Goal: Task Accomplishment & Management: Use online tool/utility

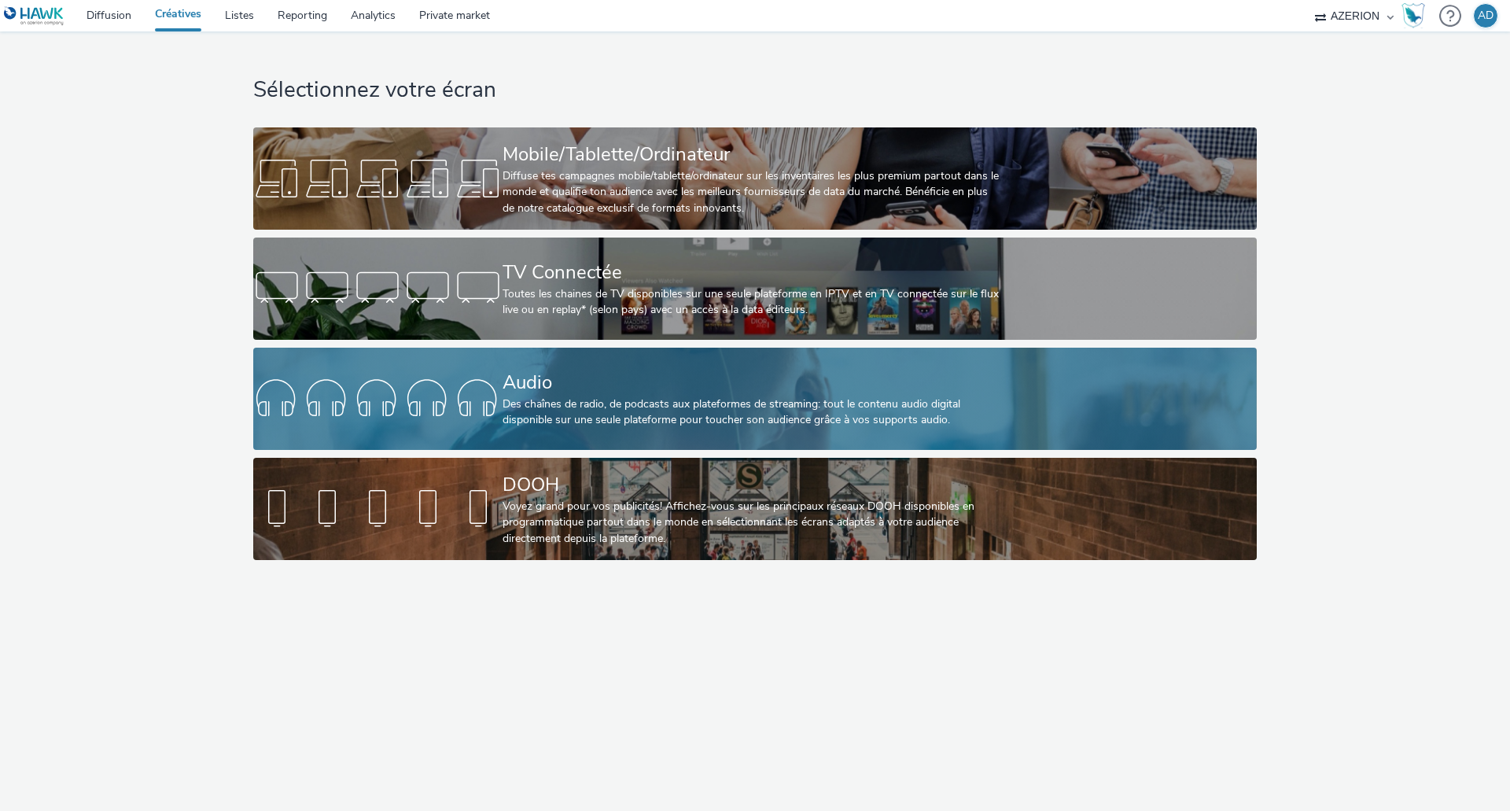
click at [672, 396] on div "Des chaînes de radio, de podcasts aux plateformes de streaming: tout le contenu…" at bounding box center [752, 412] width 499 height 32
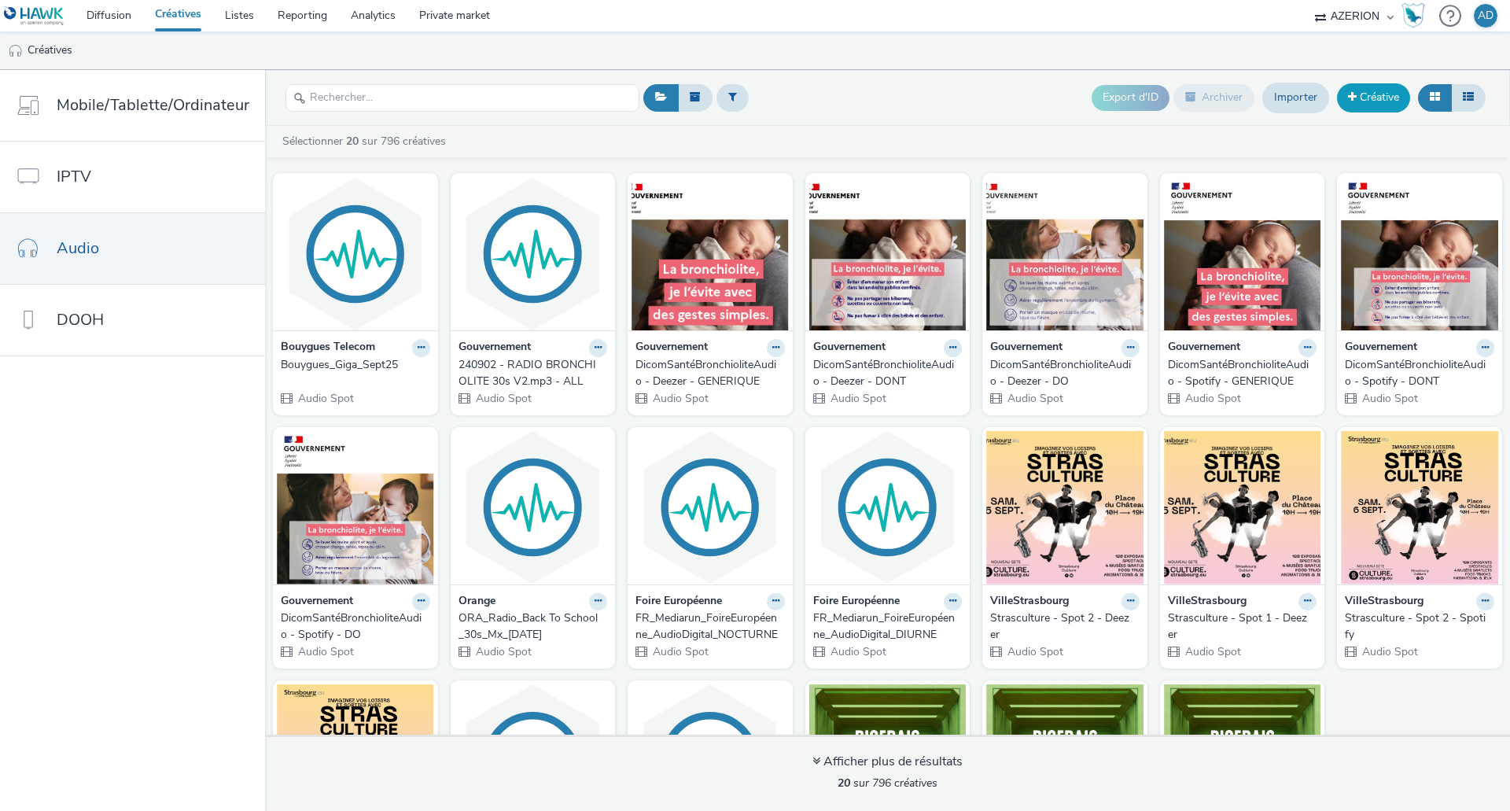
click at [1362, 102] on link "Créative" at bounding box center [1373, 97] width 73 height 28
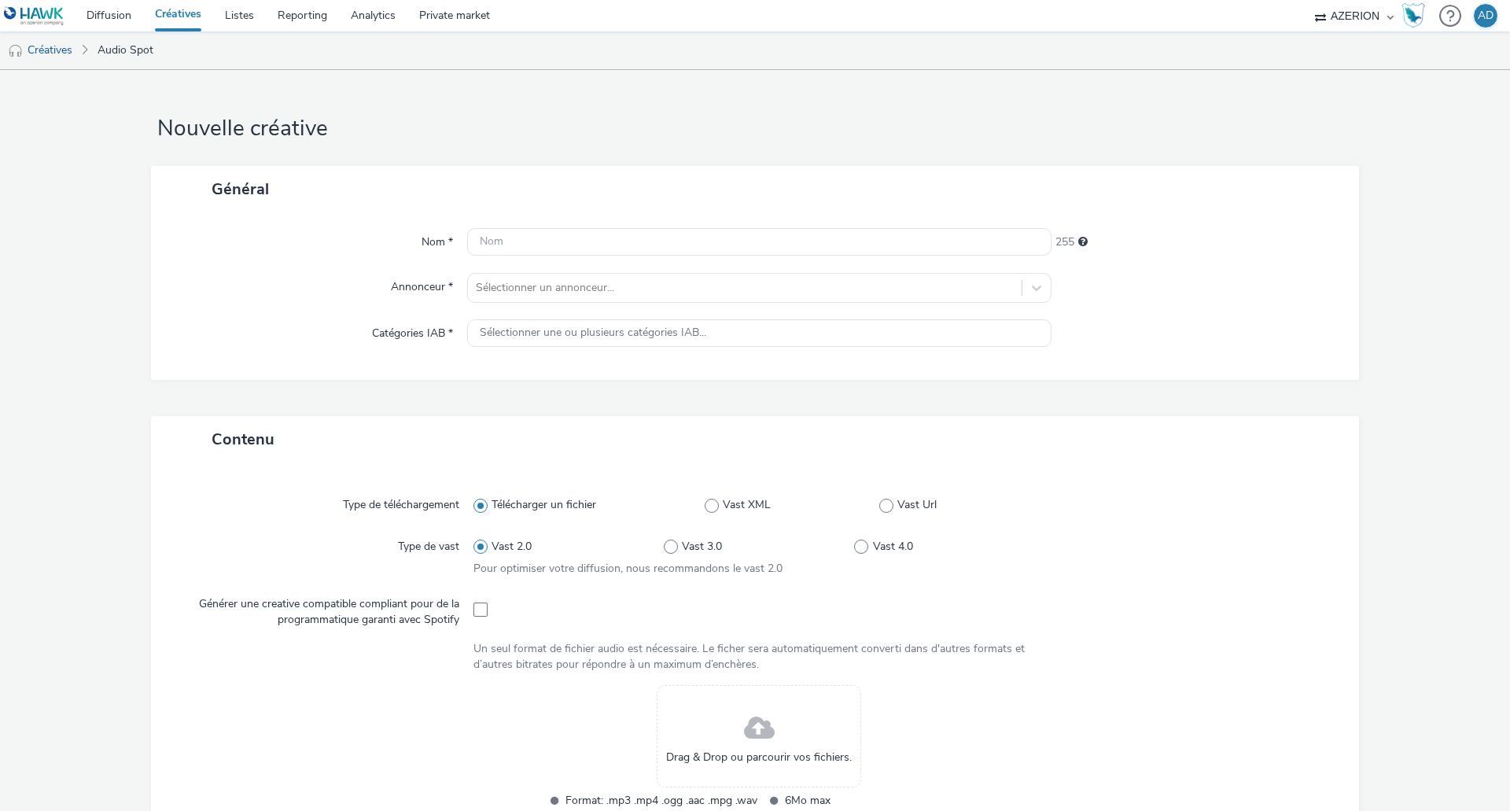
scroll to position [79, 0]
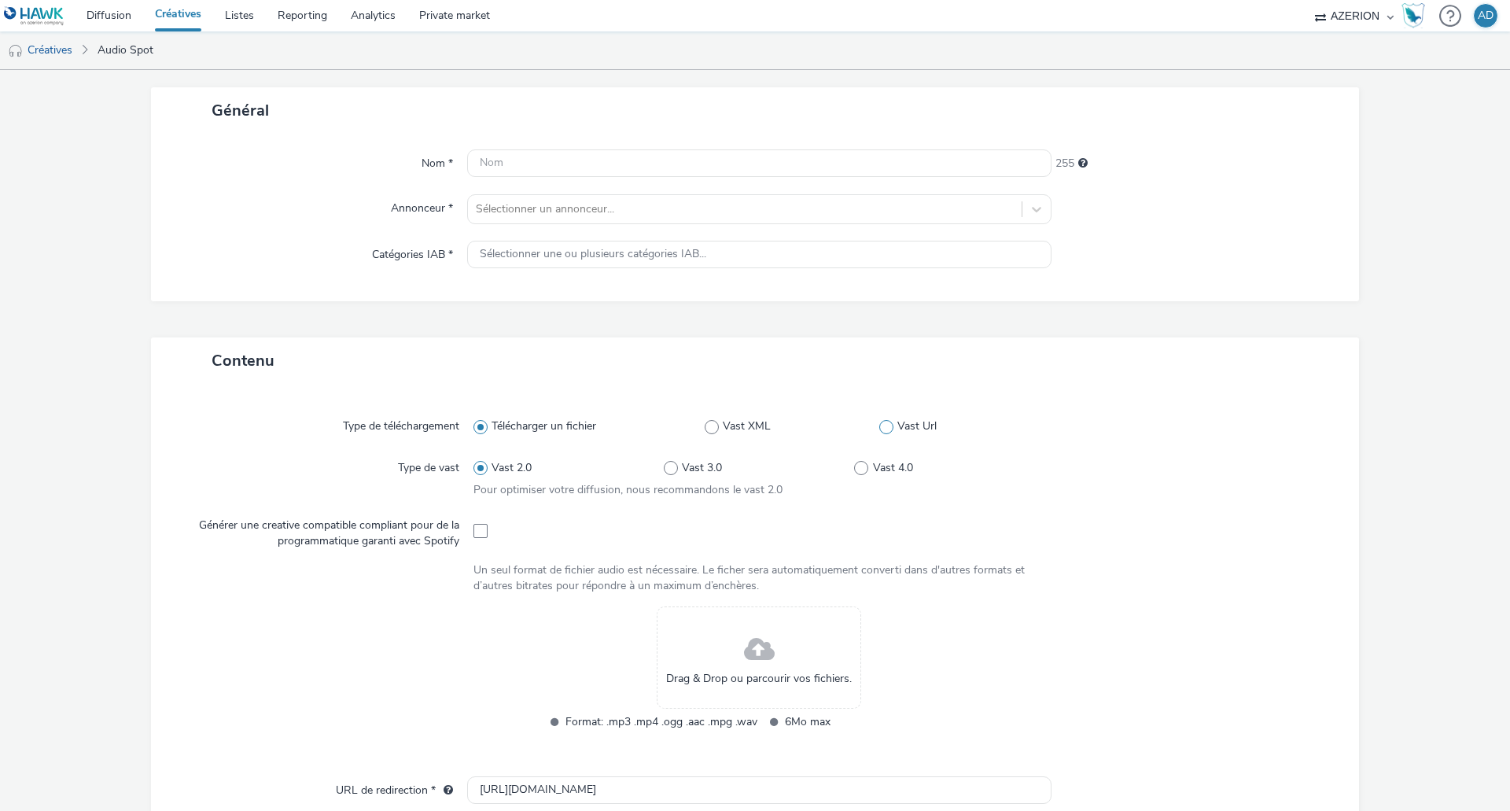
click at [882, 423] on span at bounding box center [886, 427] width 14 height 14
click at [882, 423] on input "Vast Url" at bounding box center [884, 427] width 10 height 10
radio input "false"
radio input "true"
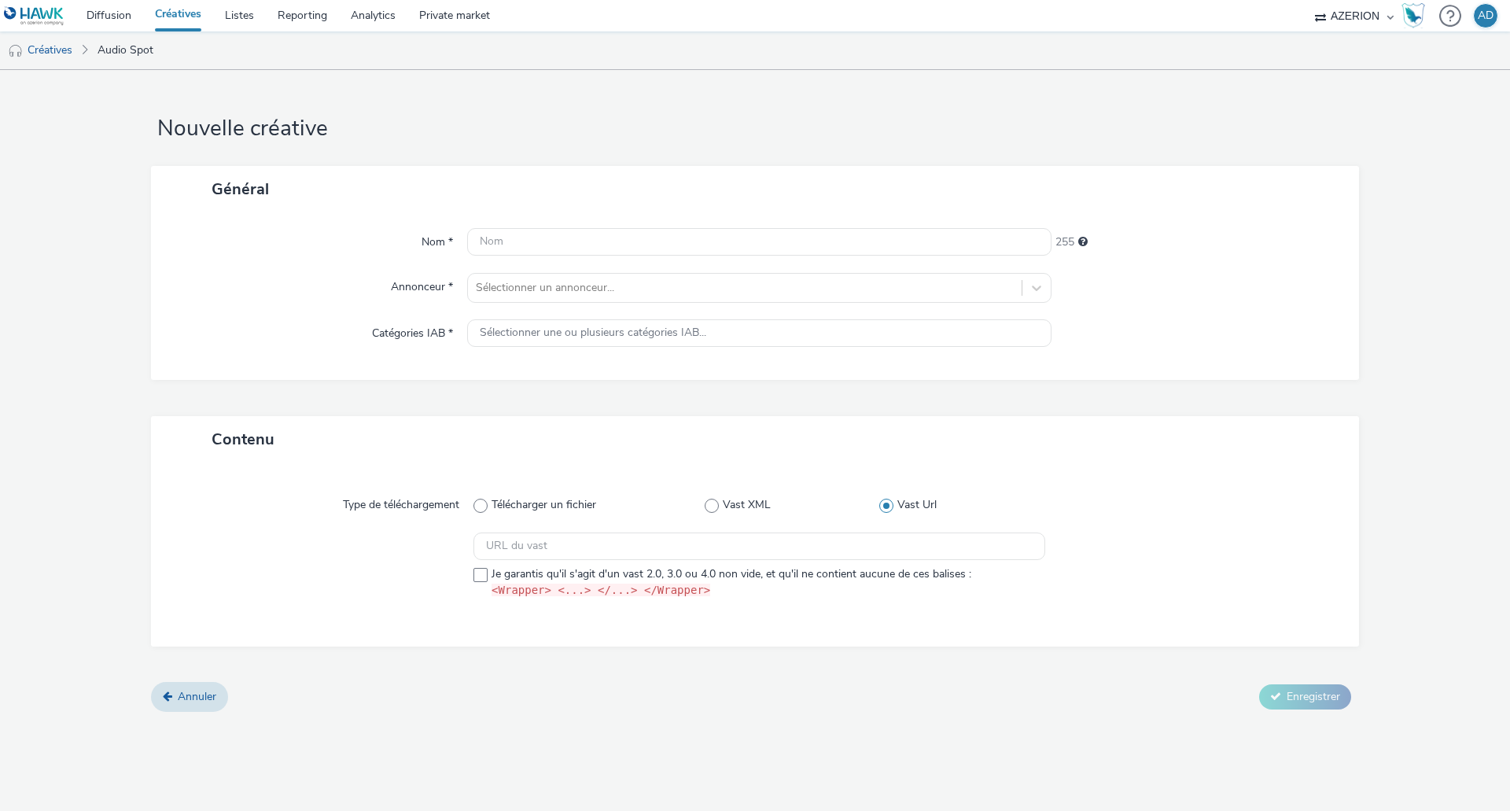
scroll to position [0, 0]
click at [547, 247] on input "text" at bounding box center [759, 242] width 584 height 28
paste input "credit-cooperatif.coop"
click at [514, 241] on input "credit-cooperatif.coop" at bounding box center [759, 242] width 584 height 28
drag, startPoint x: 593, startPoint y: 238, endPoint x: 389, endPoint y: 246, distance: 203.9
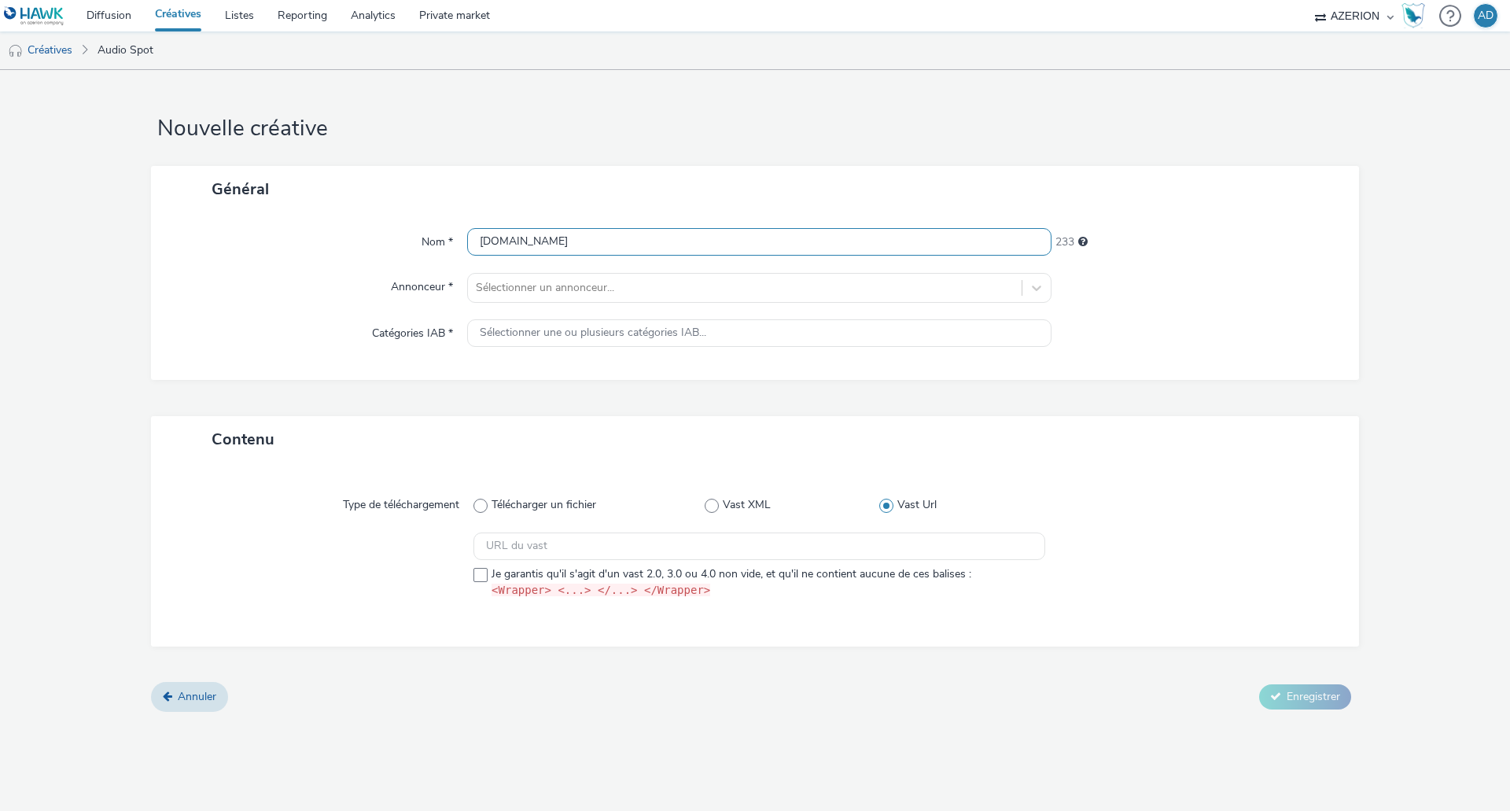
click at [389, 246] on div "Nom * credit-cooperatif.coop 233" at bounding box center [755, 242] width 1177 height 28
paste input "Crédit_Coopératif"
click at [517, 242] on input "Crédit_Coopératif_LiveAudio" at bounding box center [759, 242] width 584 height 28
type input "CréditCoopératif_LiveAudio"
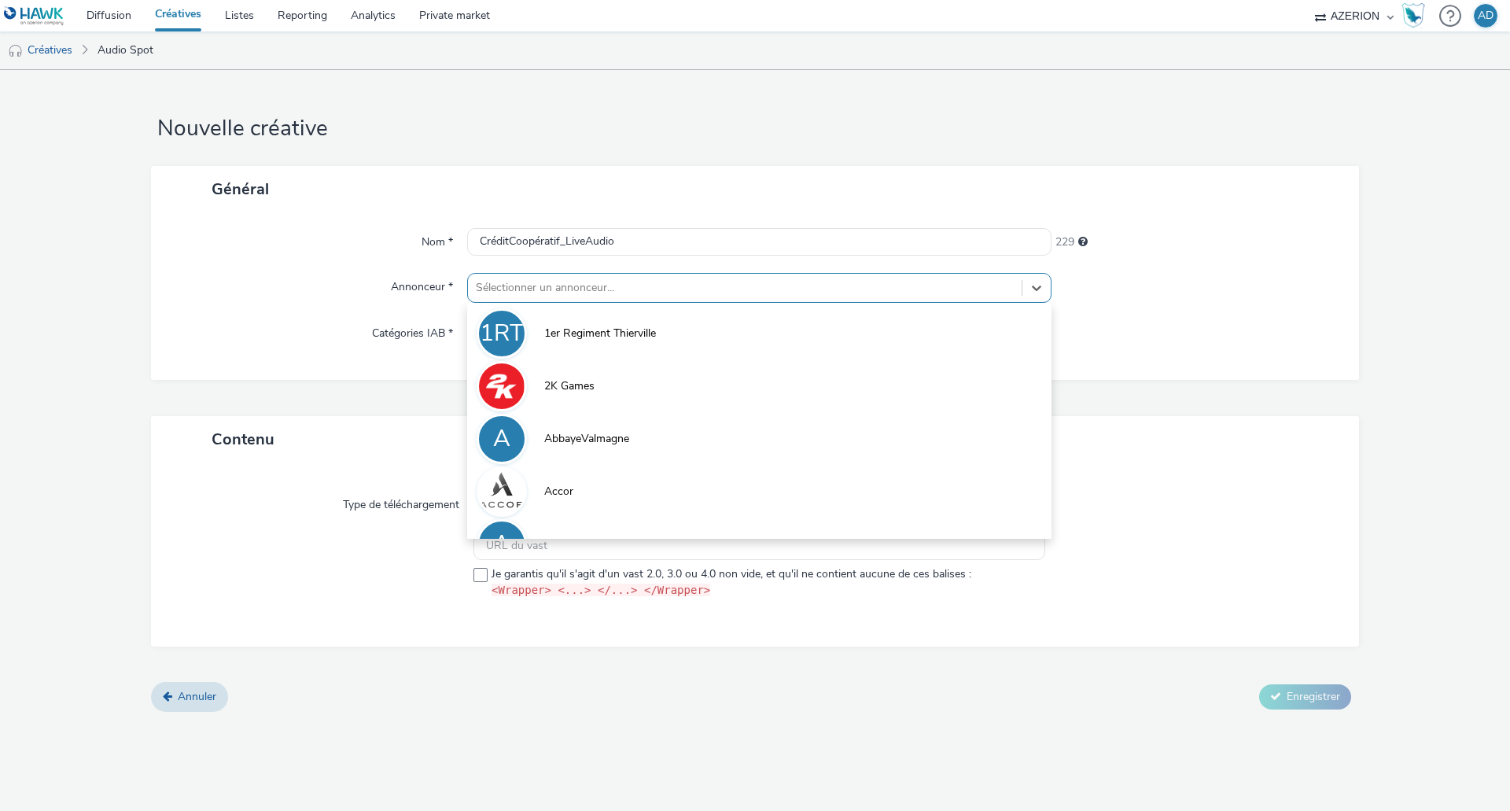
click at [699, 280] on div at bounding box center [745, 287] width 538 height 19
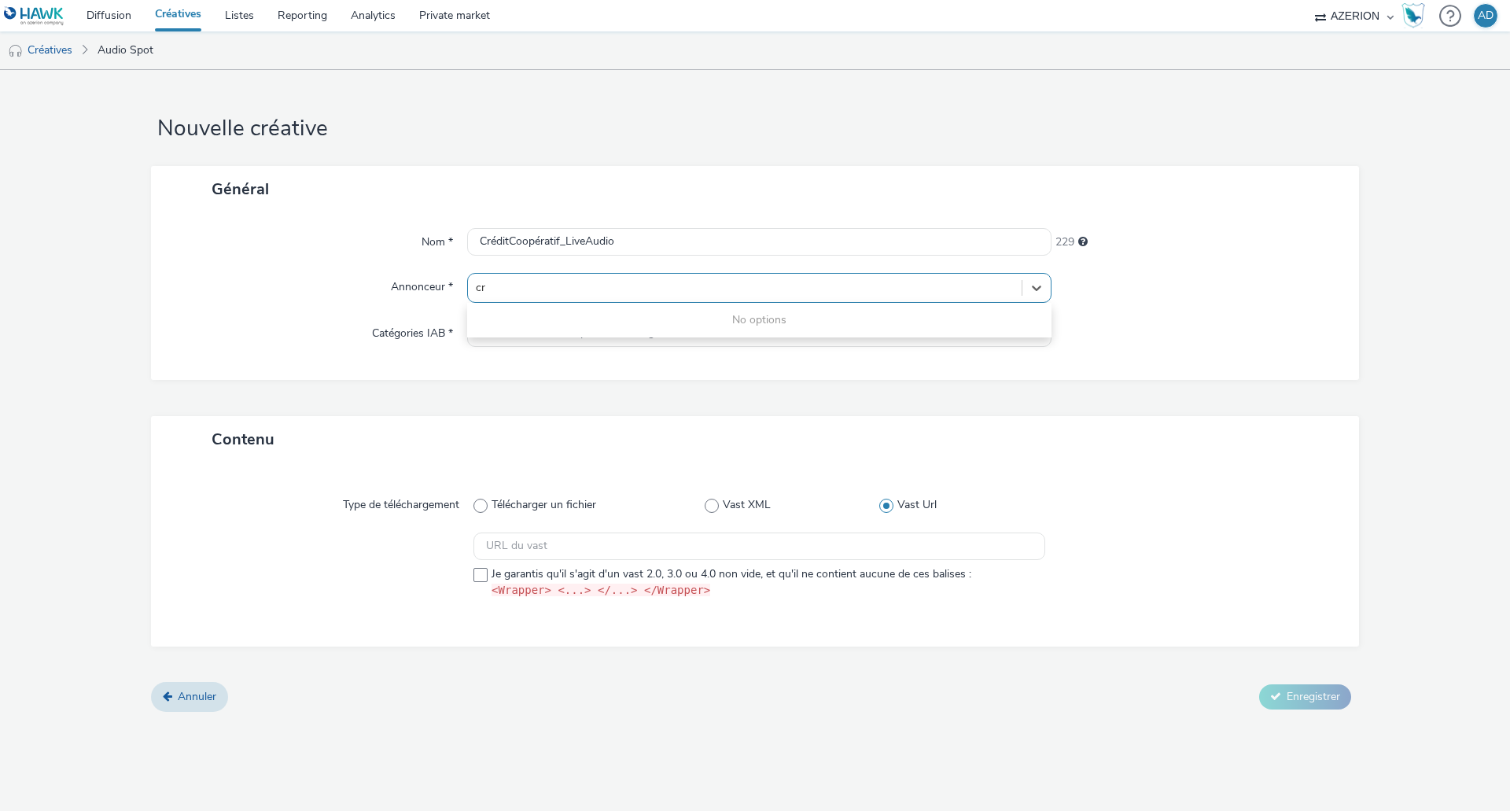
type input "cré"
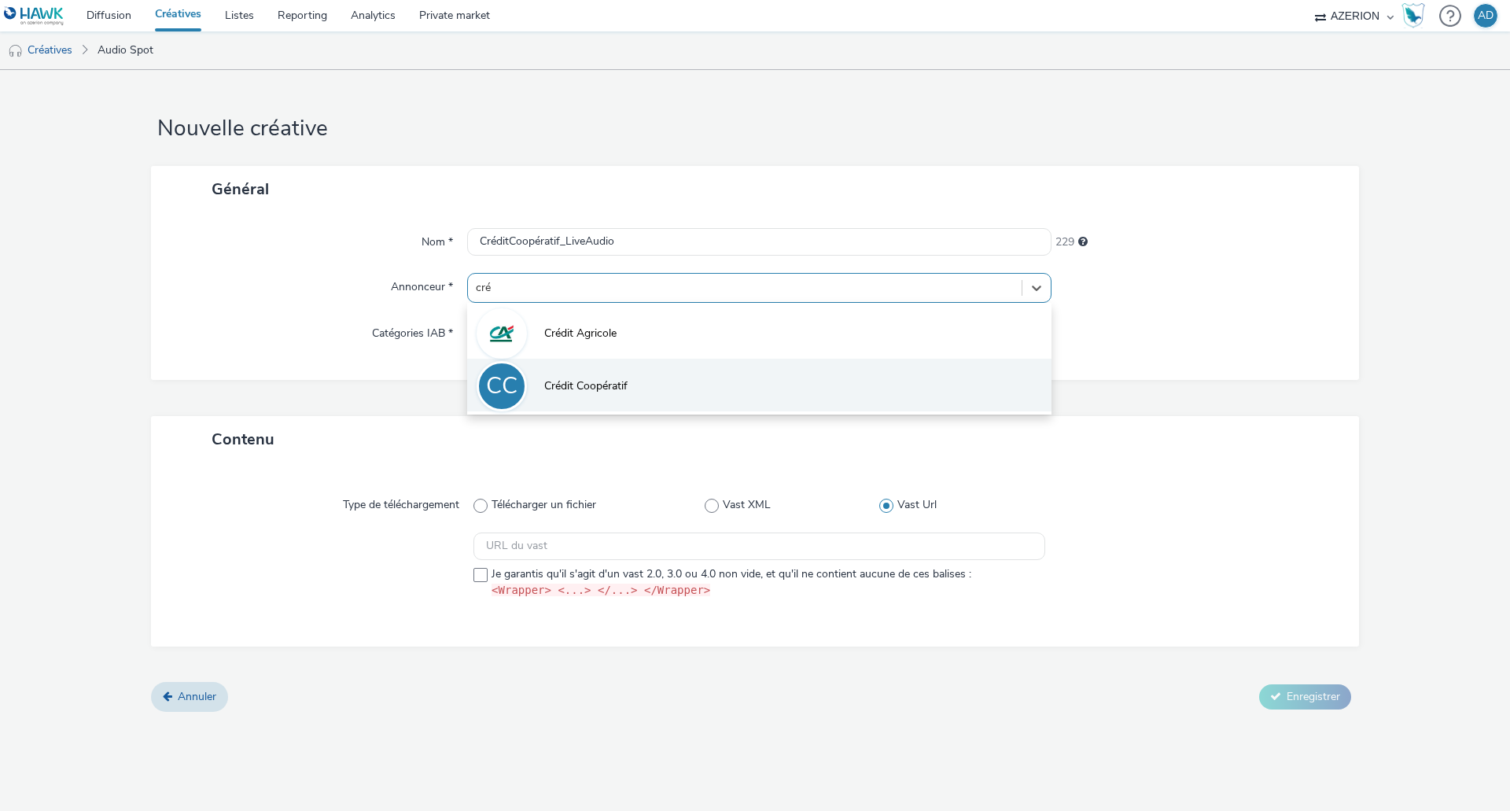
click at [645, 396] on li "CC Crédit Coopératif" at bounding box center [759, 385] width 584 height 53
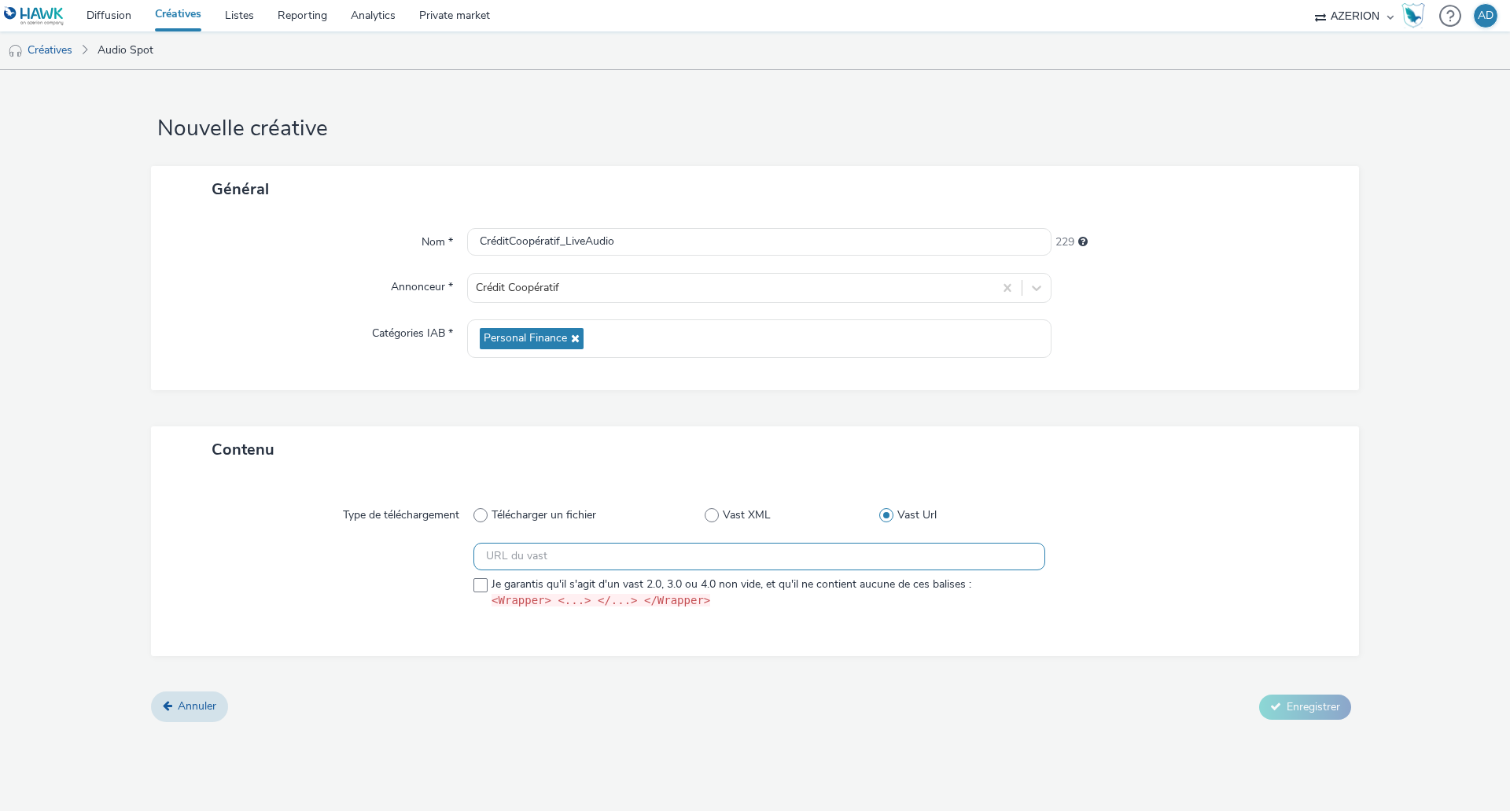
click at [675, 547] on input "text" at bounding box center [759, 557] width 572 height 28
paste input "https://[DOMAIN_NAME]/serving/videoad/?bn=83130181&v=2&gdpr=${gdpr}&gdpr_consen…"
type input "https://[DOMAIN_NAME]/serving/videoad/?bn=83130181&v=2&gdpr=${gdpr}&gdpr_consen…"
click at [1127, 551] on div at bounding box center [1188, 579] width 286 height 73
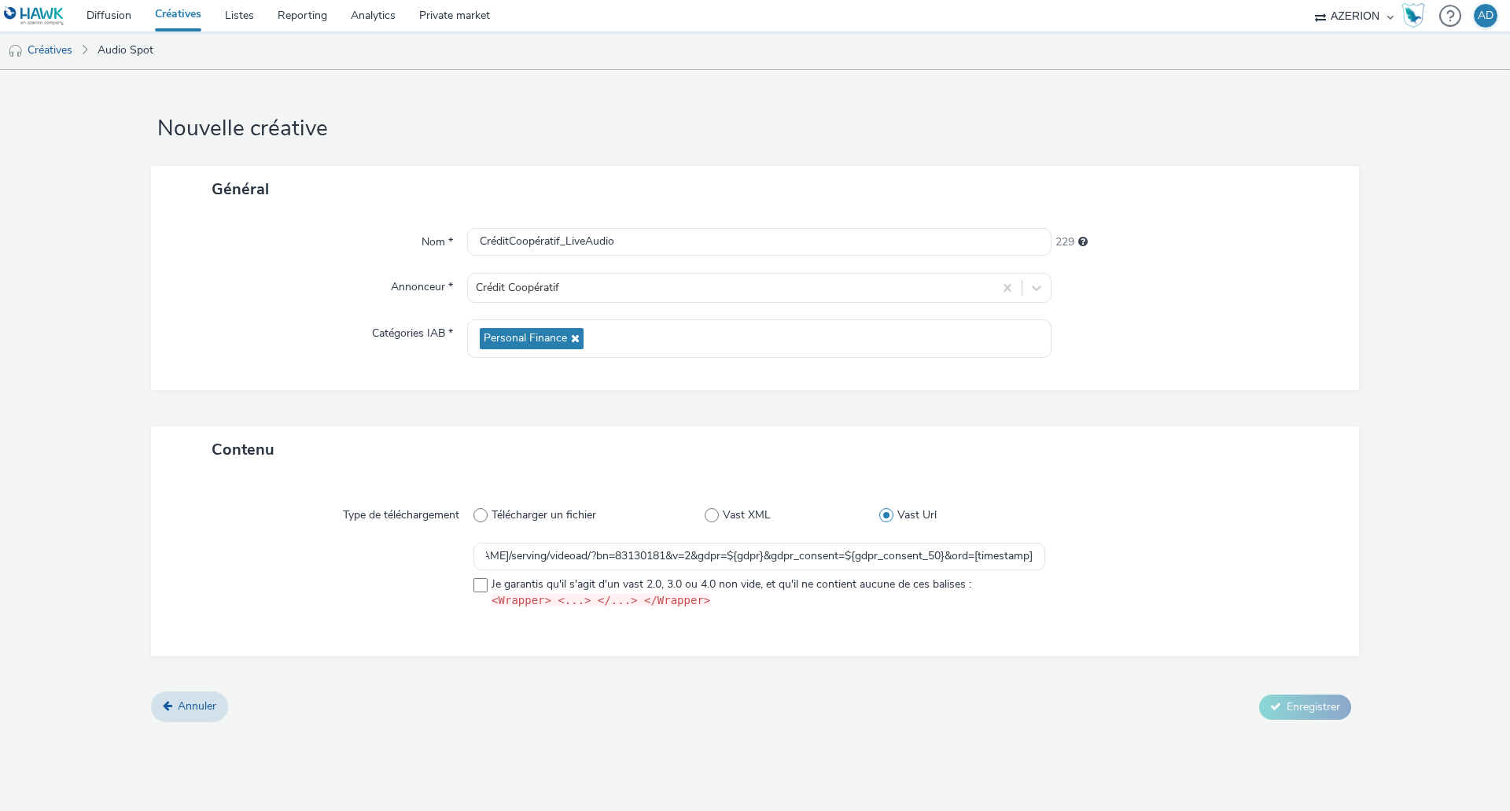
scroll to position [0, 0]
click at [481, 587] on span at bounding box center [480, 585] width 14 height 14
checkbox input "true"
click at [1282, 705] on button "Enregistrer" at bounding box center [1305, 706] width 92 height 25
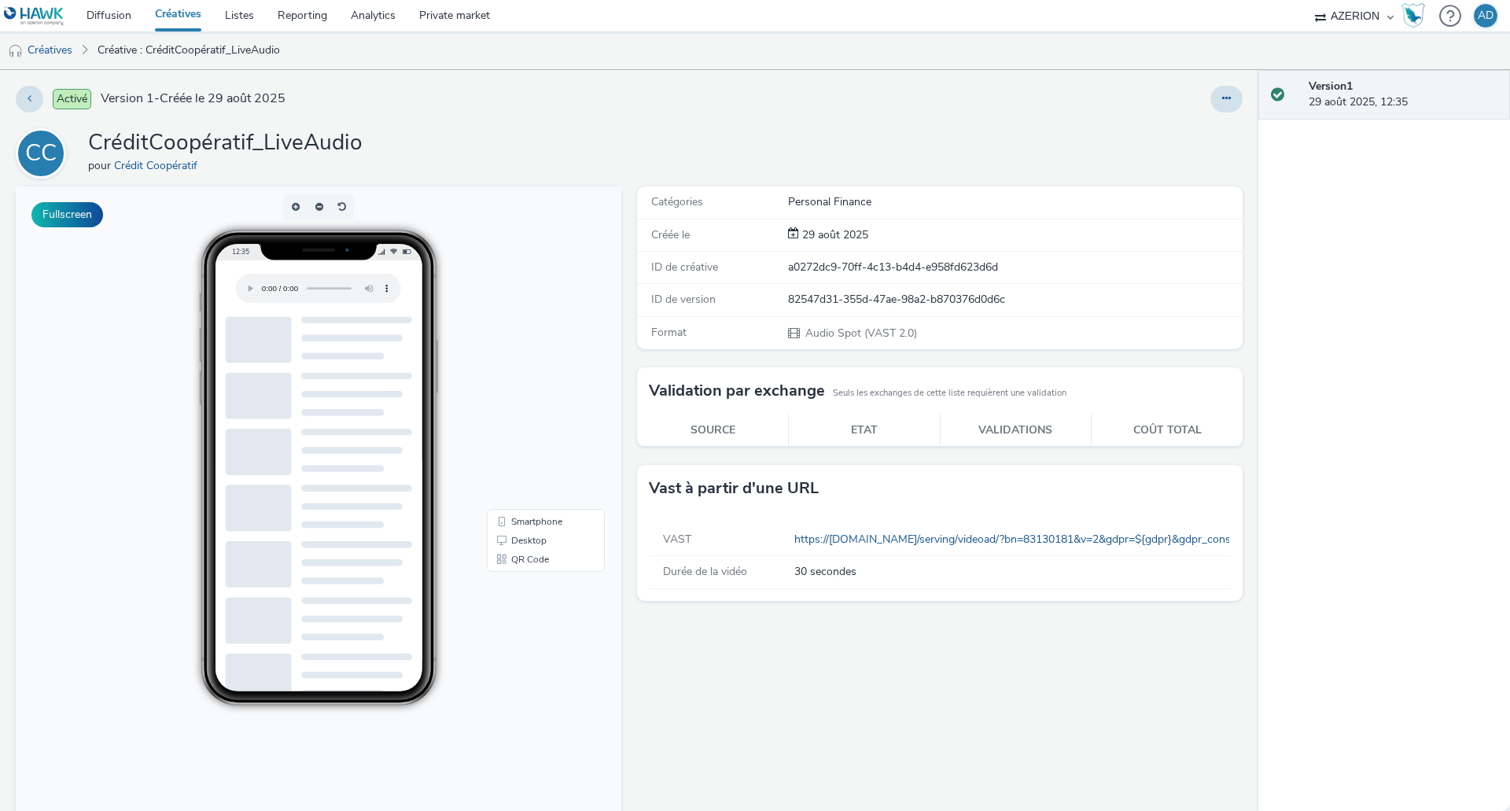
click at [374, 330] on div at bounding box center [356, 339] width 111 height 46
click at [887, 541] on link "https://[DOMAIN_NAME]/serving/videoad/?bn=83130181&v=2&gdpr=${gdpr}&gdpr_consen…" at bounding box center [1120, 539] width 653 height 15
click at [65, 59] on link "Créatives" at bounding box center [40, 50] width 80 height 38
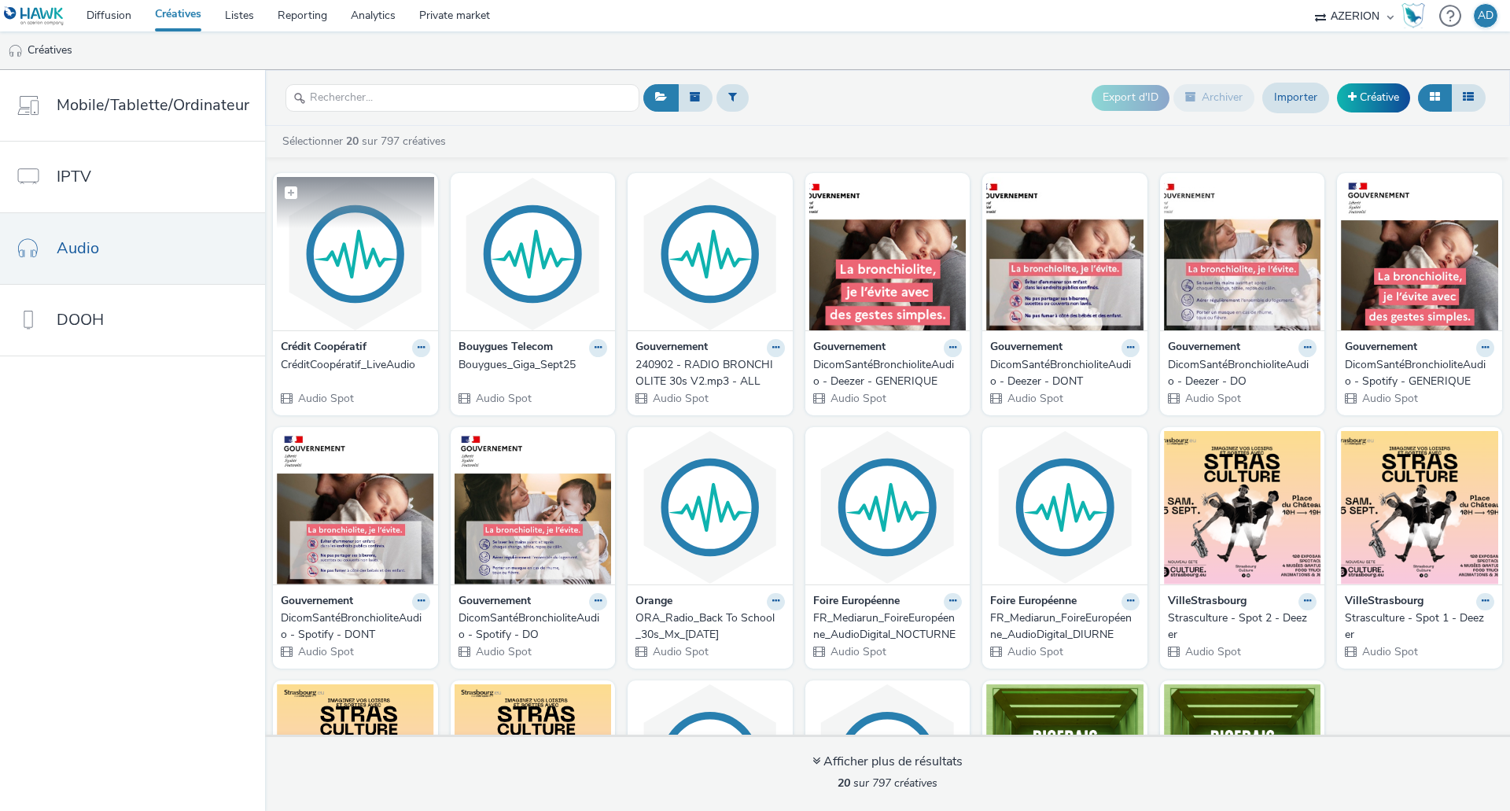
click at [381, 268] on img at bounding box center [355, 253] width 157 height 153
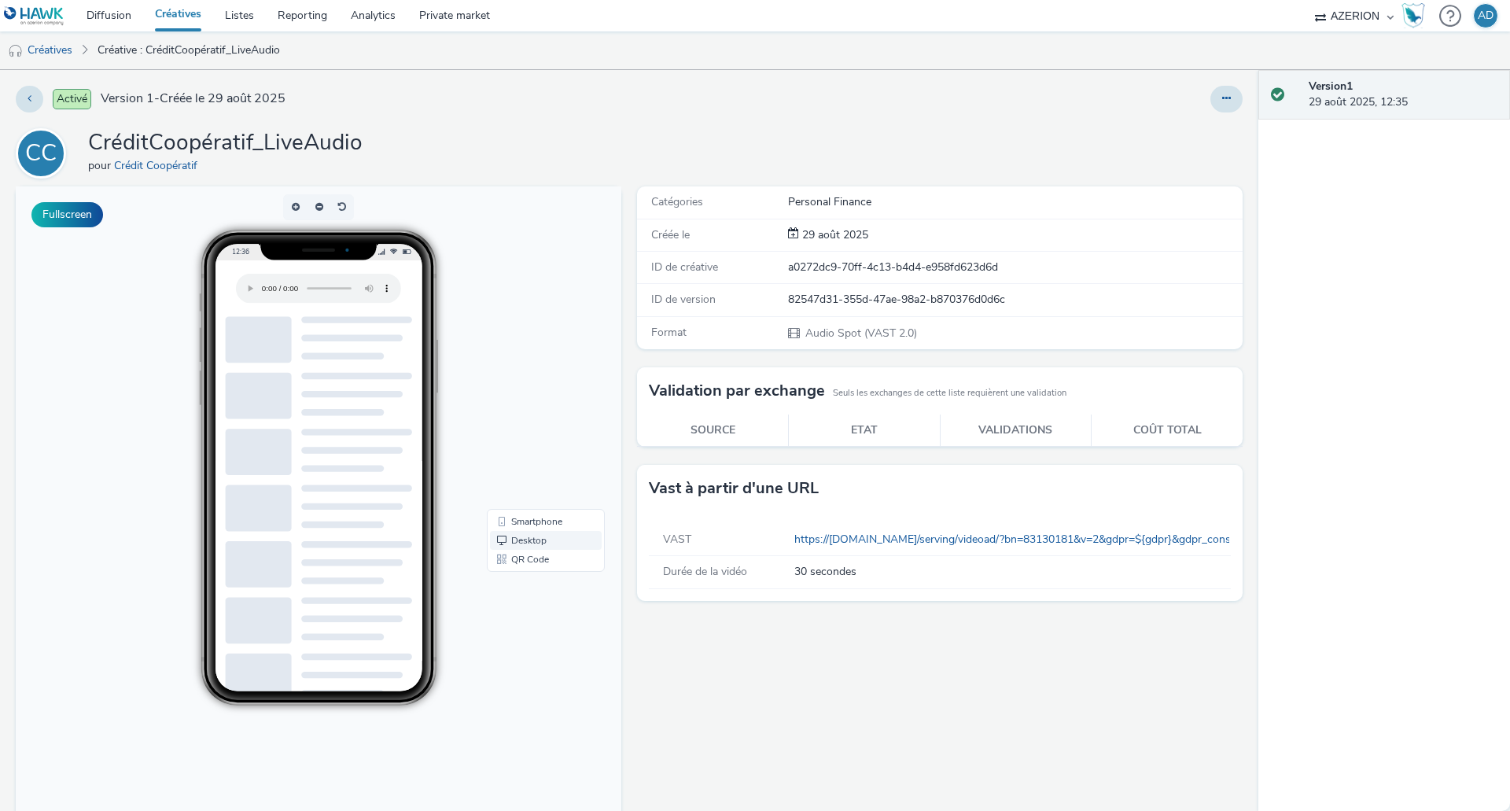
click at [527, 537] on link "Desktop" at bounding box center [546, 540] width 112 height 19
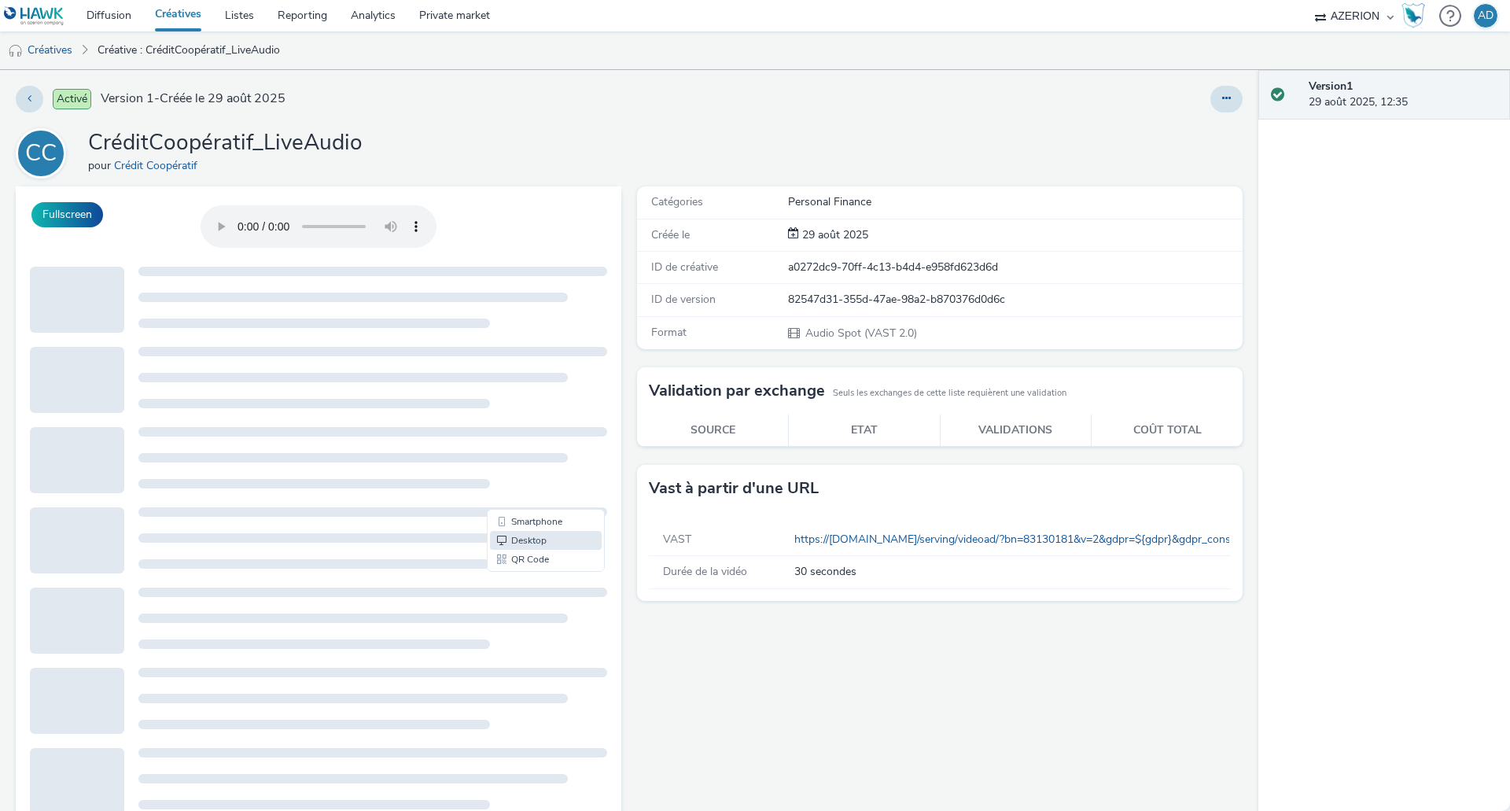
click at [482, 219] on div at bounding box center [319, 228] width 606 height 47
click at [39, 99] on button at bounding box center [30, 99] width 28 height 27
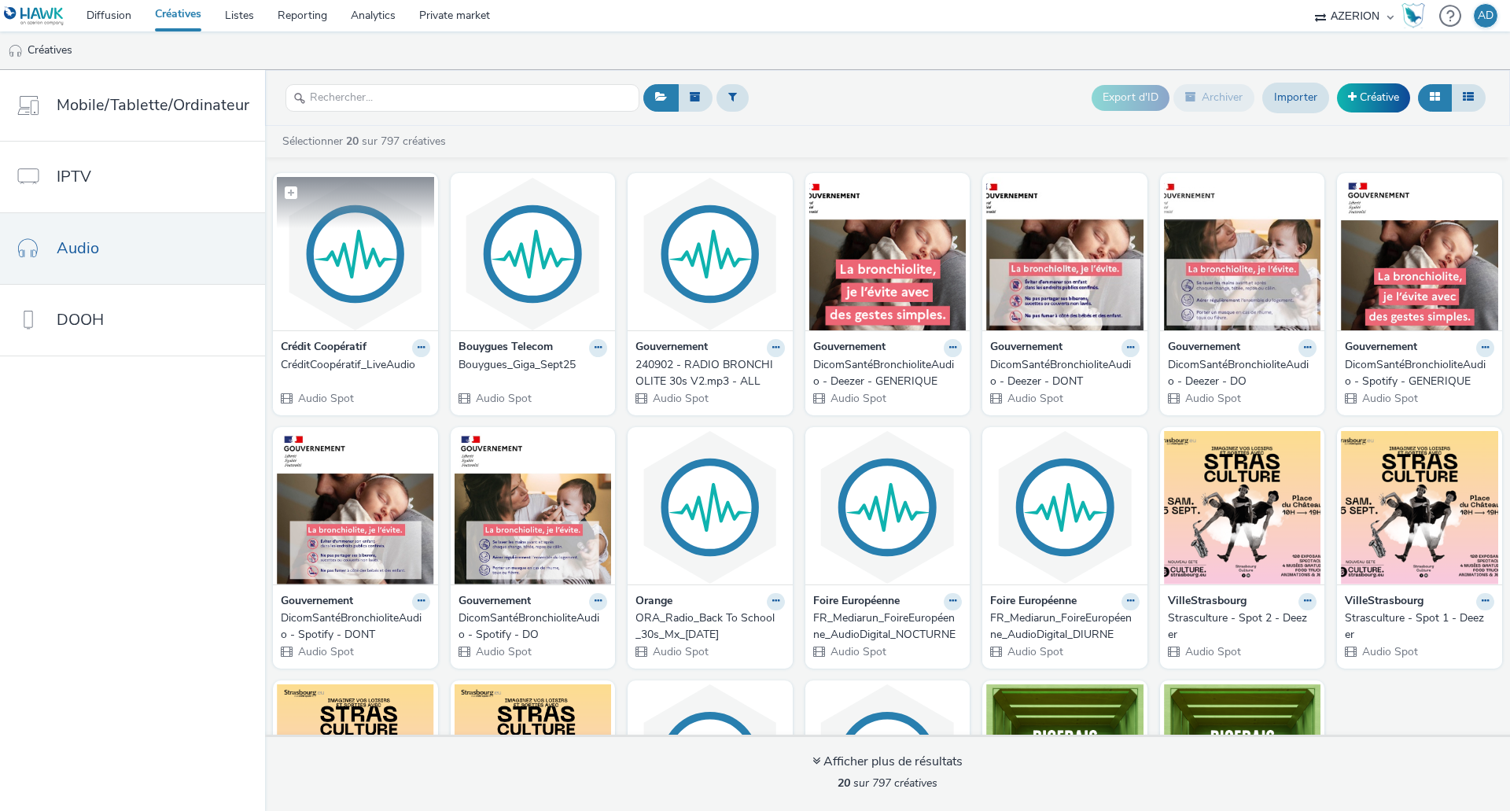
click at [370, 240] on img at bounding box center [355, 253] width 157 height 153
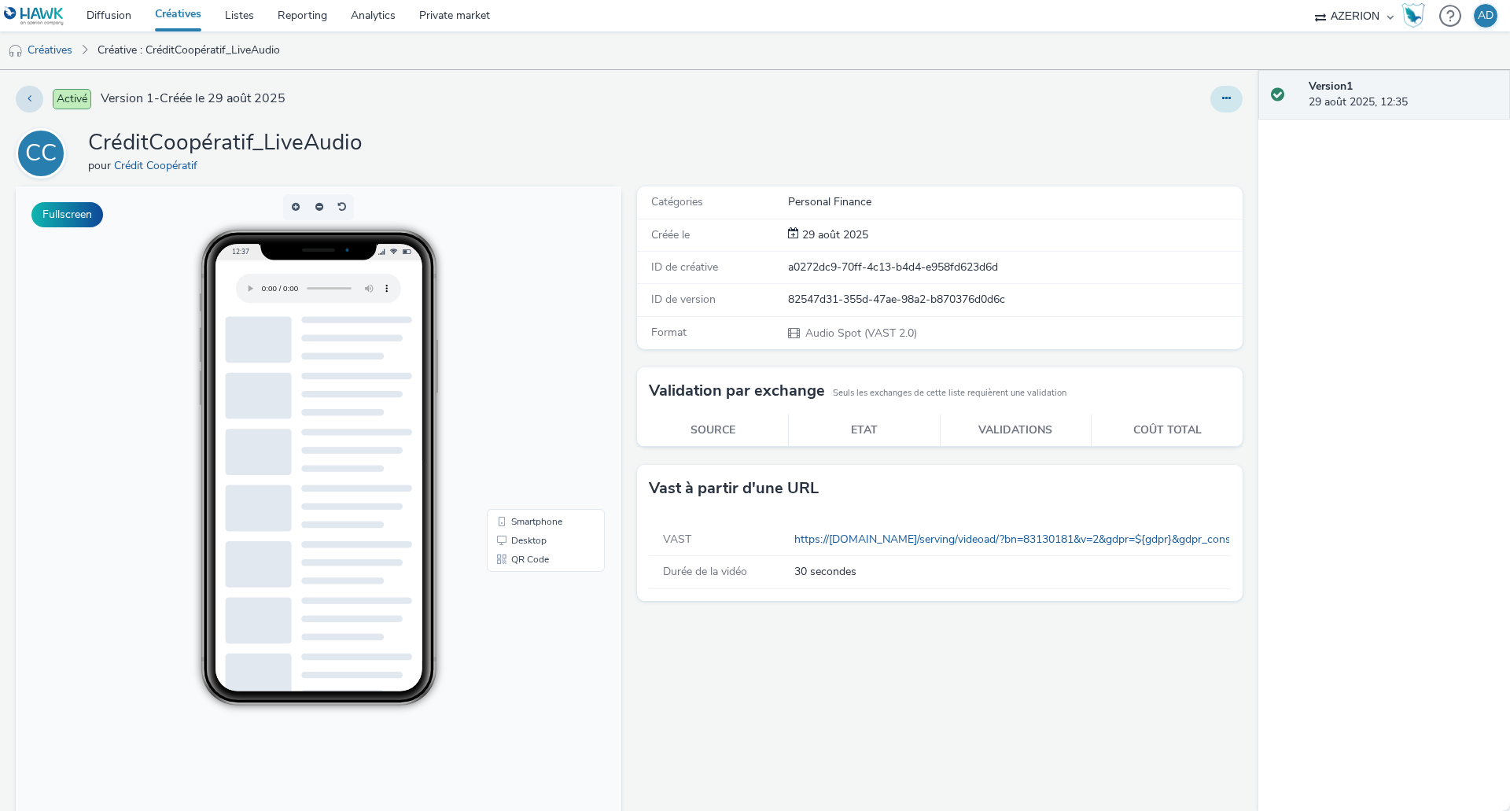
click at [1222, 98] on icon at bounding box center [1226, 98] width 9 height 11
click at [1169, 133] on link "Modifier" at bounding box center [1184, 130] width 118 height 31
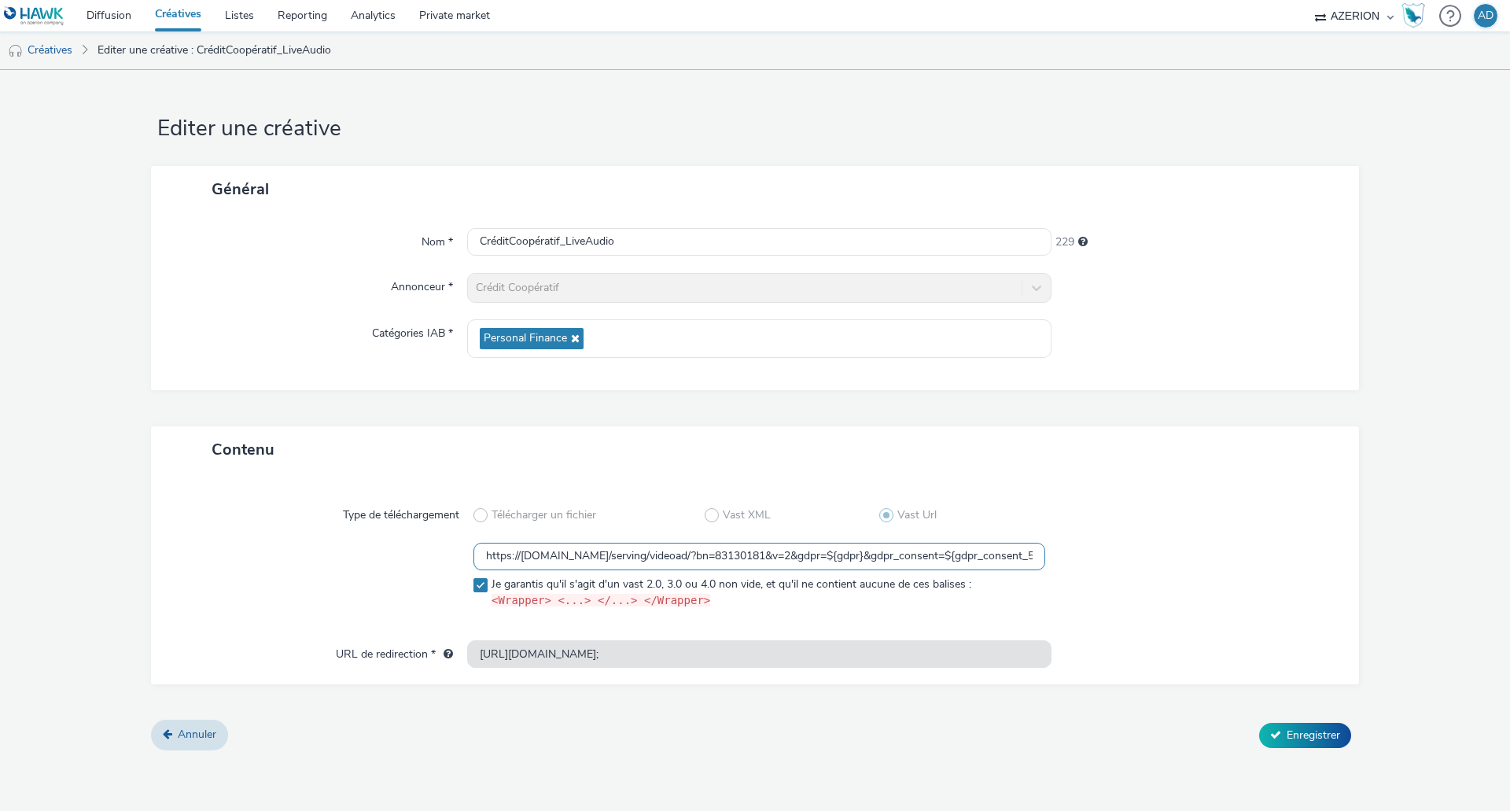
scroll to position [0, 101]
drag, startPoint x: 864, startPoint y: 556, endPoint x: 1095, endPoint y: 547, distance: 230.6
click at [1095, 547] on div "https://track.adform.net/serving/videoad/?bn=83130181&v=2&gdpr=${gdpr}&gdpr_con…" at bounding box center [754, 579] width 1151 height 73
click at [1132, 575] on div at bounding box center [1188, 579] width 286 height 73
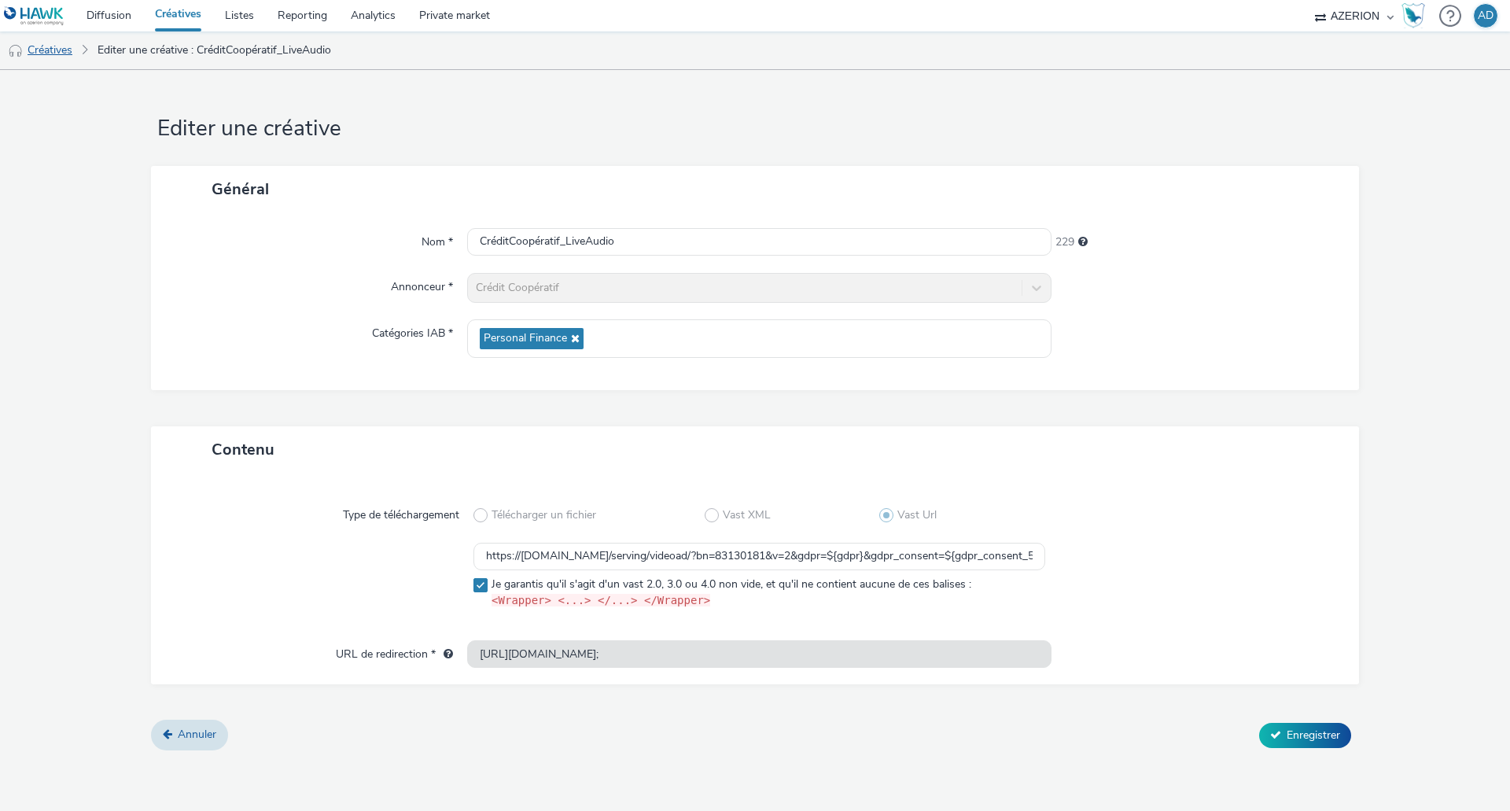
click at [56, 50] on link "Créatives" at bounding box center [40, 50] width 80 height 38
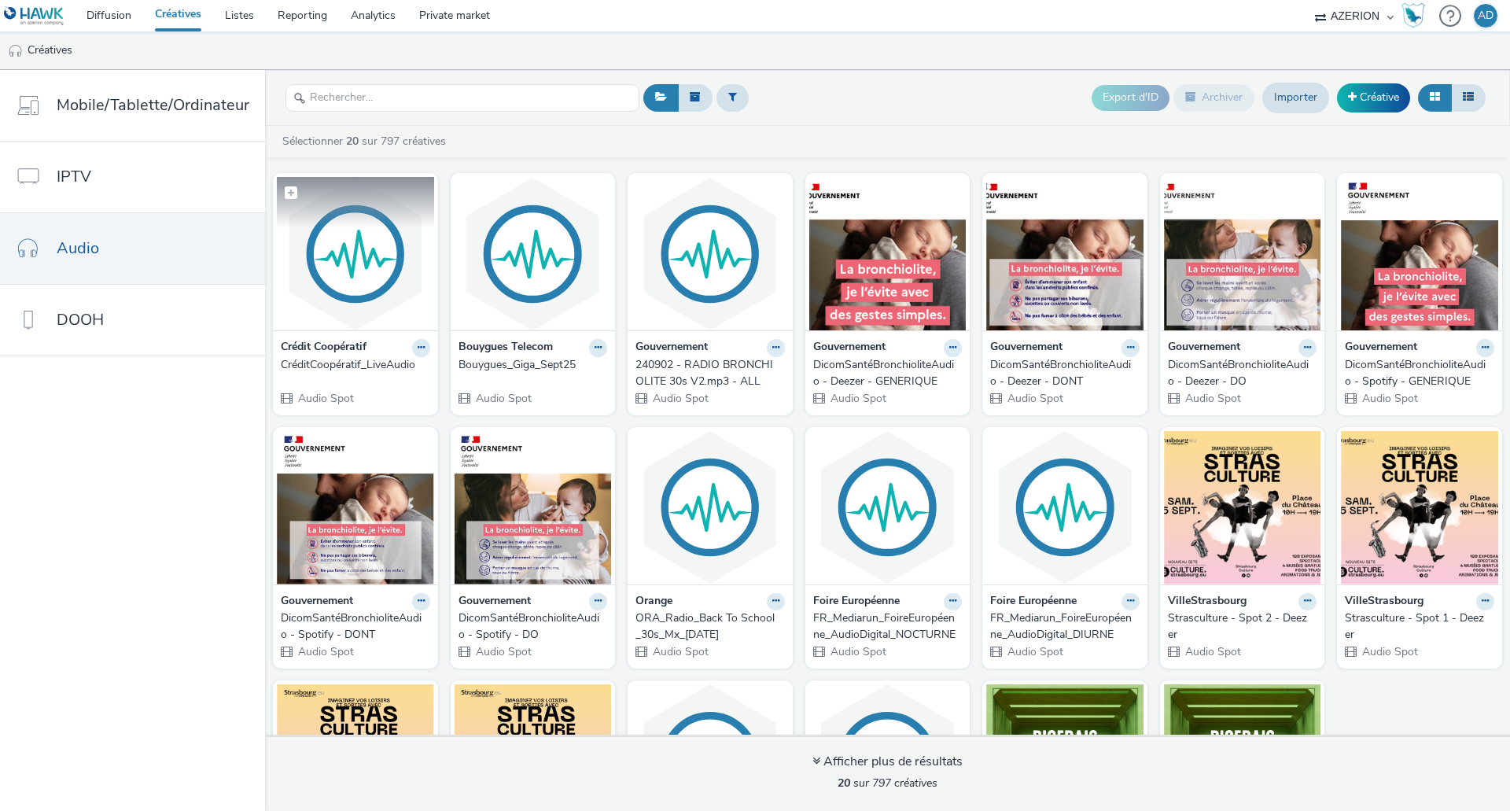
click at [355, 248] on img at bounding box center [355, 253] width 157 height 153
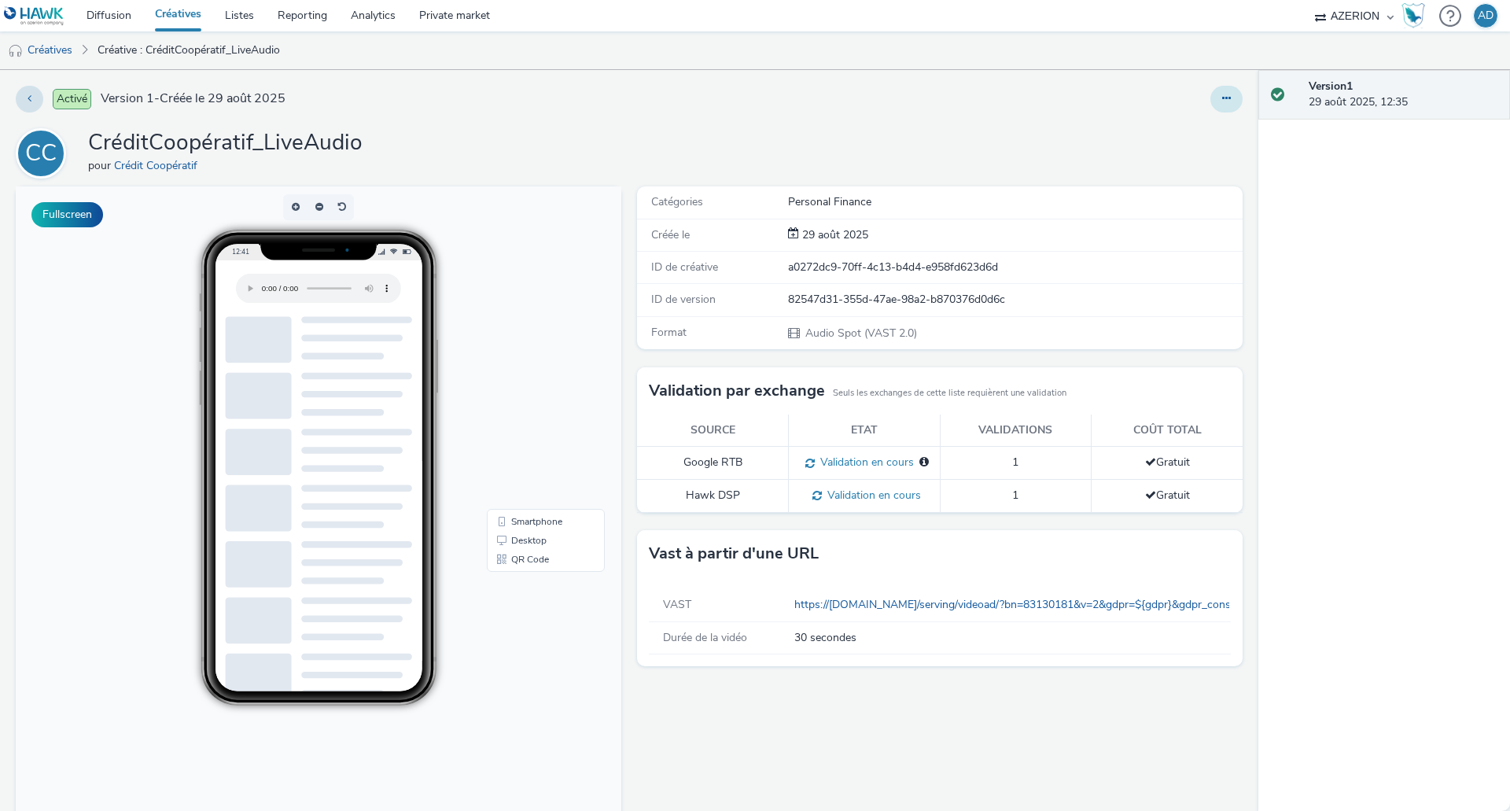
click at [1222, 101] on icon at bounding box center [1226, 98] width 9 height 11
click at [1171, 131] on link "Modifier" at bounding box center [1184, 130] width 118 height 31
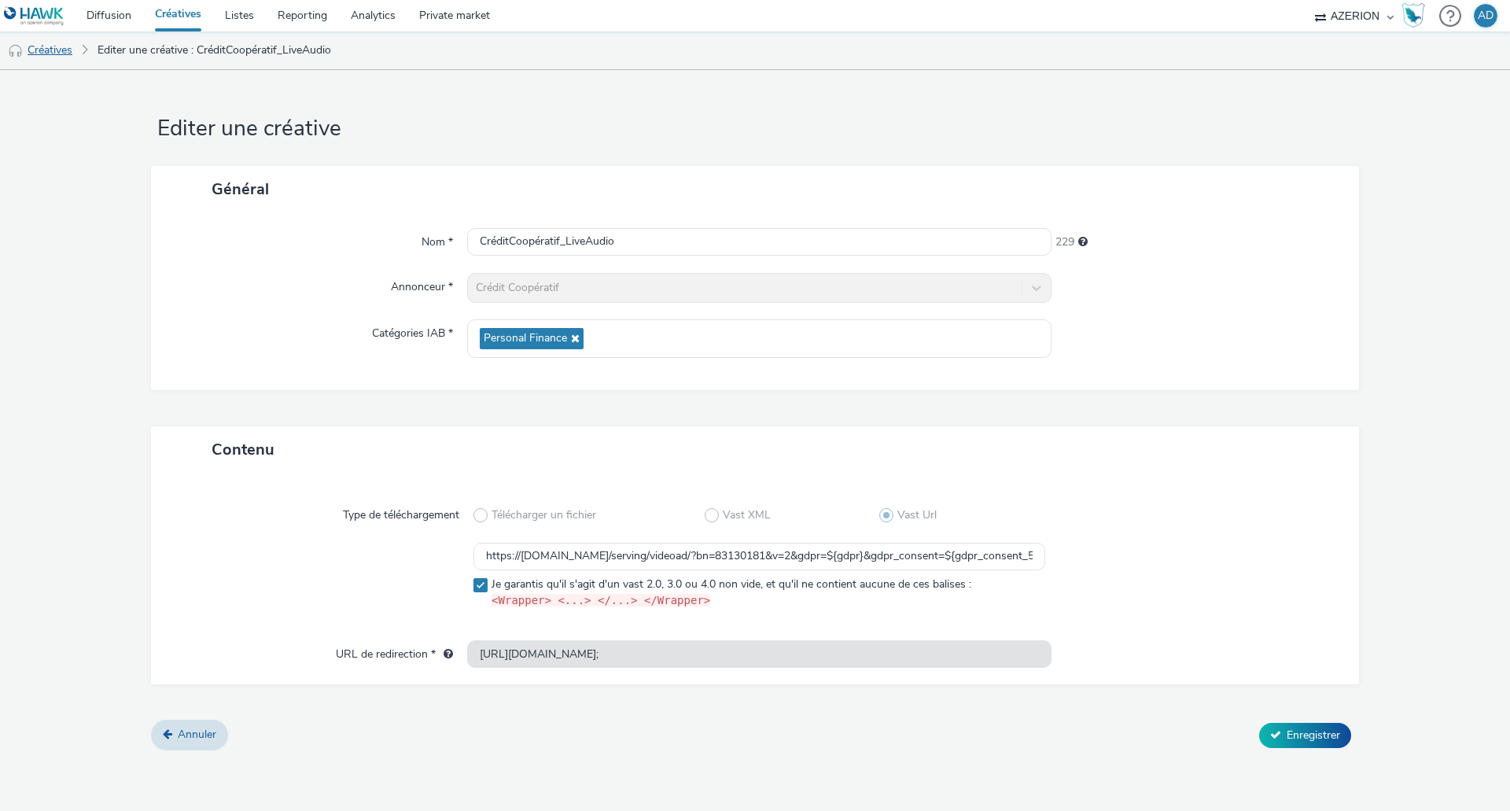
click at [57, 52] on link "Créatives" at bounding box center [40, 50] width 80 height 38
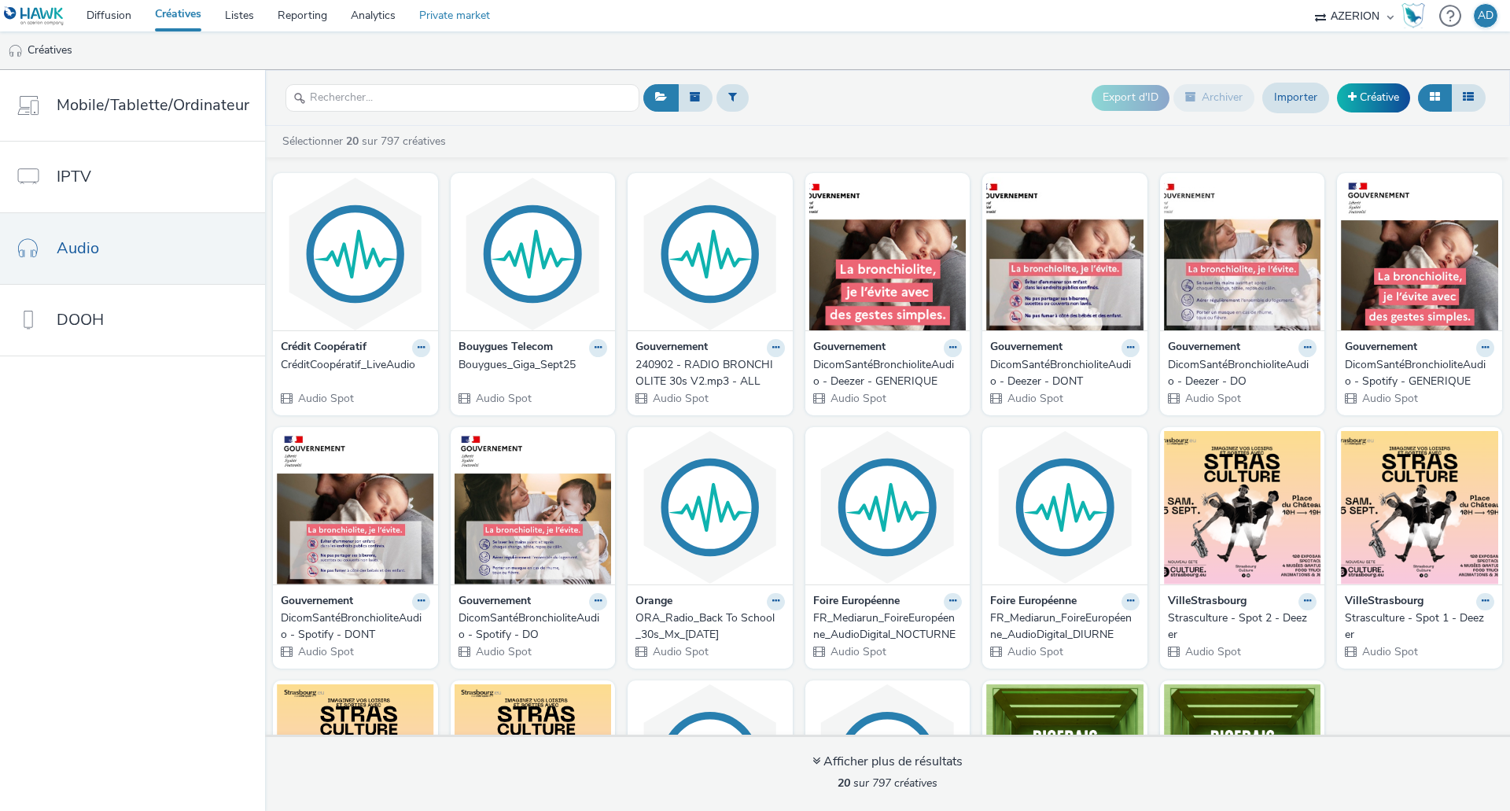
click at [441, 17] on link "Private market" at bounding box center [454, 15] width 94 height 31
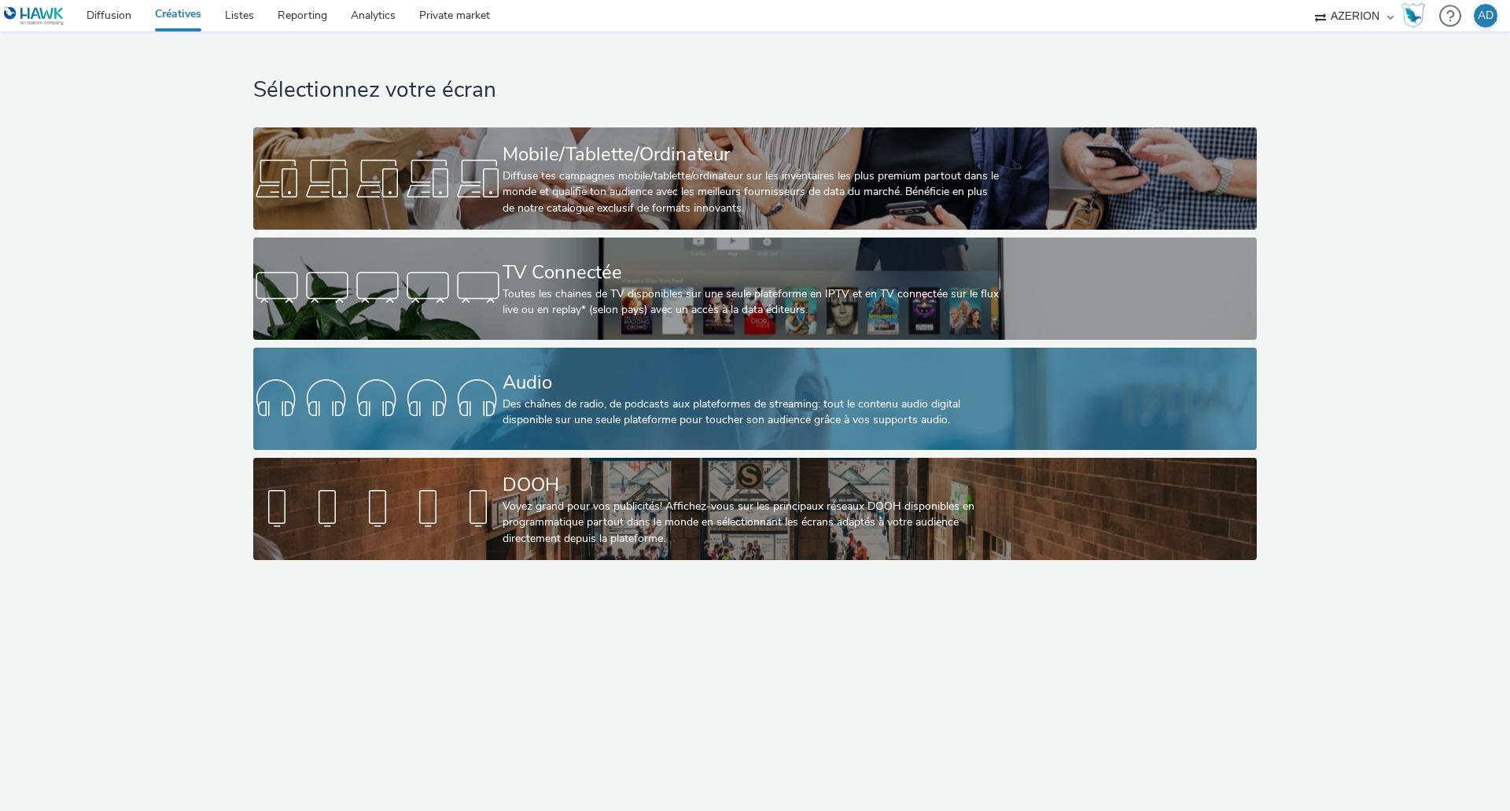
click at [619, 389] on div "Audio" at bounding box center [752, 383] width 499 height 28
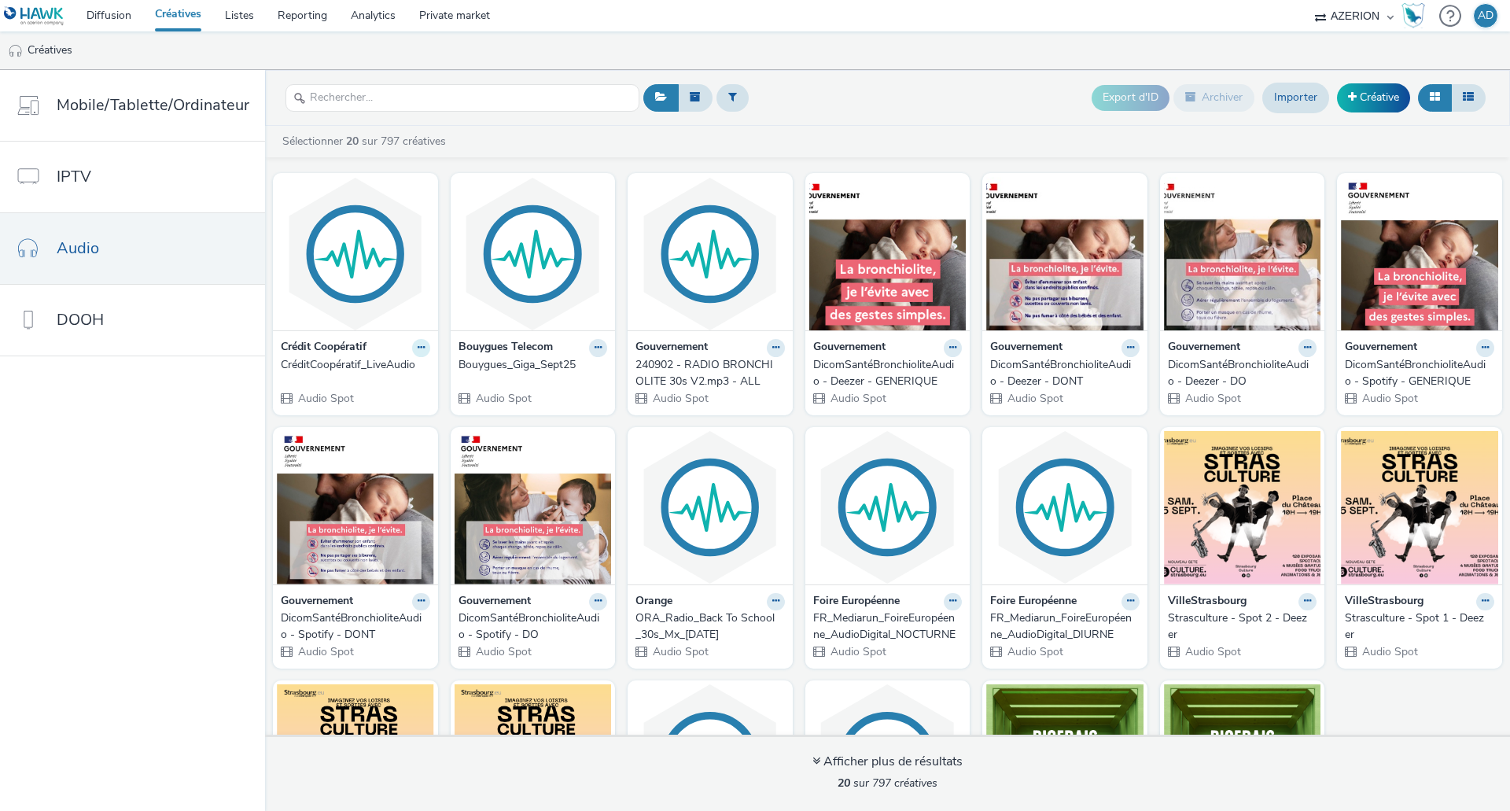
click at [418, 348] on icon at bounding box center [421, 347] width 7 height 9
click at [394, 410] on link "Dupliquer" at bounding box center [371, 406] width 118 height 31
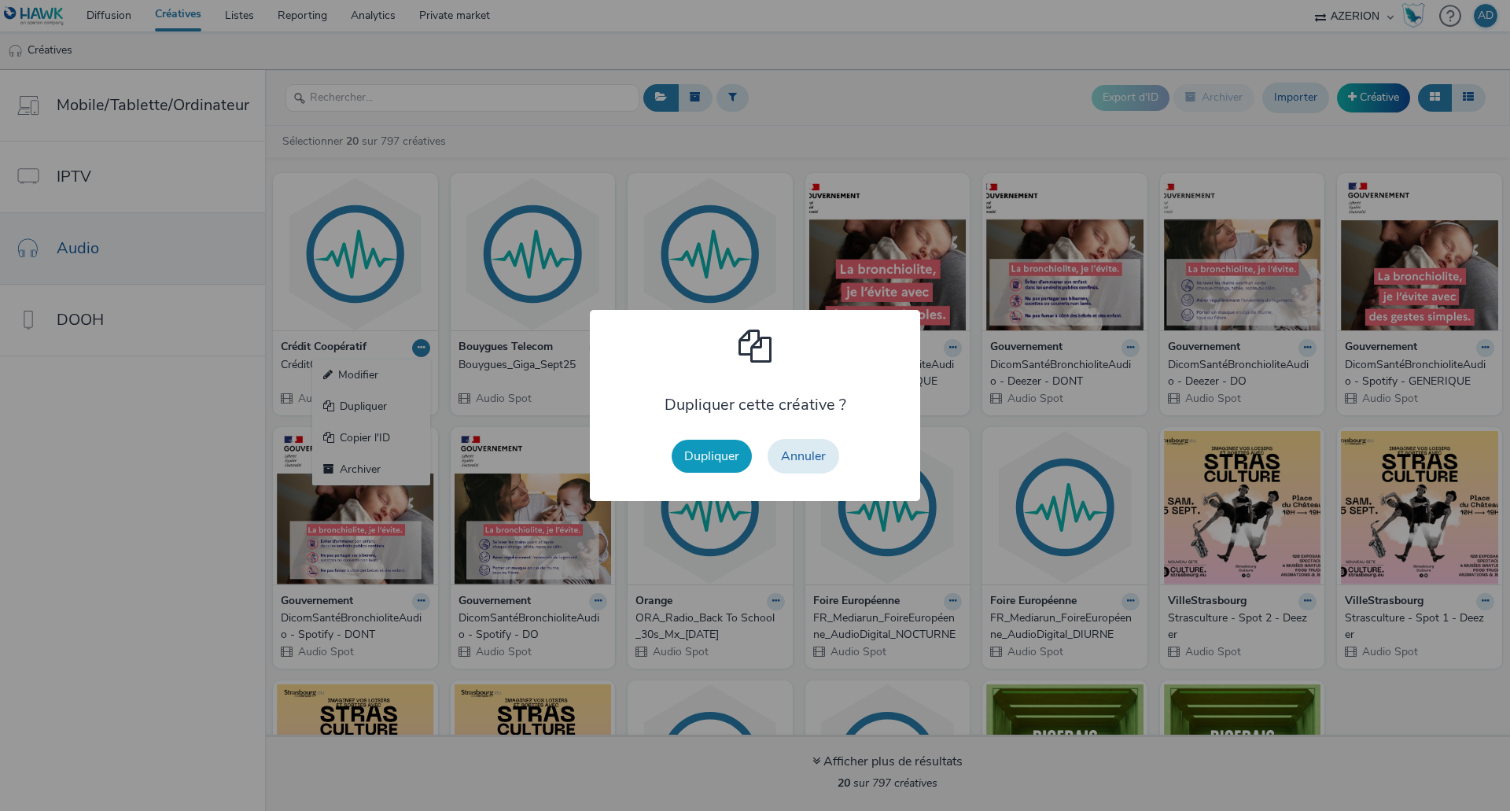
click at [724, 449] on button "Dupliquer" at bounding box center [712, 456] width 80 height 33
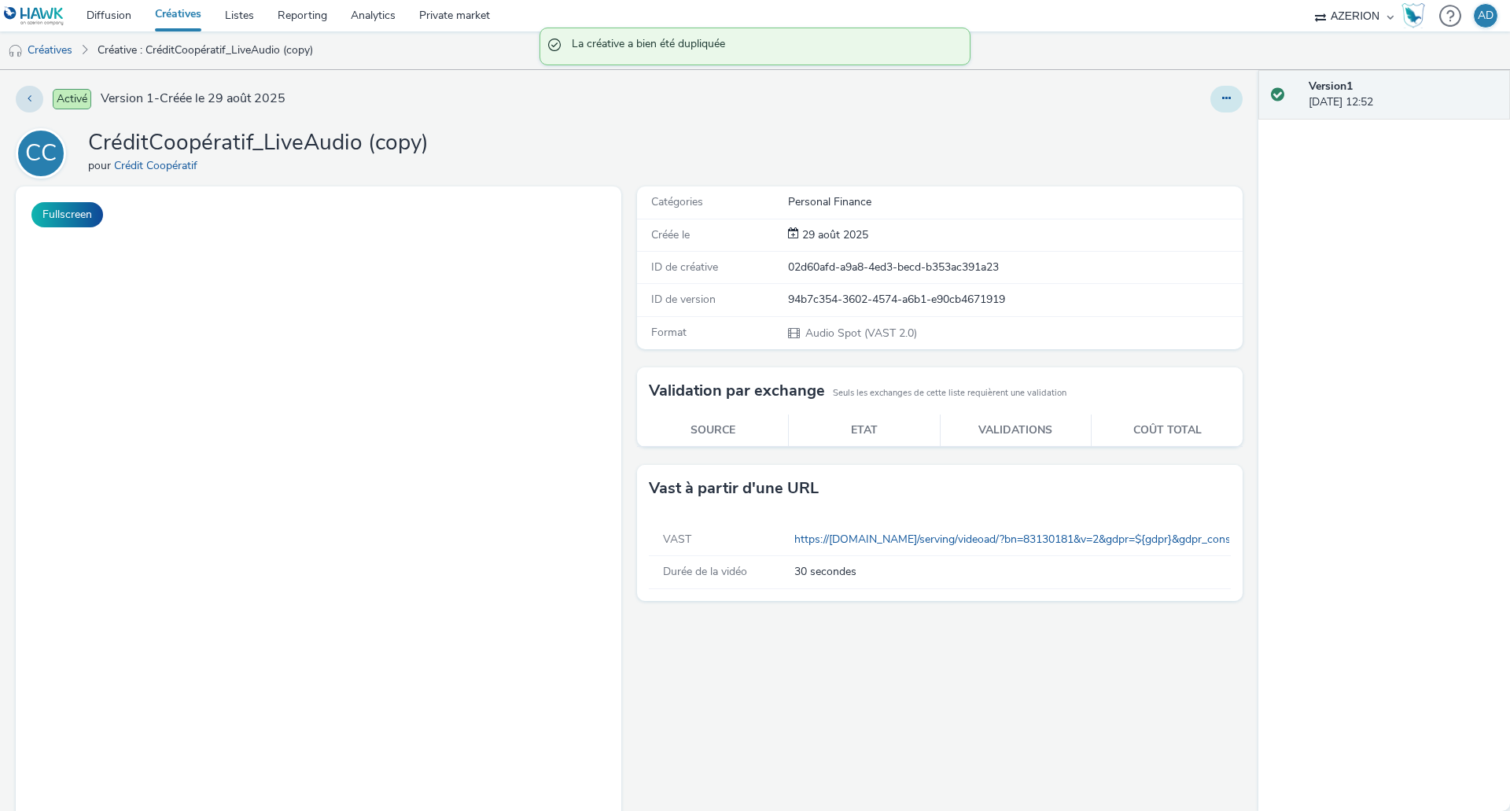
click at [1210, 95] on button at bounding box center [1226, 99] width 32 height 27
click at [1194, 133] on link "Modifier" at bounding box center [1184, 130] width 118 height 31
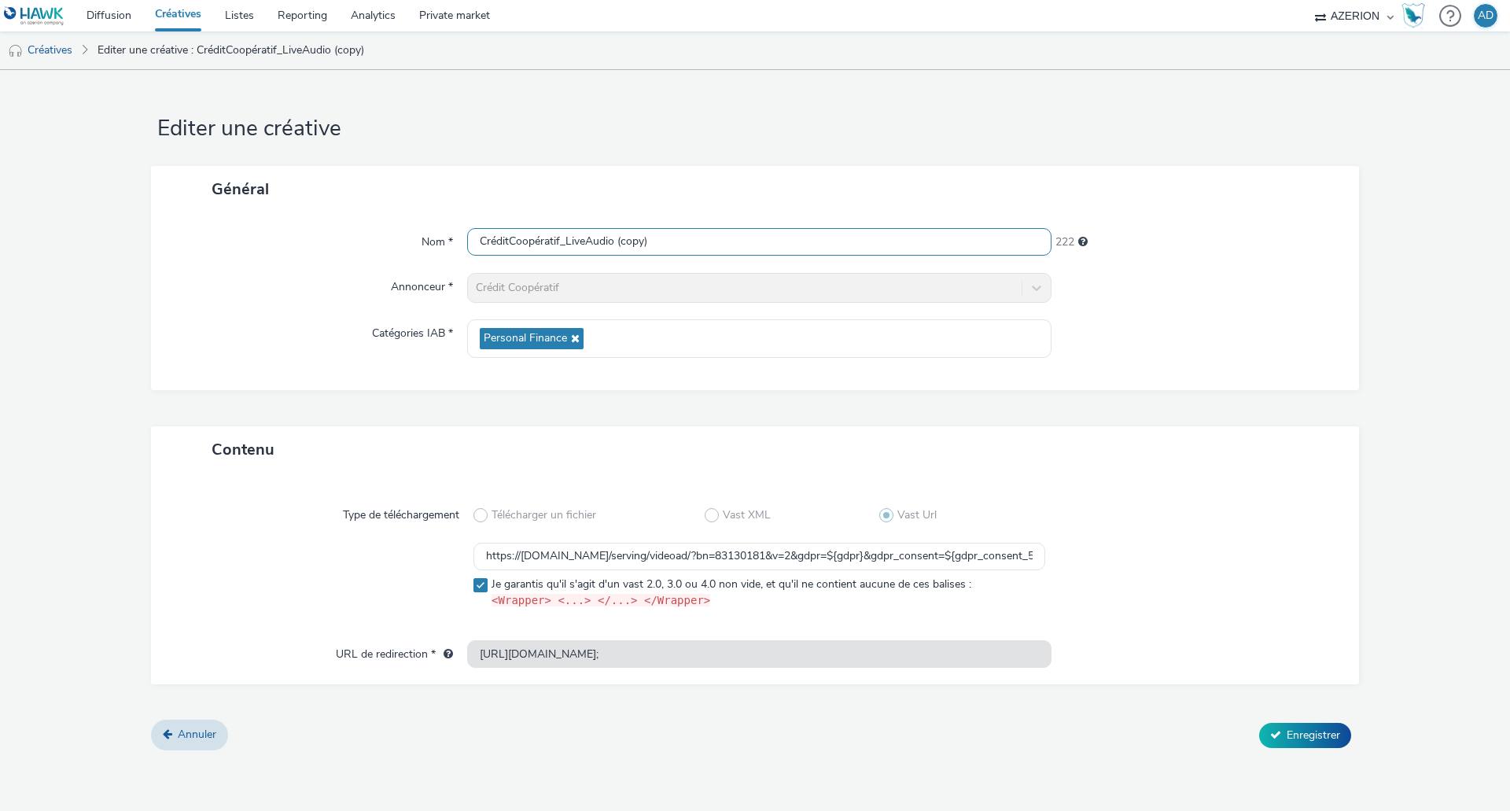
drag, startPoint x: 602, startPoint y: 244, endPoint x: 567, endPoint y: 249, distance: 35.0
click at [567, 249] on input "CréditCoopératif_LiveAudio (copy)" at bounding box center [759, 242] width 584 height 28
paste input "streaming"
type input "CréditCoopératif_streaming"
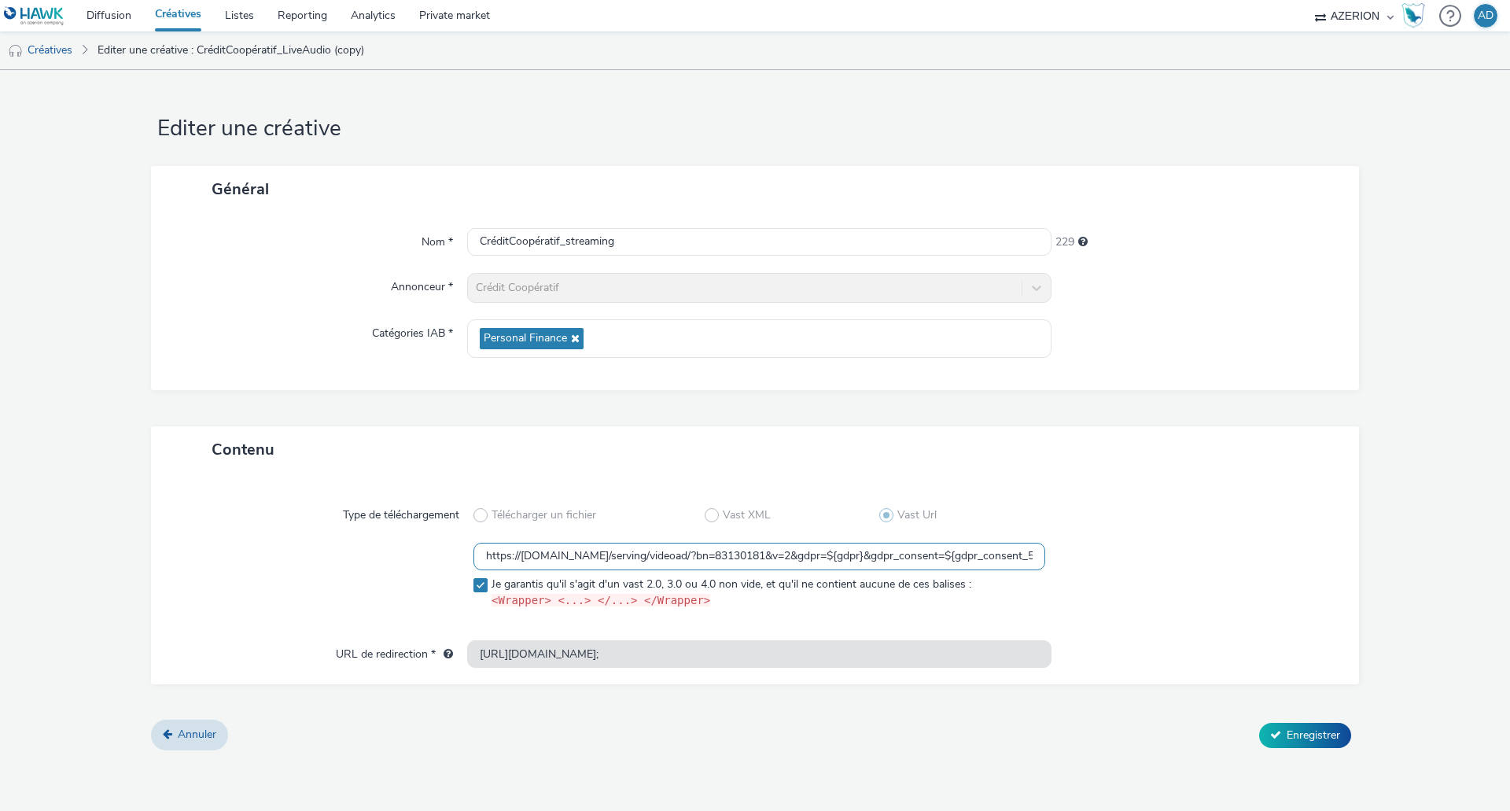
click at [611, 557] on input "https://[DOMAIN_NAME]/serving/videoad/?bn=83130181&v=2&gdpr=${gdpr}&gdpr_consen…" at bounding box center [759, 557] width 572 height 28
click at [562, 555] on input "text" at bounding box center [759, 557] width 572 height 28
paste input "https://[DOMAIN_NAME]/serving/videoad/?bn=83130142&v=2&gdpr=${gdpr}&gdpr_consen…"
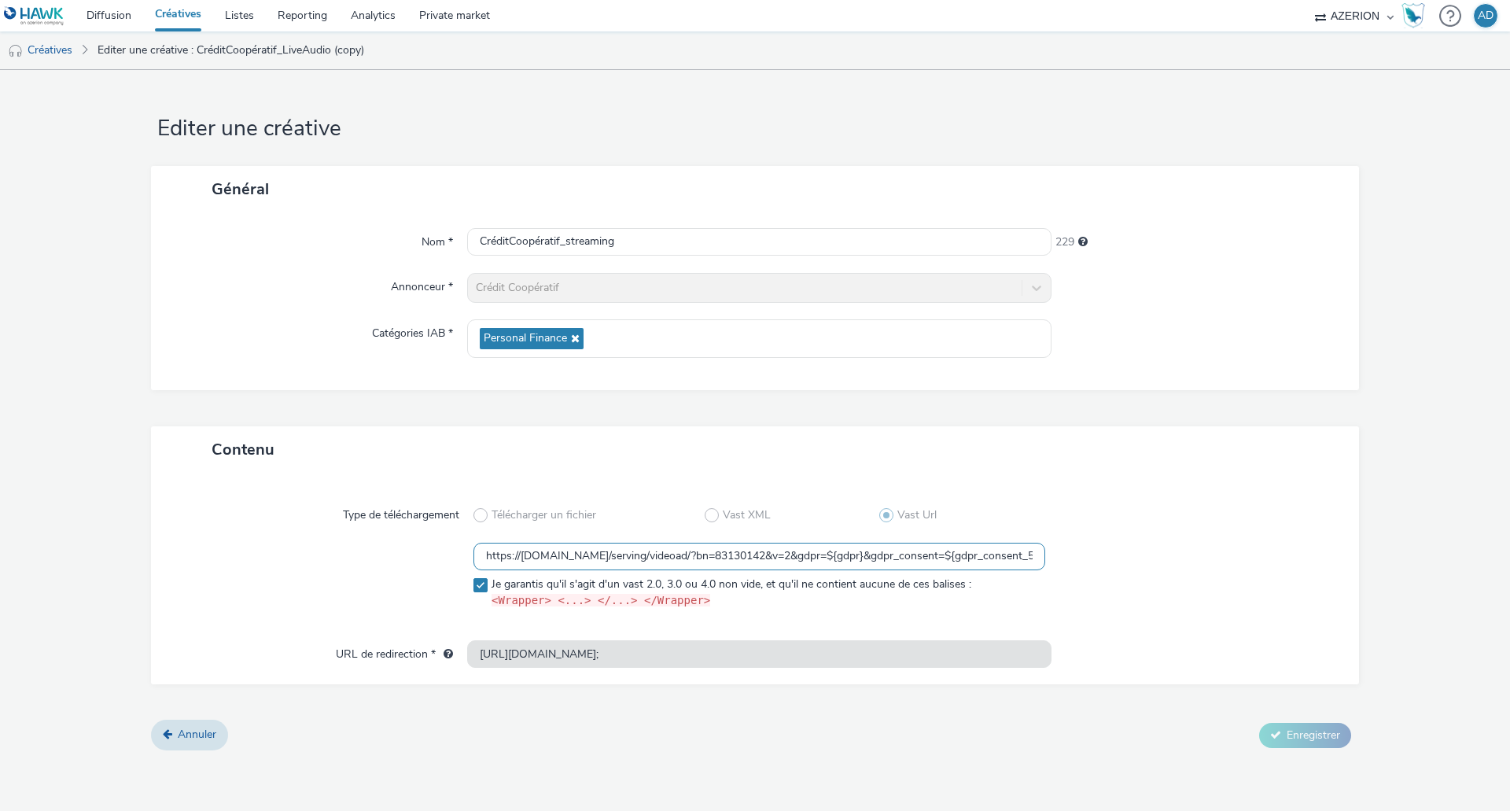
scroll to position [0, 101]
type input "https://[DOMAIN_NAME]/serving/videoad/?bn=83130142&v=2&gdpr=${gdpr}&gdpr_consen…"
click at [1167, 527] on div at bounding box center [1188, 515] width 286 height 28
click at [1292, 730] on span "Enregistrer" at bounding box center [1313, 734] width 53 height 15
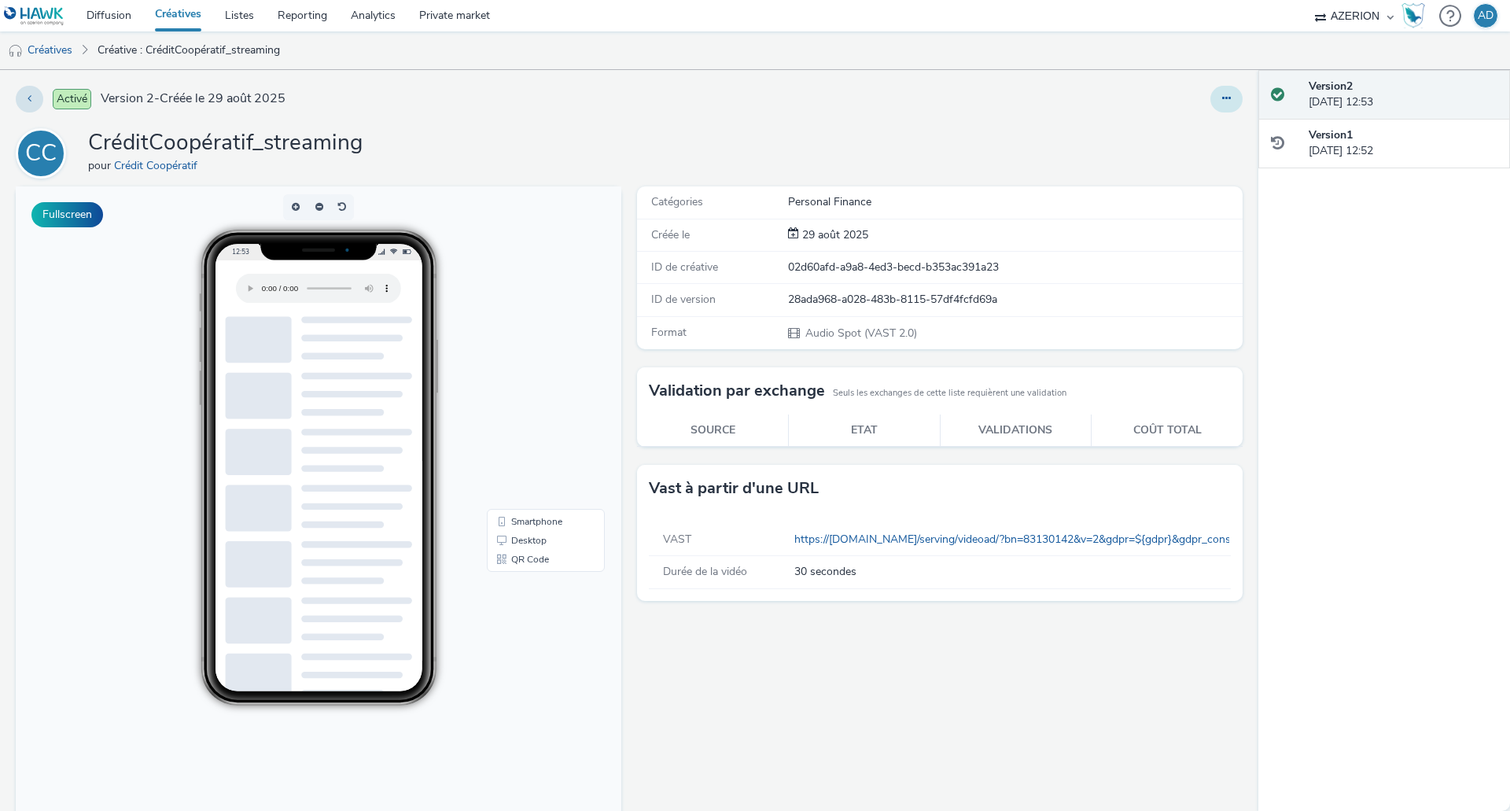
click at [1225, 100] on button at bounding box center [1226, 99] width 32 height 27
click at [1200, 131] on link "Modifier" at bounding box center [1184, 130] width 118 height 31
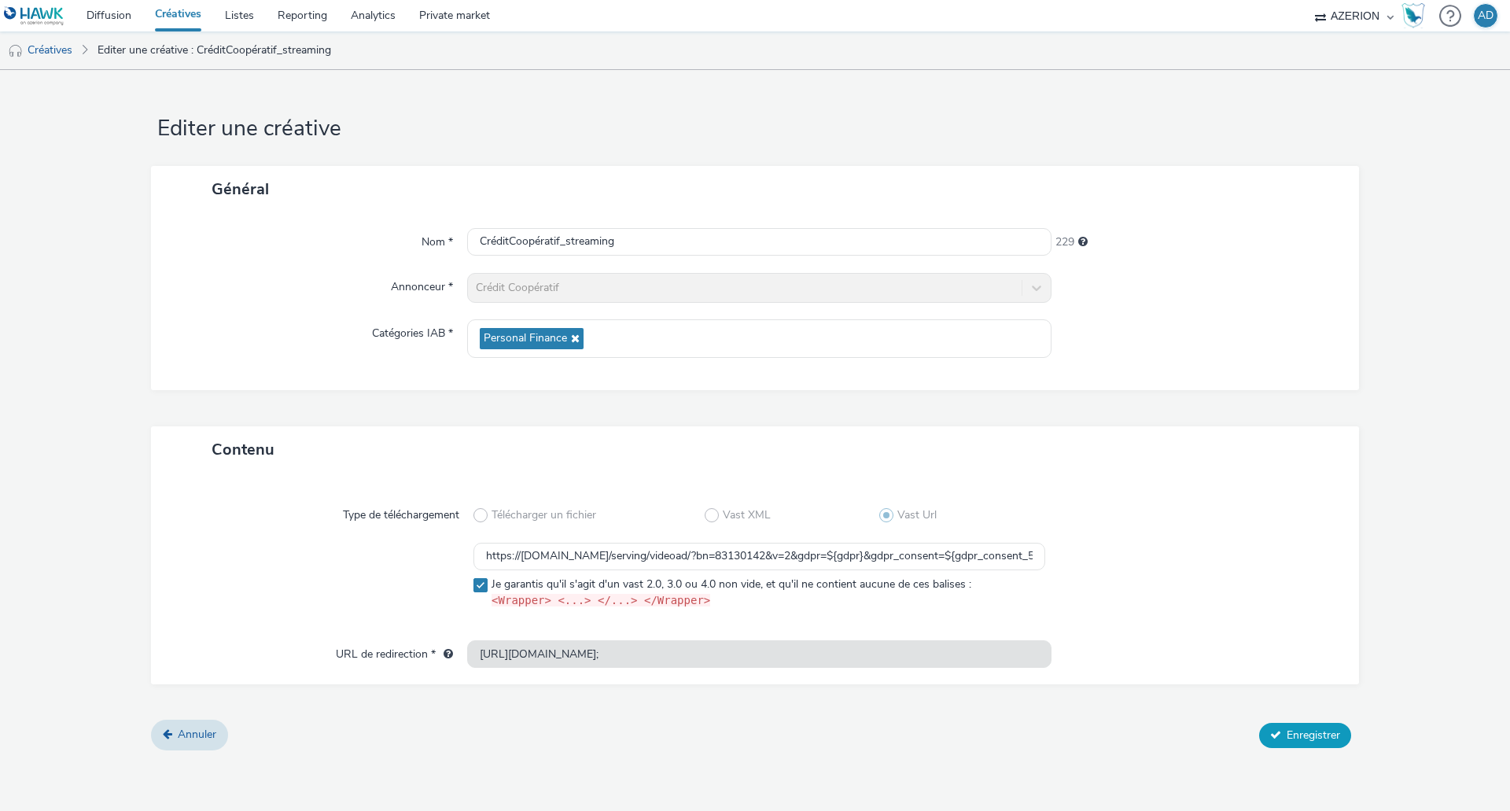
click at [1293, 730] on span "Enregistrer" at bounding box center [1313, 734] width 53 height 15
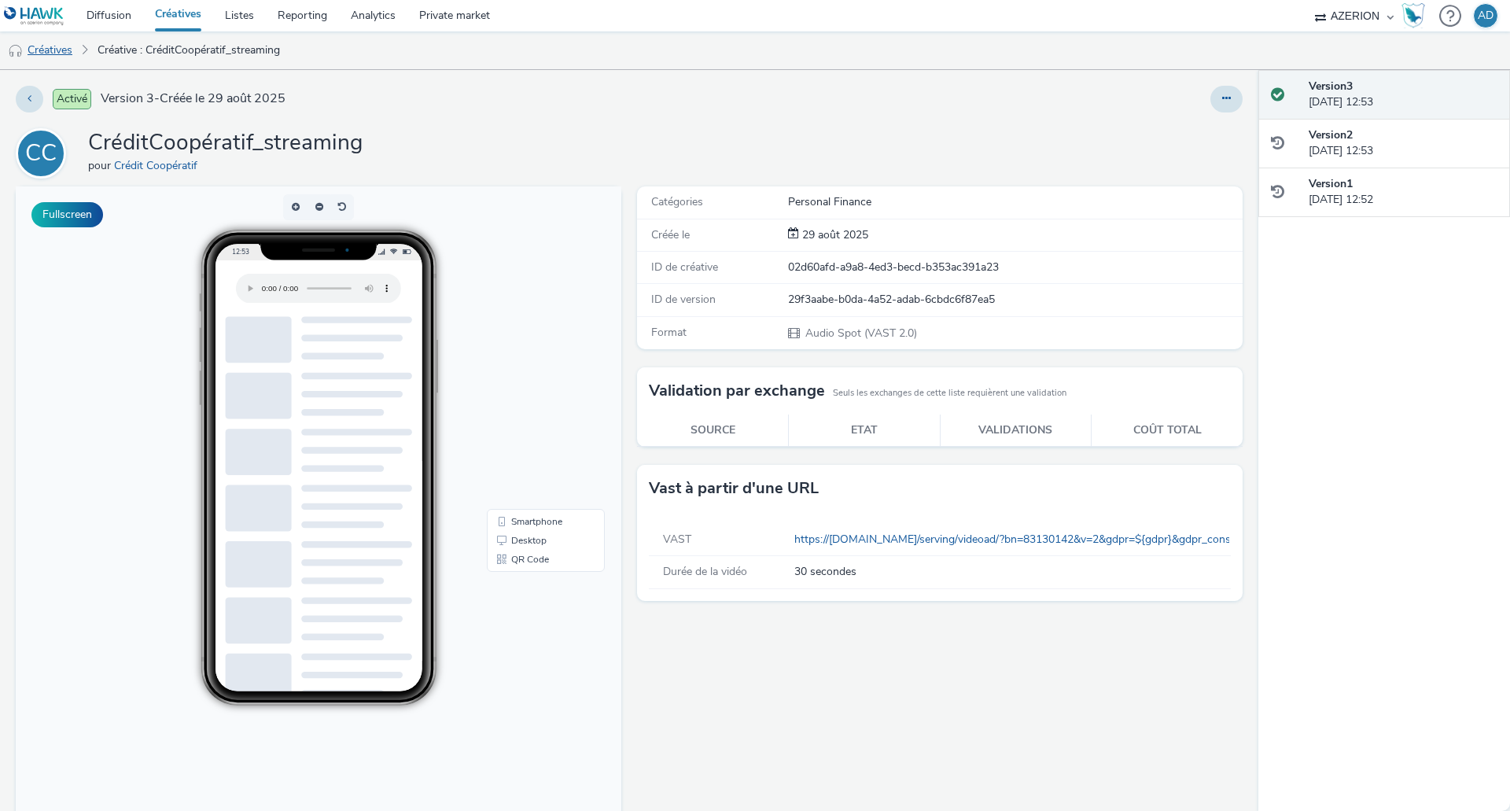
click at [65, 54] on link "Créatives" at bounding box center [40, 50] width 80 height 38
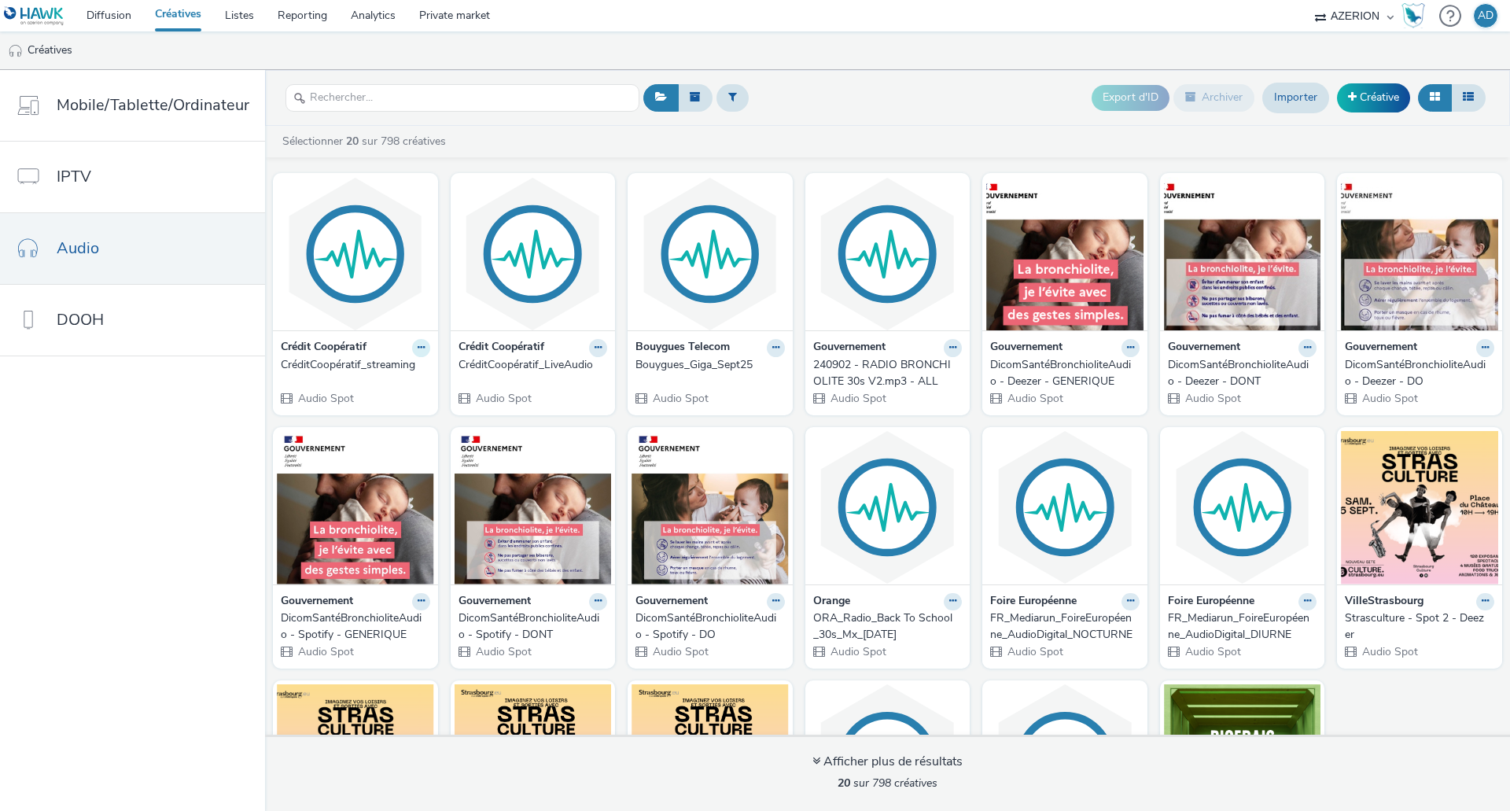
click at [418, 349] on icon at bounding box center [421, 347] width 7 height 9
click at [385, 410] on link "Dupliquer" at bounding box center [371, 406] width 118 height 31
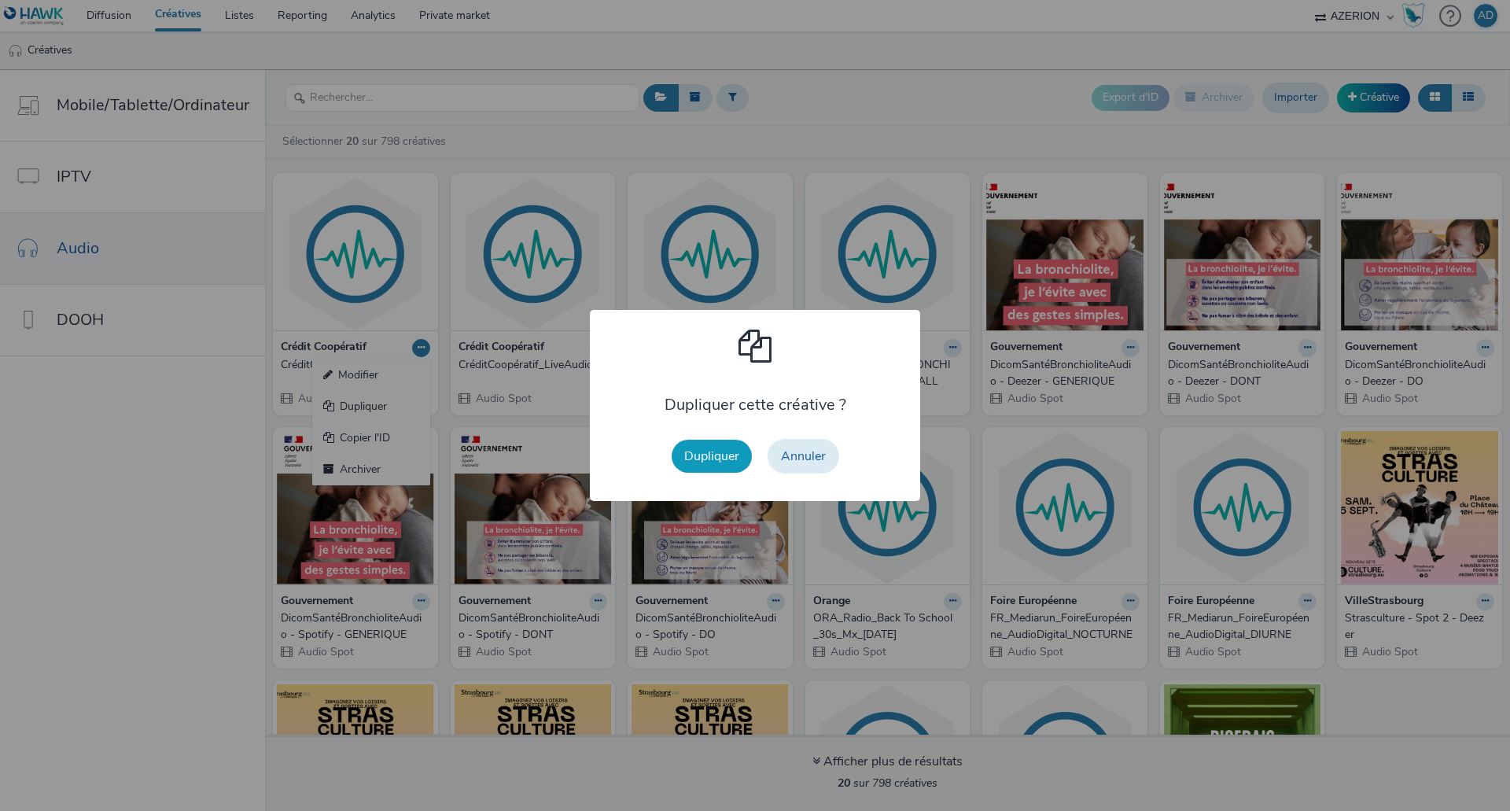
click at [692, 451] on button "Dupliquer" at bounding box center [712, 456] width 80 height 33
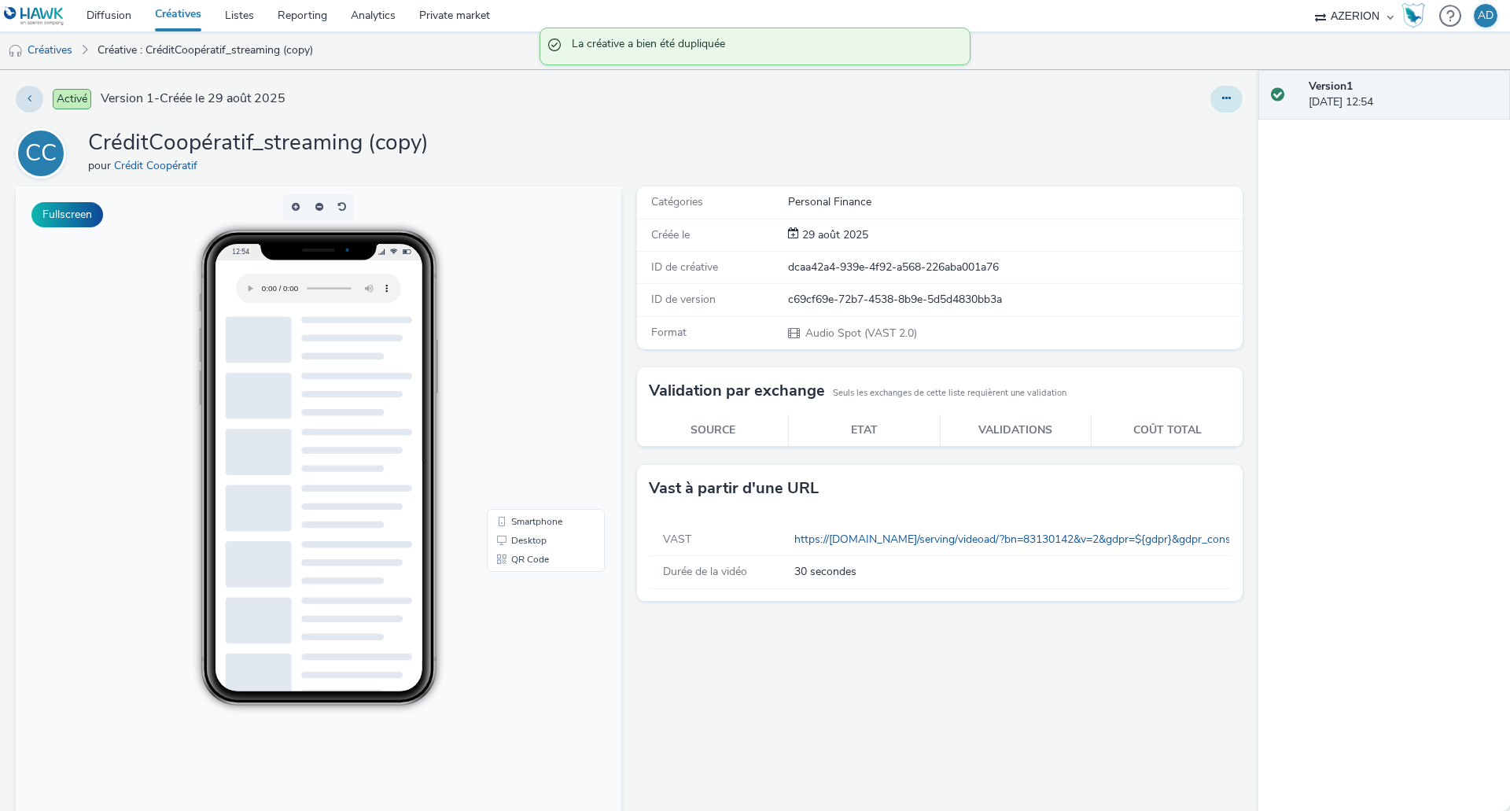
drag, startPoint x: 1228, startPoint y: 98, endPoint x: 1215, endPoint y: 103, distance: 13.4
click at [1226, 99] on button at bounding box center [1226, 99] width 32 height 27
click at [1188, 129] on link "Modifier" at bounding box center [1184, 130] width 118 height 31
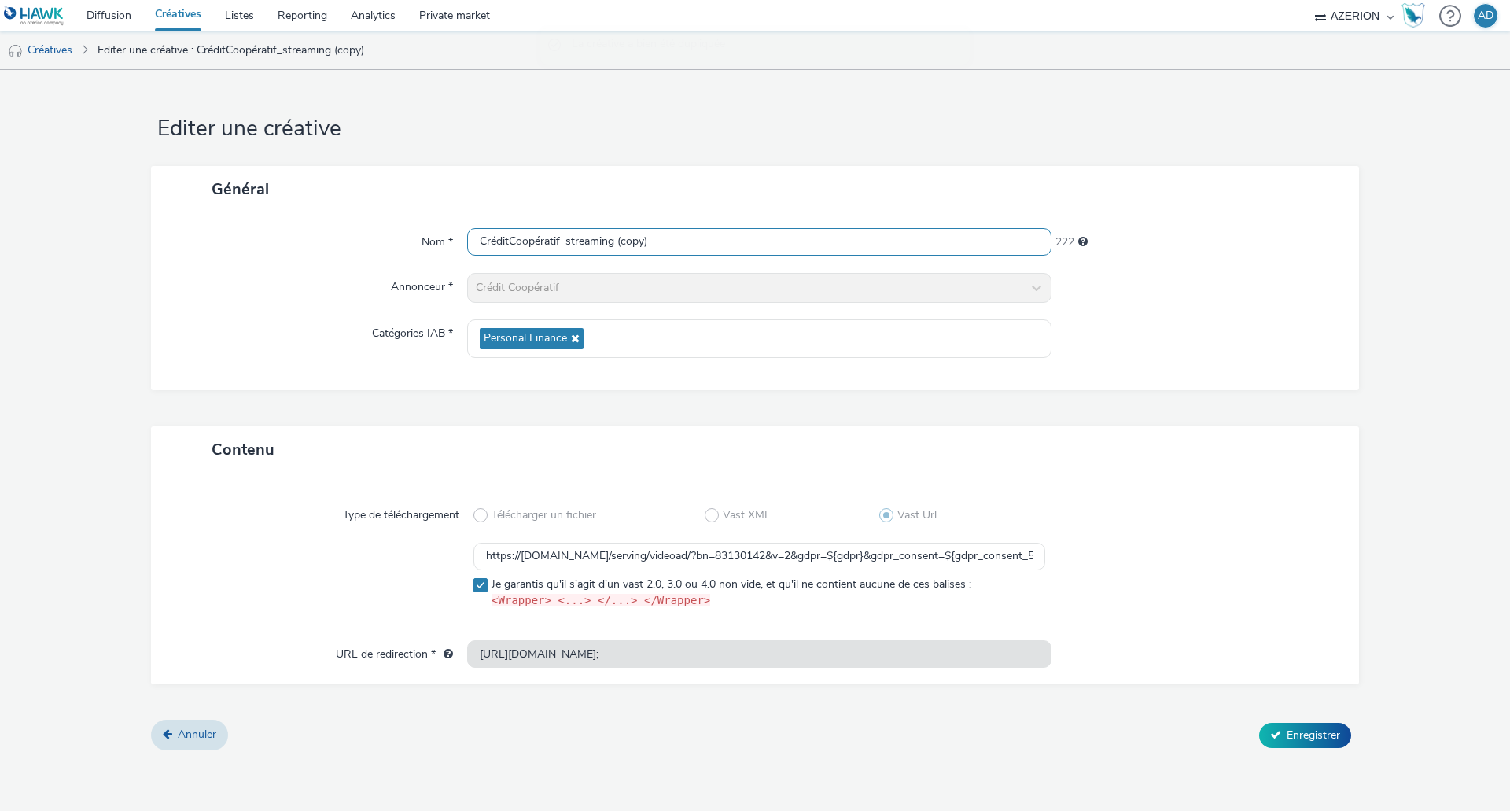
click at [624, 247] on input "CréditCoopératif_streaming (copy)" at bounding box center [759, 242] width 584 height 28
drag, startPoint x: 662, startPoint y: 243, endPoint x: 568, endPoint y: 255, distance: 95.1
click at [568, 256] on div "CréditCoopératif_streaming (copy)" at bounding box center [759, 242] width 584 height 28
type input "CréditCoopératif_Konbini"
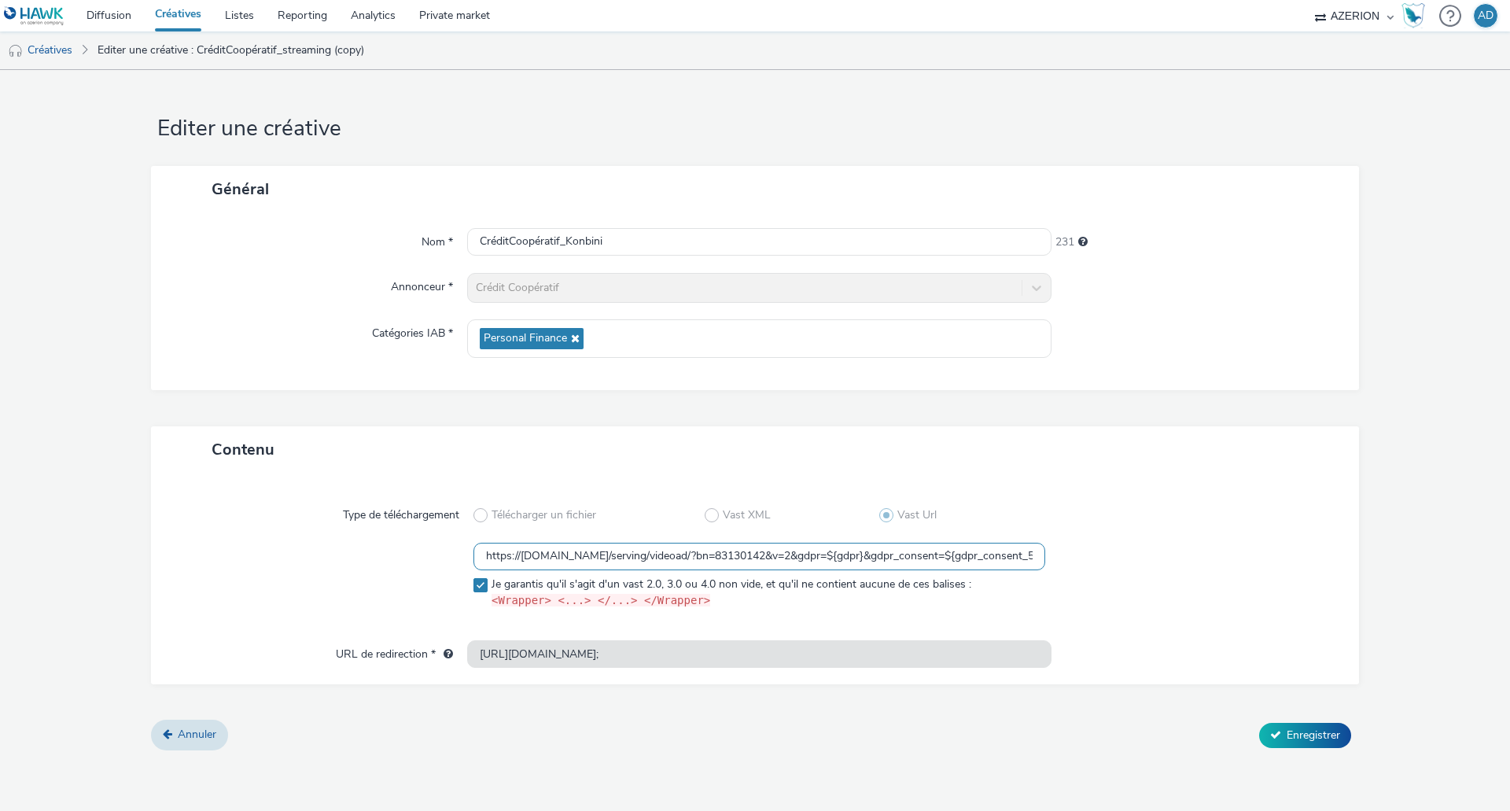
click at [800, 556] on input "https://[DOMAIN_NAME]/serving/videoad/?bn=83130142&v=2&gdpr=${gdpr}&gdpr_consen…" at bounding box center [759, 557] width 572 height 28
paste input "https://[DOMAIN_NAME]/serving/videoad/?bn=83129720&v=2&gdpr=${gdpr}&gdpr_consen…"
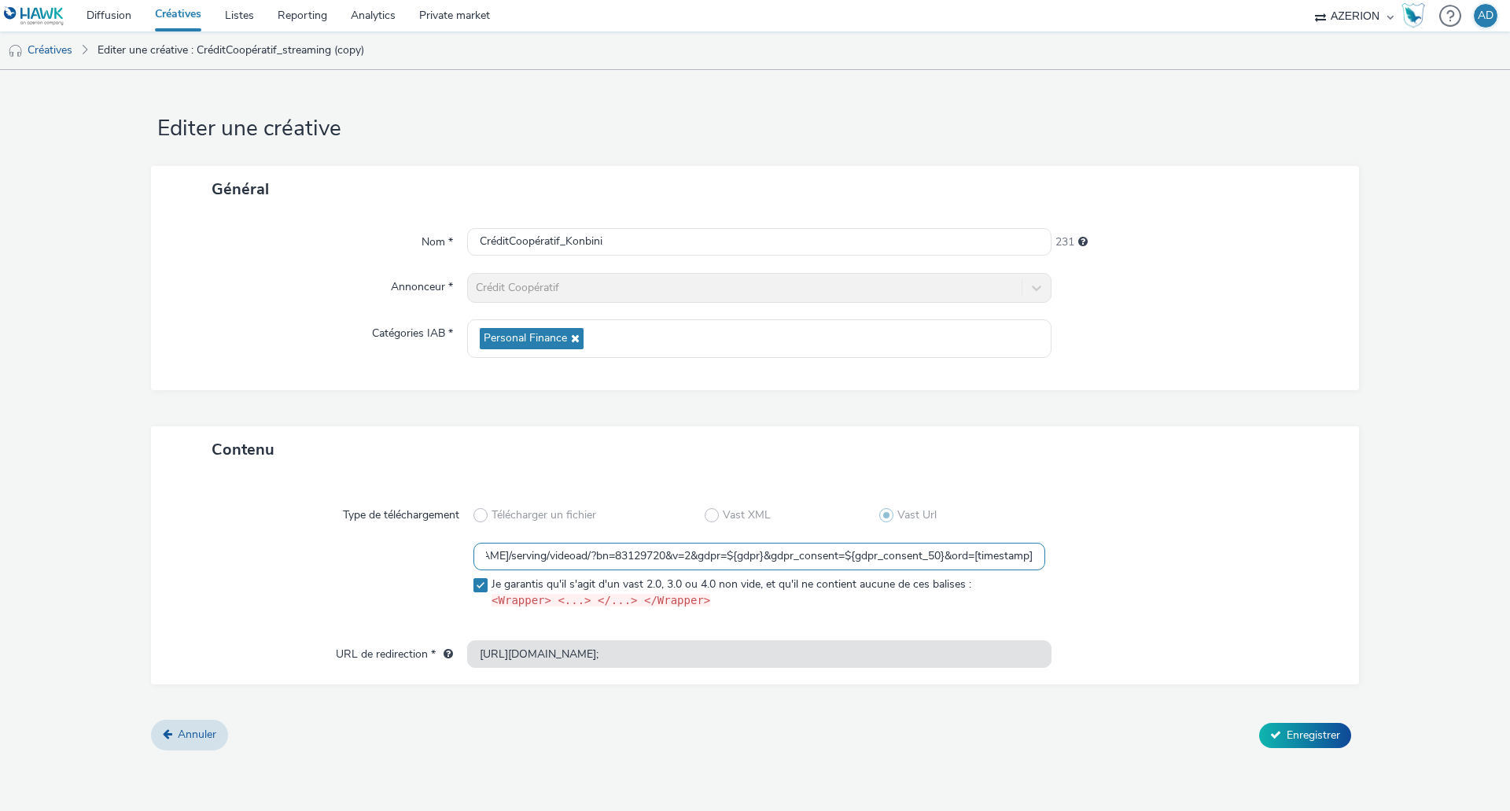
type input "https://[DOMAIN_NAME]/serving/videoad/?bn=83129720&v=2&gdpr=${gdpr}&gdpr_consen…"
click at [1216, 499] on div "Type de téléchargement Télécharger un fichier Vast XML Vast Url https://[DOMAIN…" at bounding box center [755, 564] width 1177 height 152
click at [1302, 731] on span "Enregistrer" at bounding box center [1313, 734] width 53 height 15
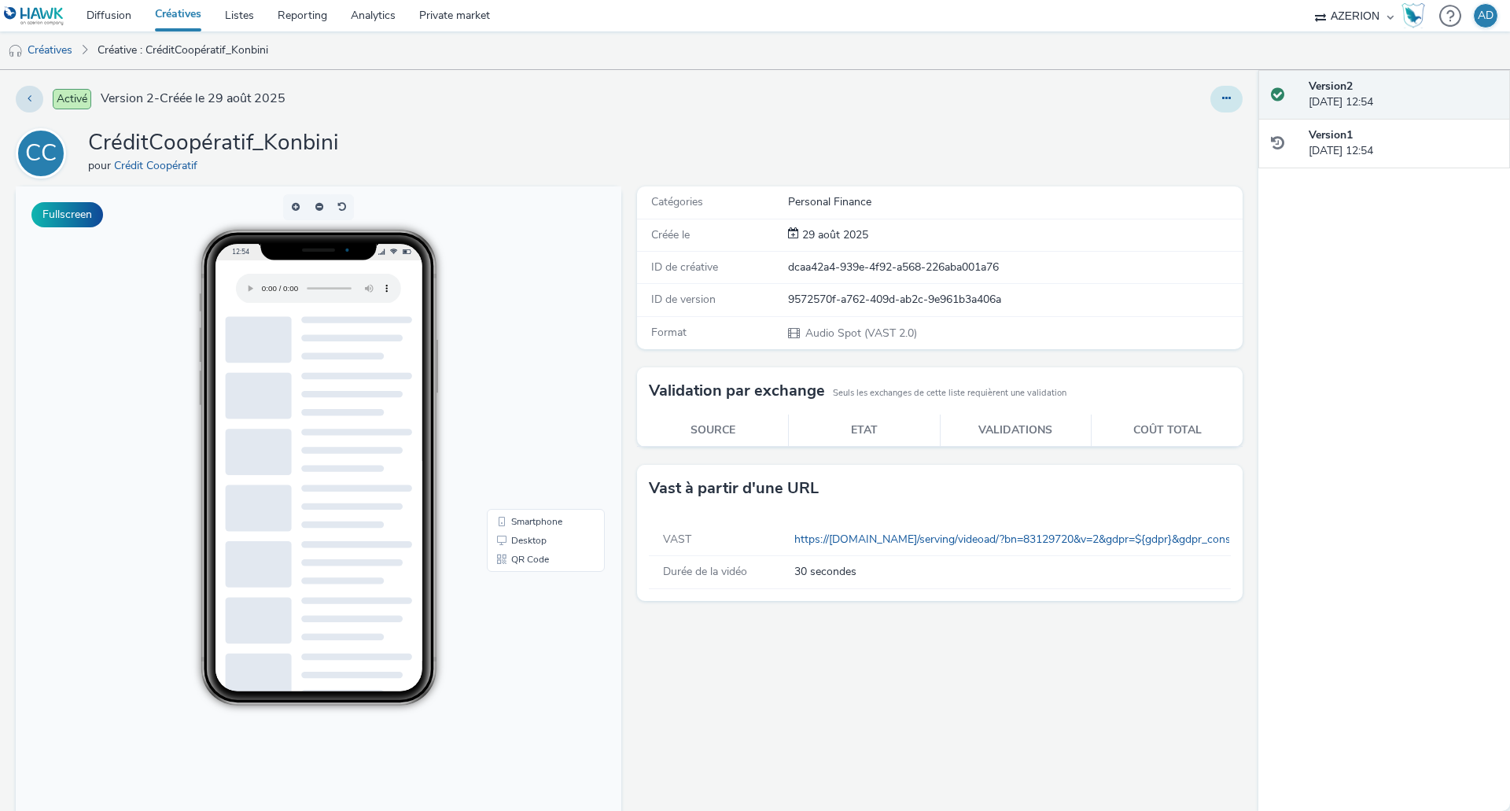
click at [1220, 104] on button at bounding box center [1226, 99] width 32 height 27
click at [1195, 130] on link "Modifier" at bounding box center [1184, 130] width 118 height 31
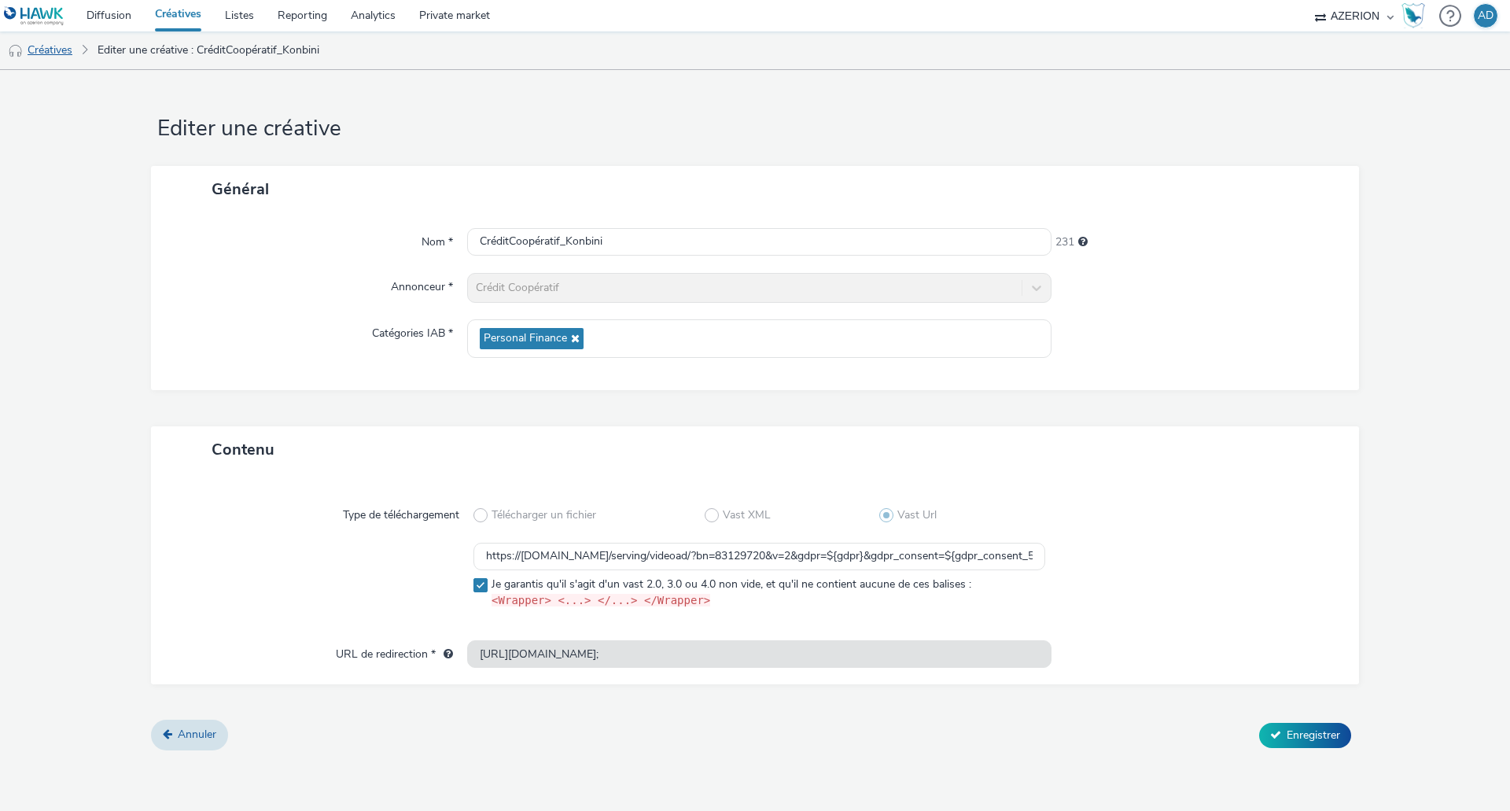
click at [58, 57] on link "Créatives" at bounding box center [40, 50] width 80 height 38
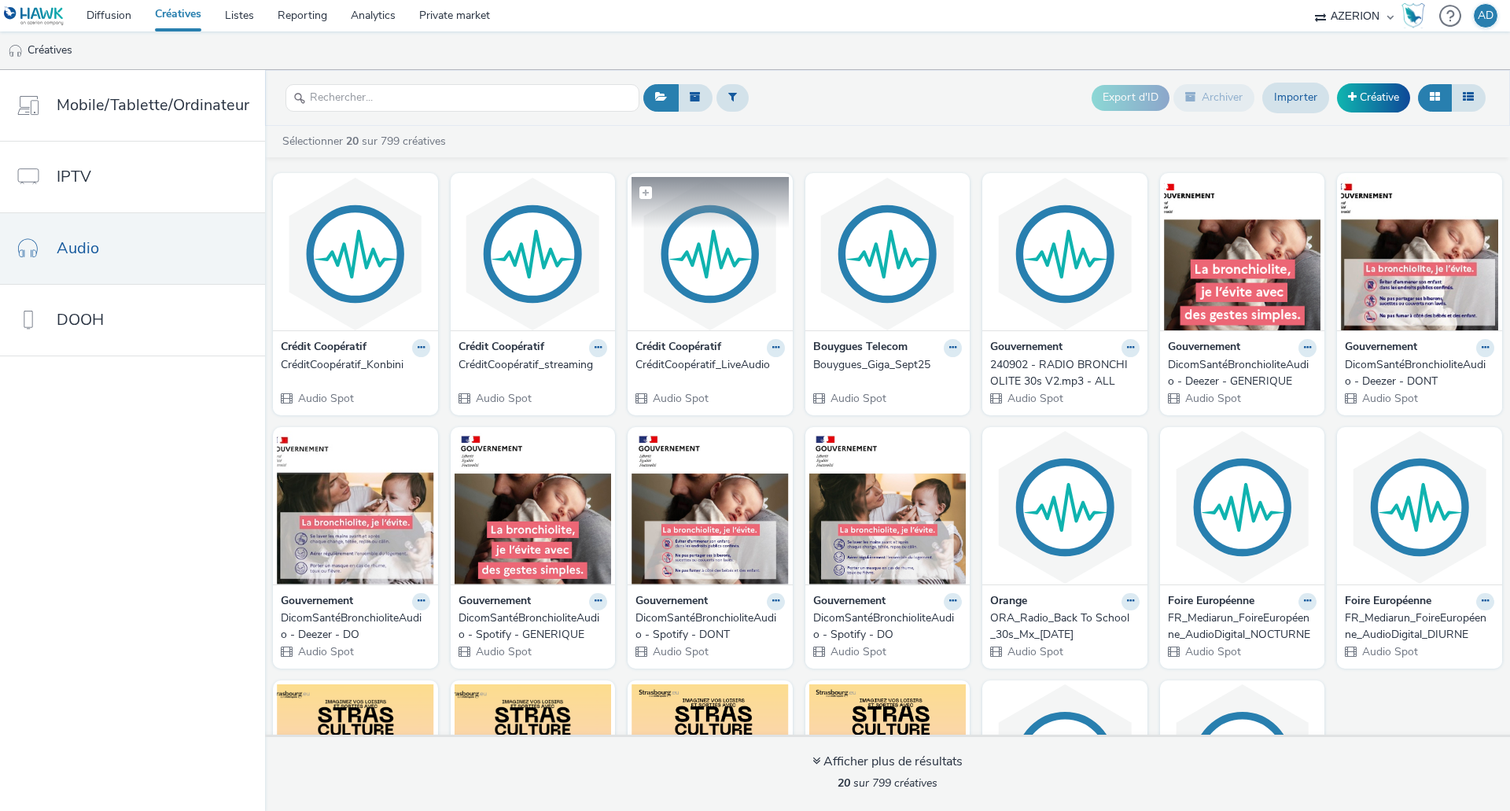
click at [680, 260] on img at bounding box center [710, 253] width 157 height 153
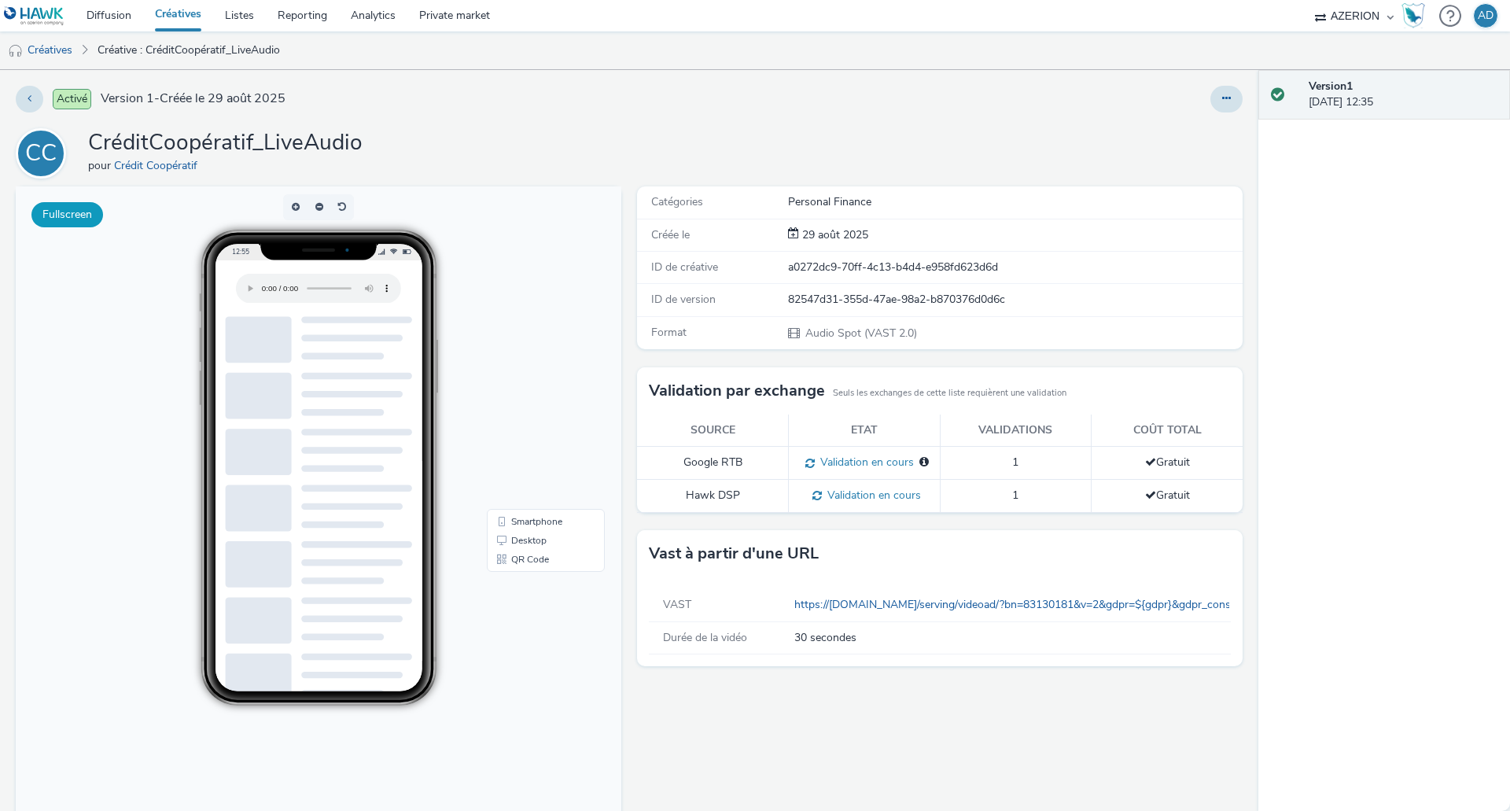
click at [90, 212] on button "Fullscreen" at bounding box center [67, 214] width 72 height 25
click at [57, 60] on link "Créatives" at bounding box center [40, 50] width 80 height 38
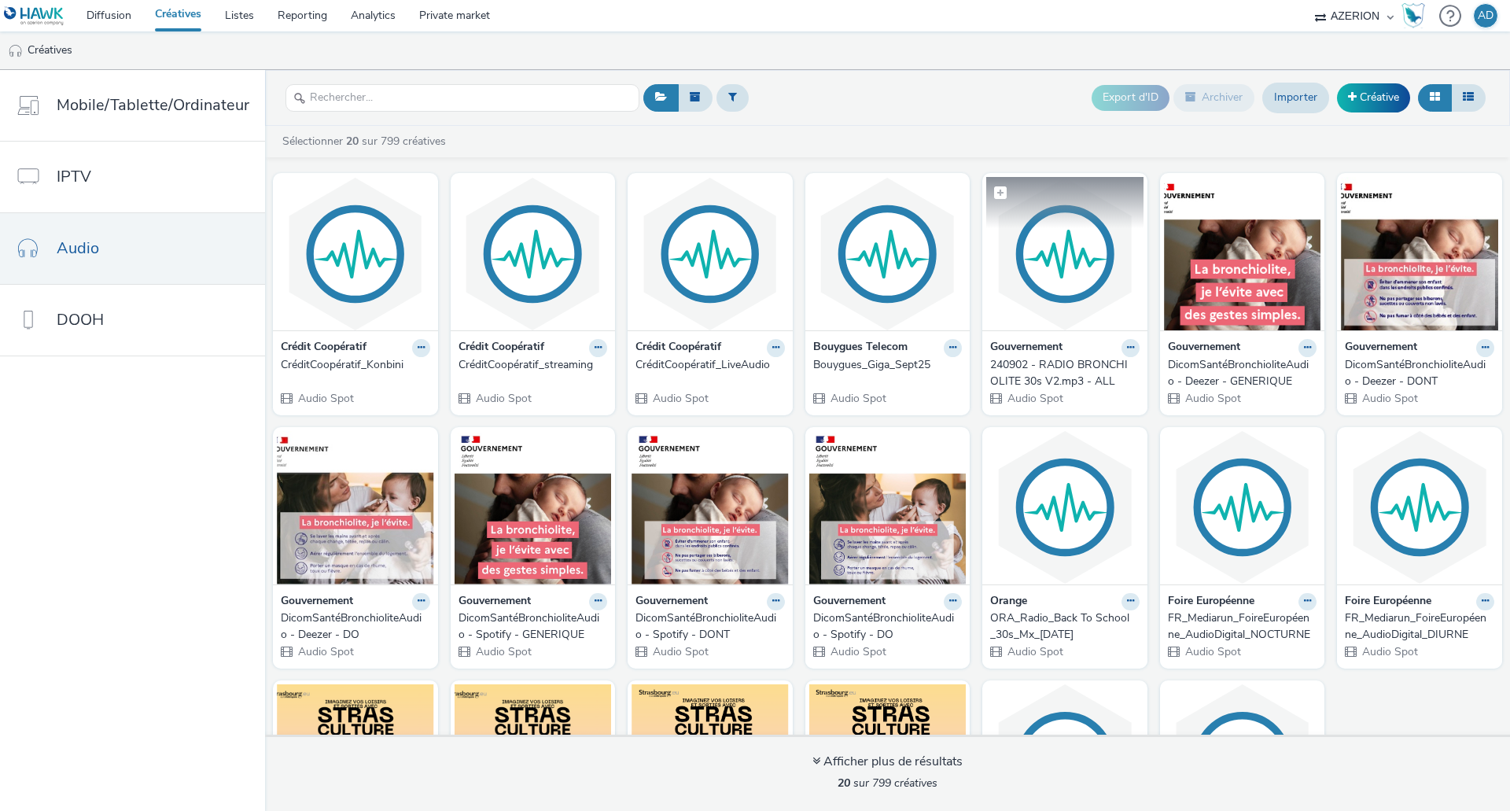
click at [1035, 271] on img at bounding box center [1064, 253] width 157 height 153
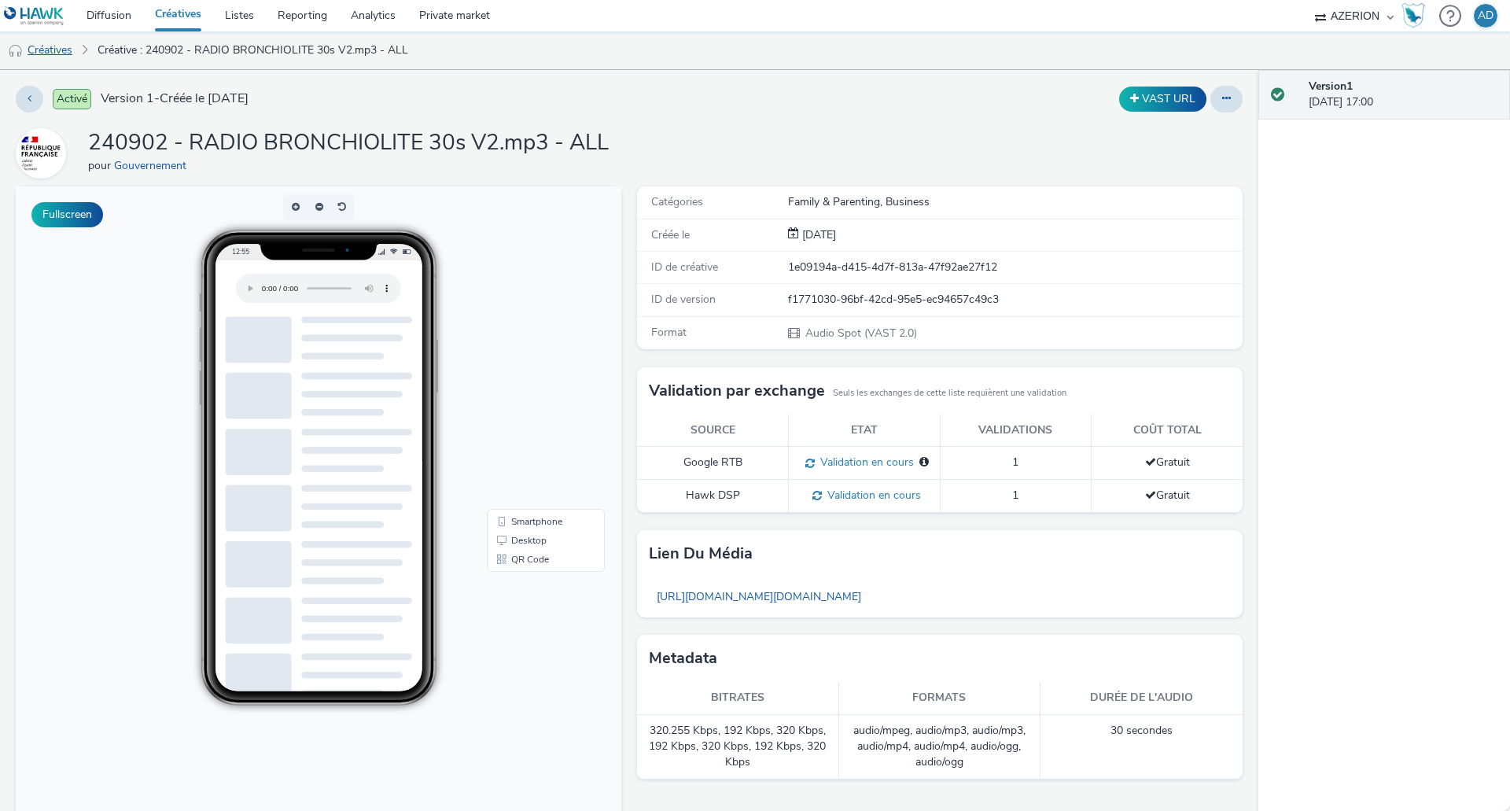
click at [63, 50] on link "Créatives" at bounding box center [40, 50] width 80 height 38
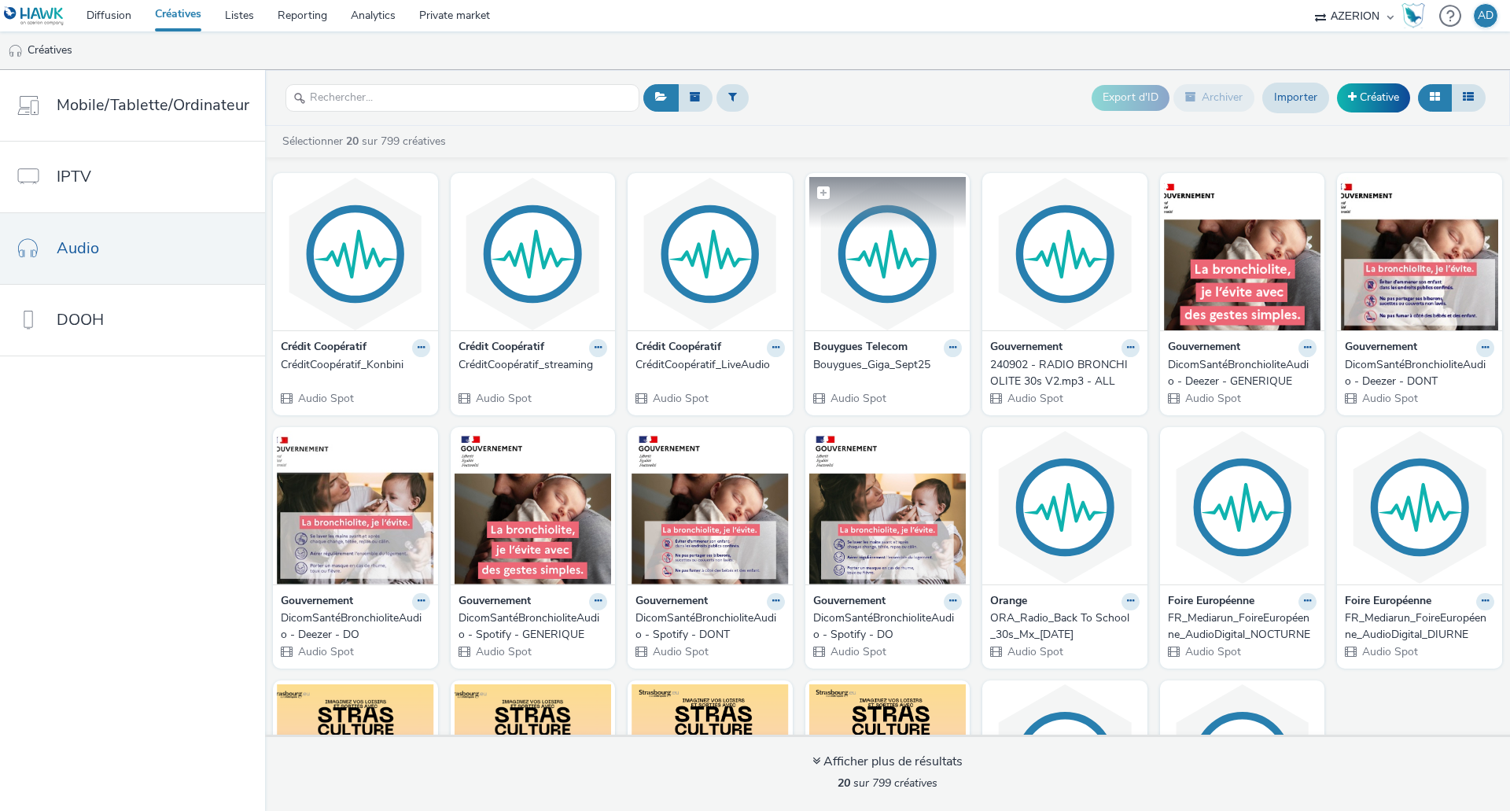
click at [926, 264] on img at bounding box center [887, 253] width 157 height 153
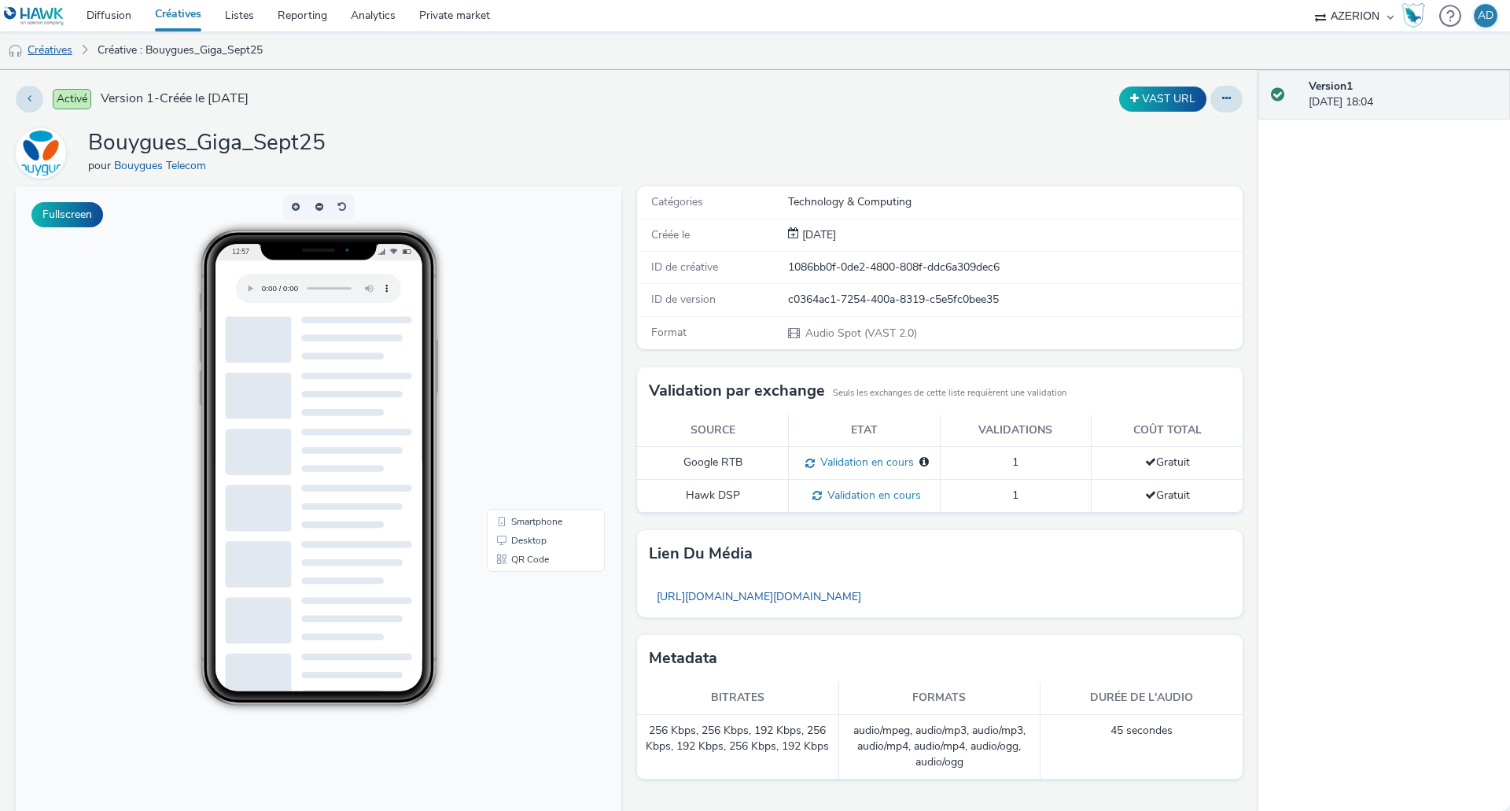
click at [51, 45] on link "Créatives" at bounding box center [40, 50] width 80 height 38
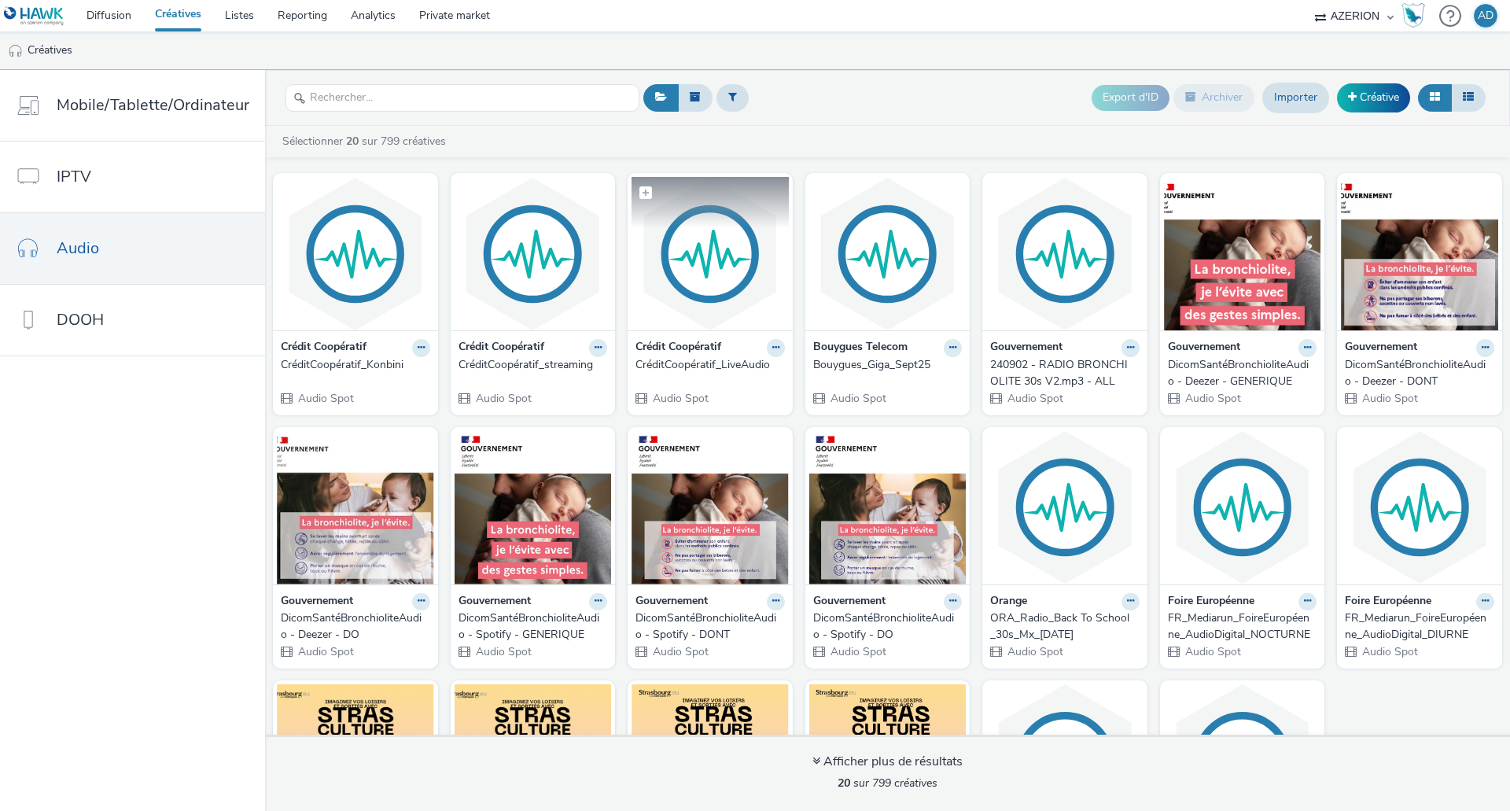
click at [669, 278] on img at bounding box center [710, 253] width 157 height 153
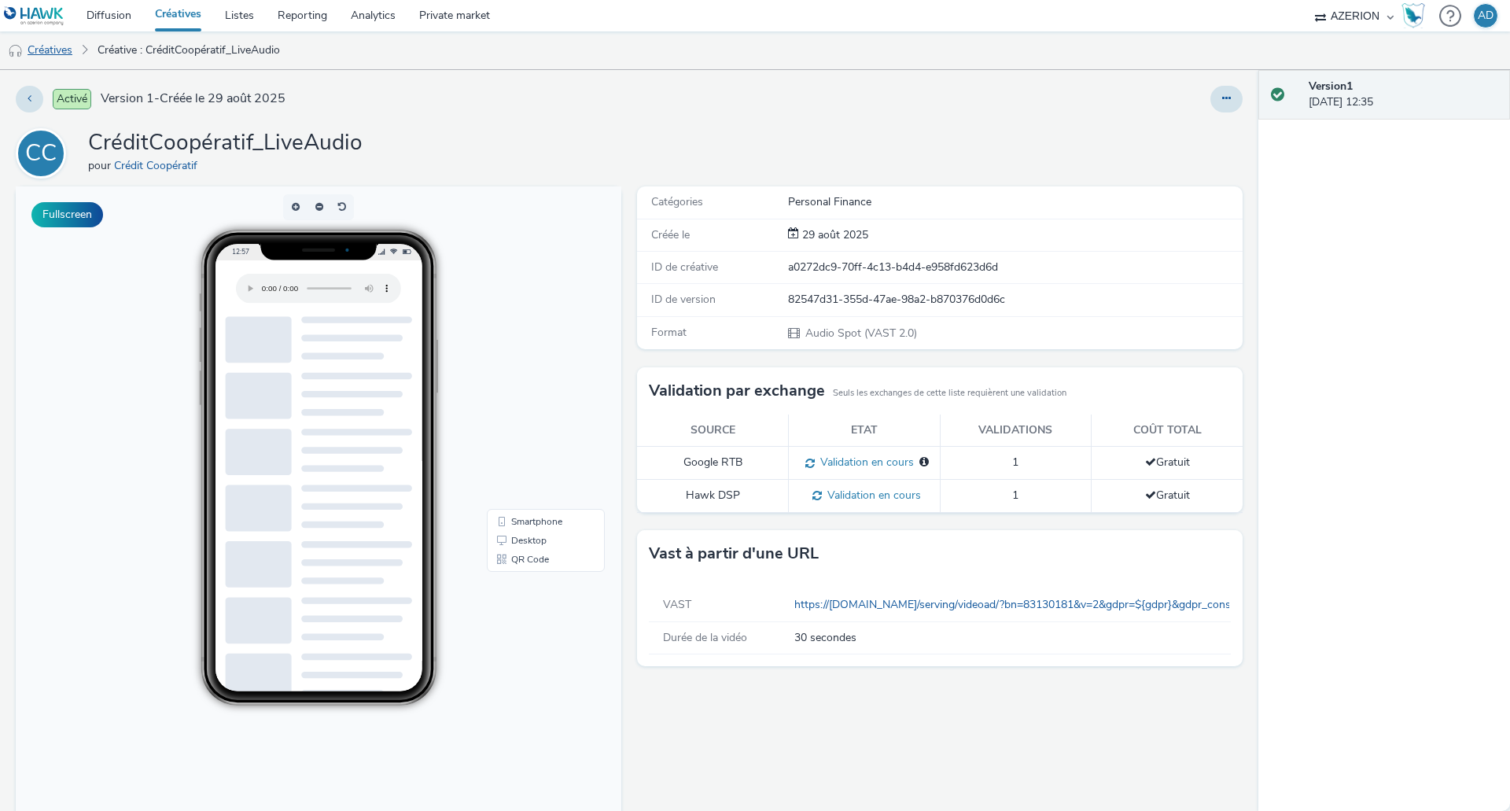
click at [35, 47] on link "Créatives" at bounding box center [40, 50] width 80 height 38
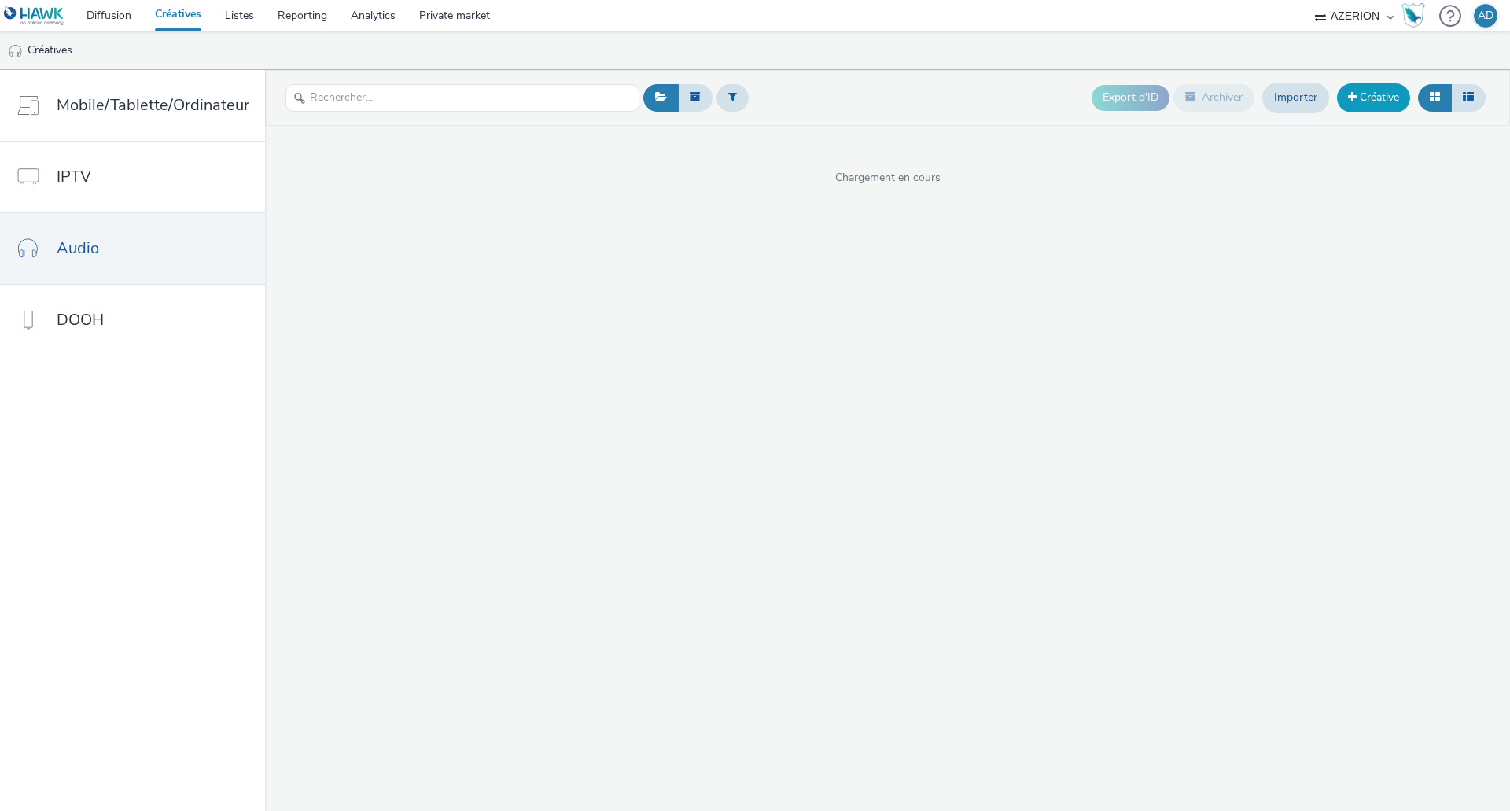
click at [1378, 104] on link "Créative" at bounding box center [1373, 97] width 73 height 28
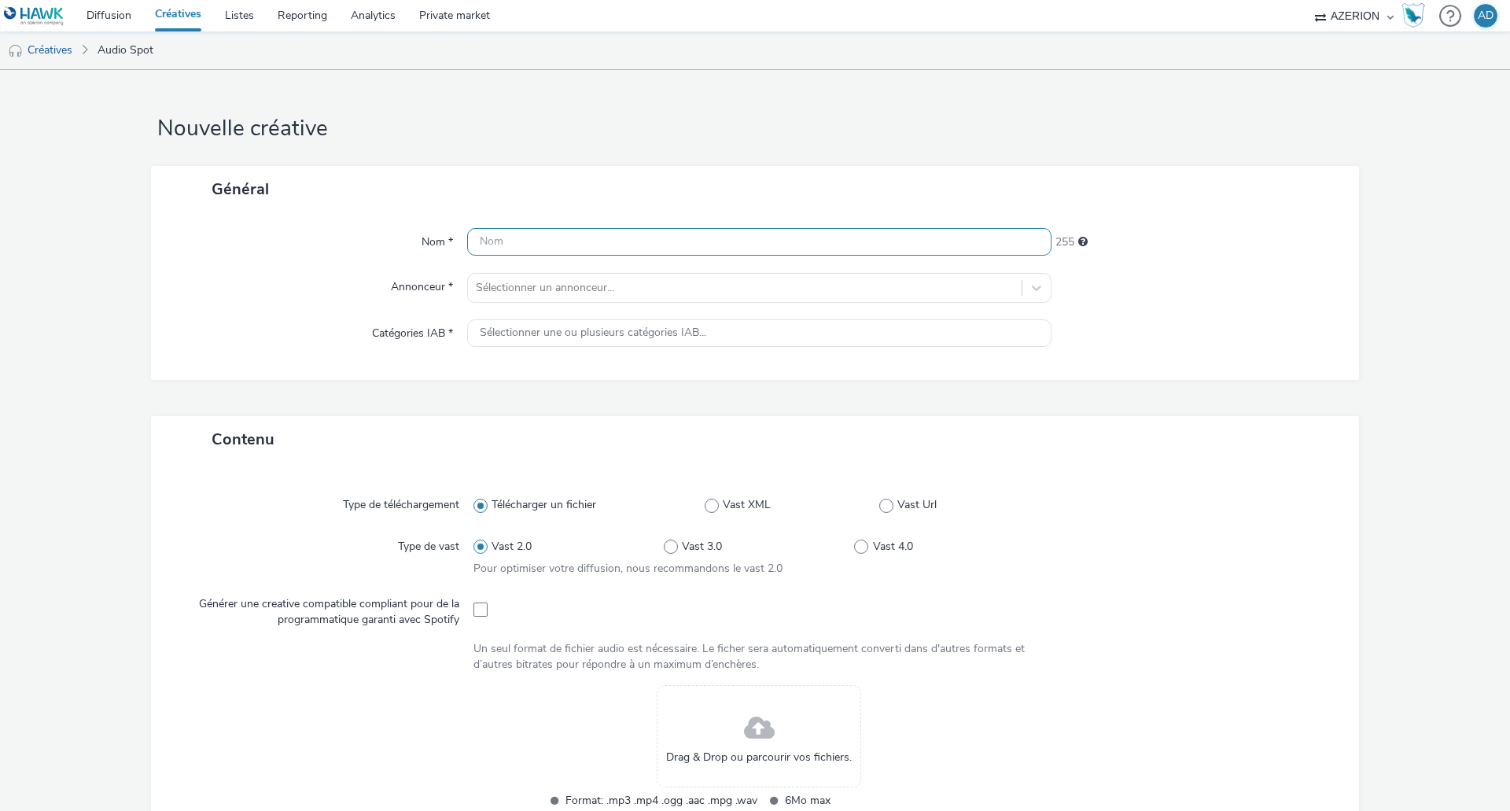
click at [522, 249] on input "text" at bounding box center [759, 242] width 584 height 28
type input "test"
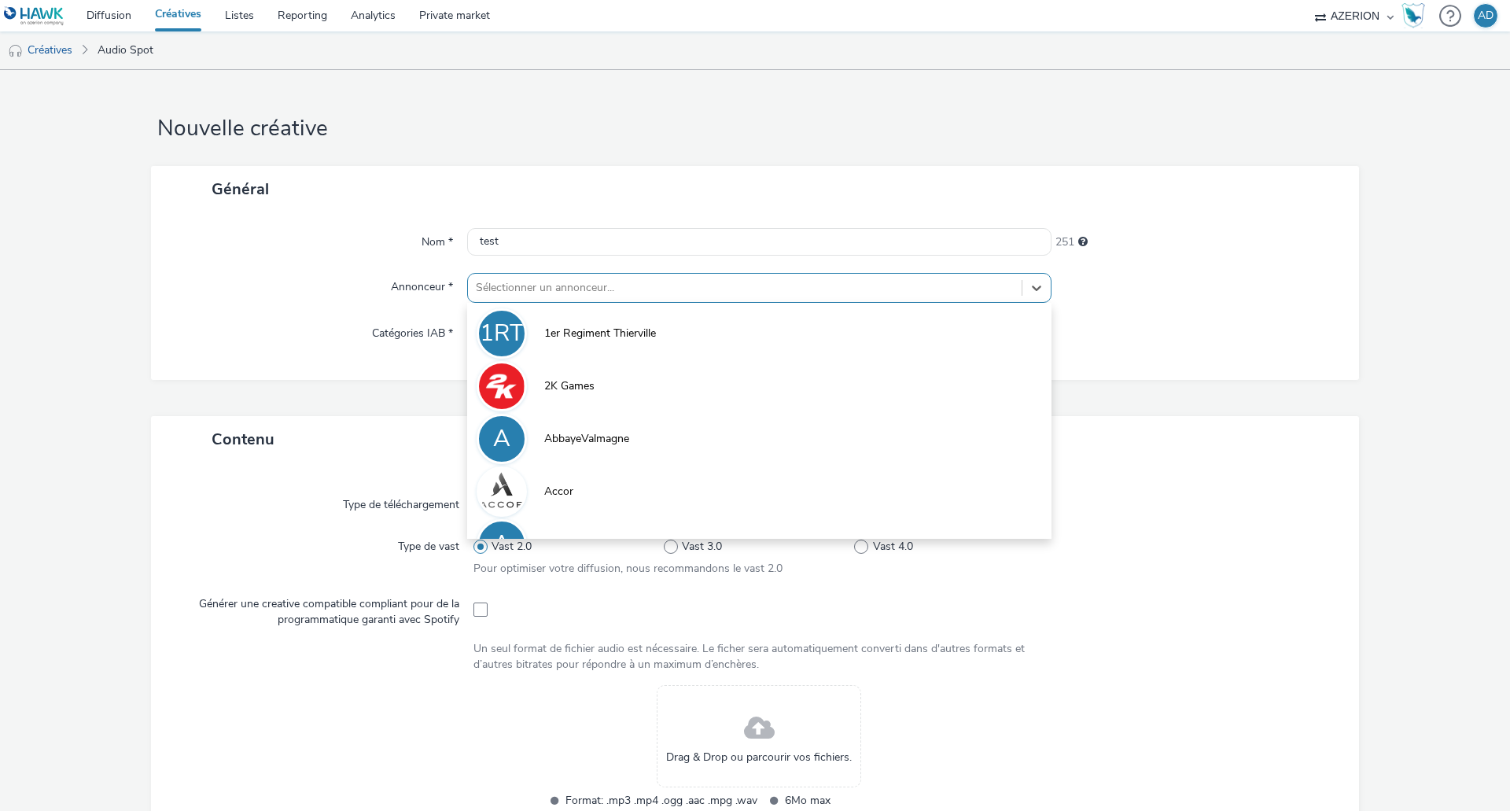
click at [540, 284] on div at bounding box center [745, 287] width 538 height 19
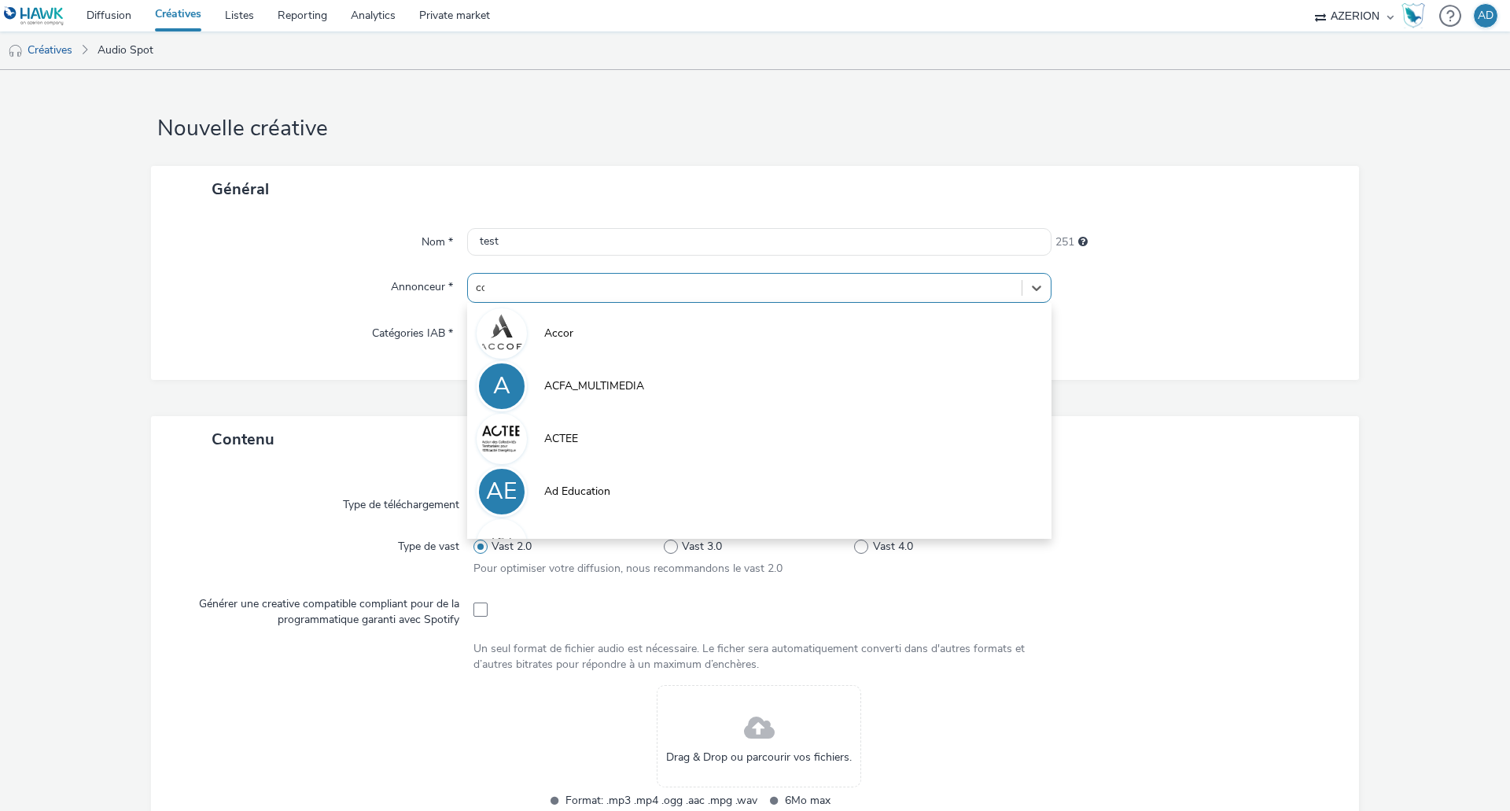
type input "coo"
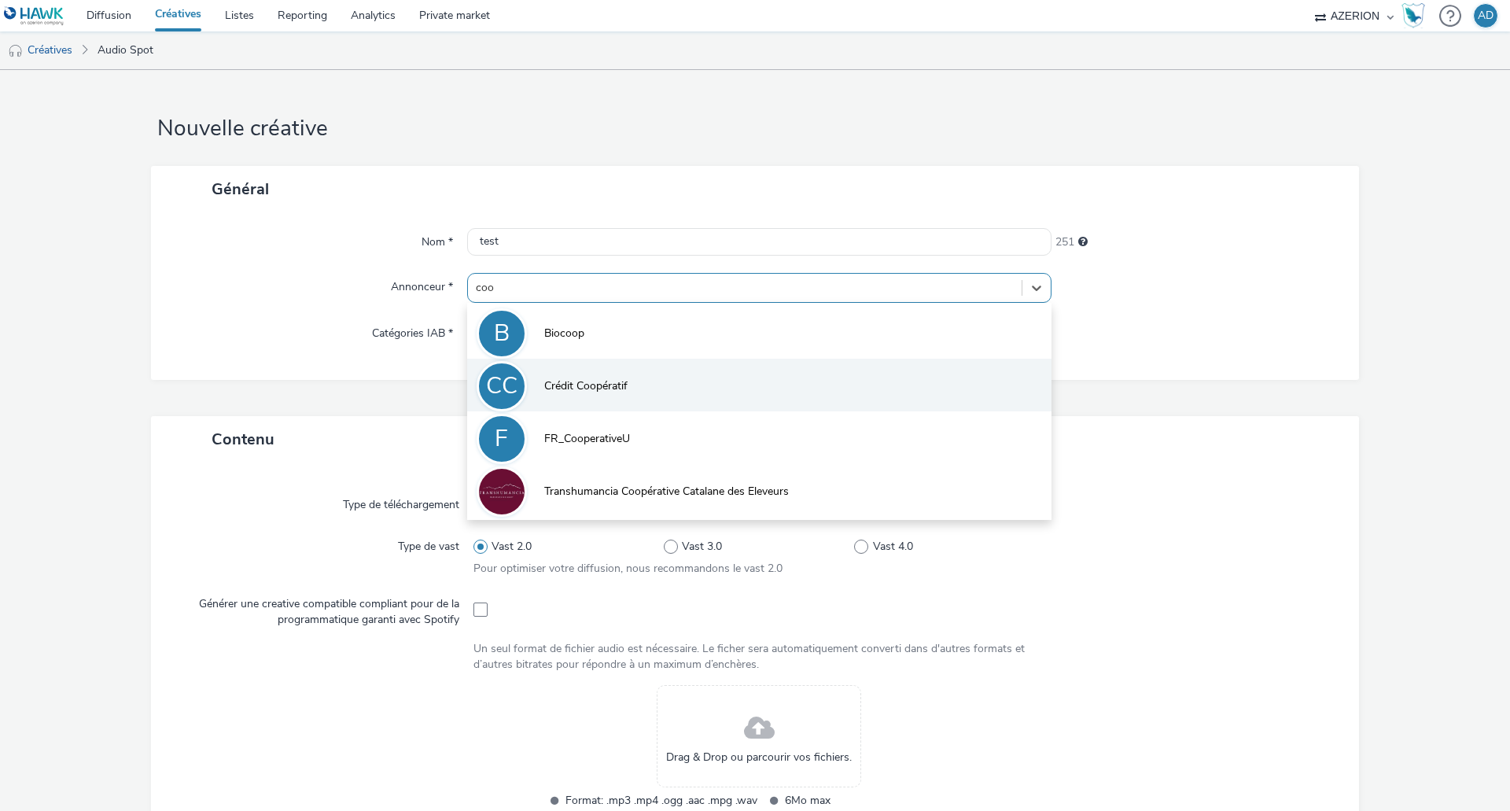
click at [598, 381] on span "Crédit Coopératif" at bounding box center [585, 386] width 83 height 16
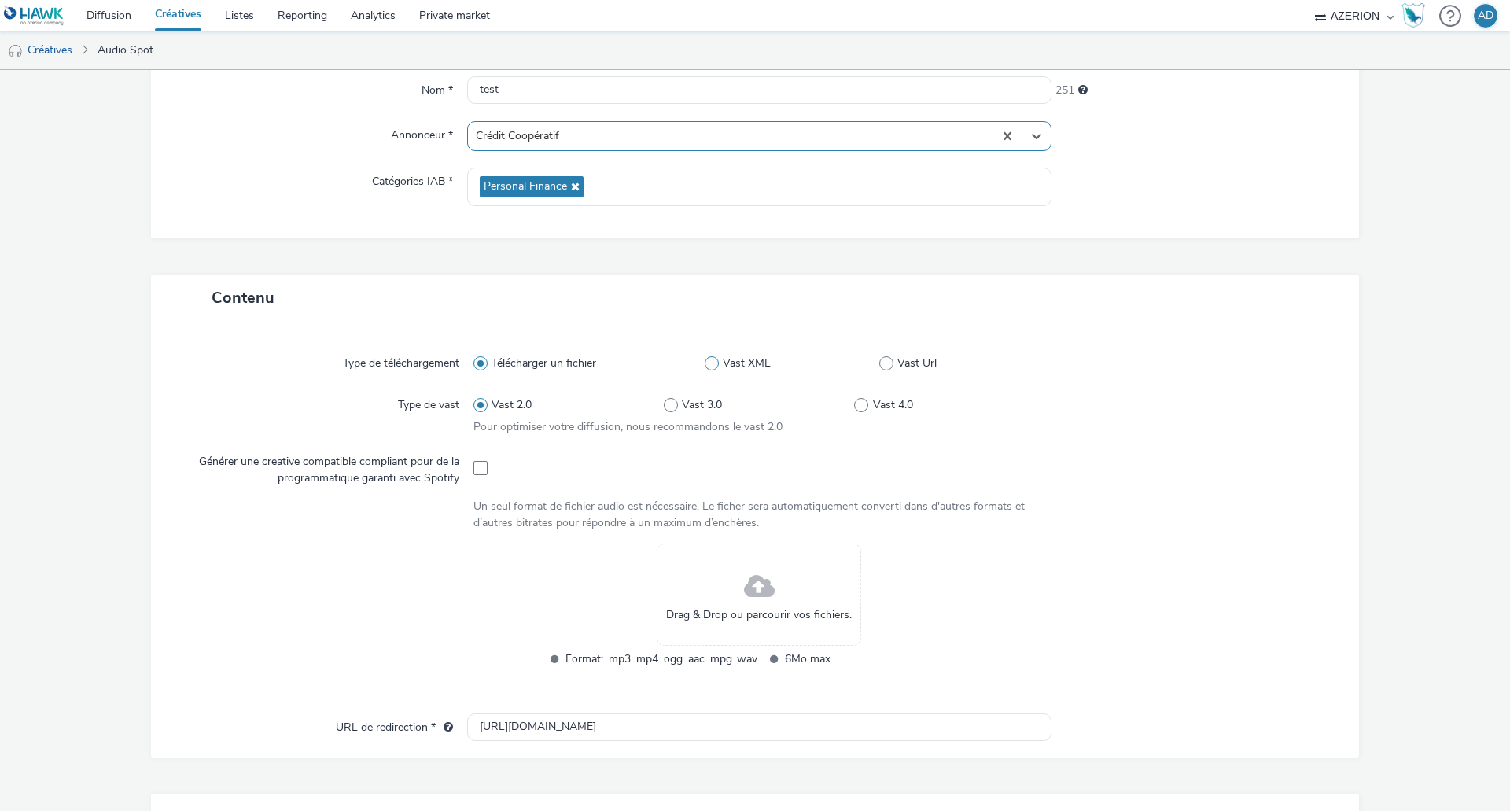
scroll to position [157, 0]
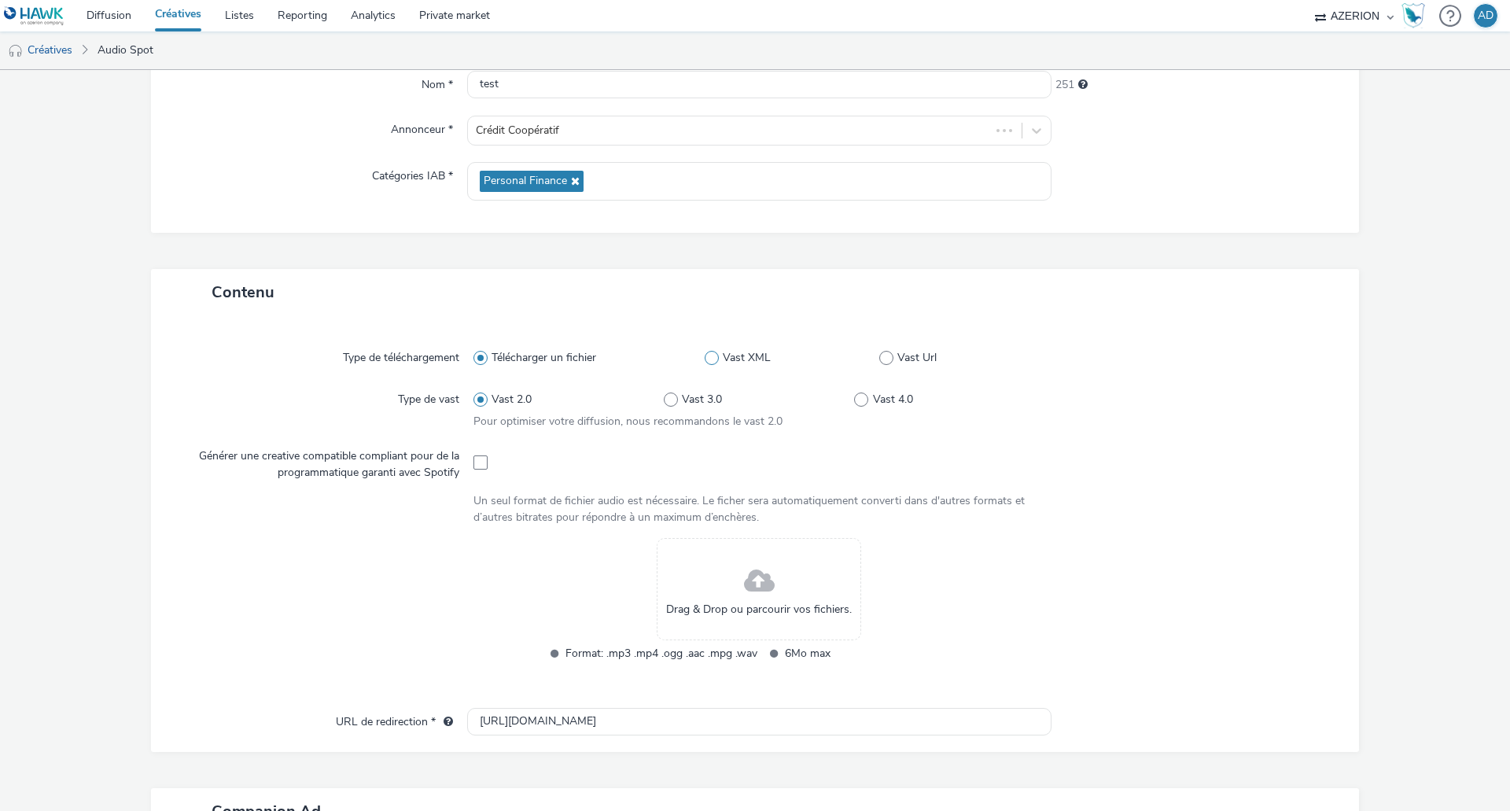
click at [706, 356] on span at bounding box center [712, 358] width 14 height 14
click at [706, 356] on input "Vast XML" at bounding box center [710, 358] width 10 height 10
radio input "false"
radio input "true"
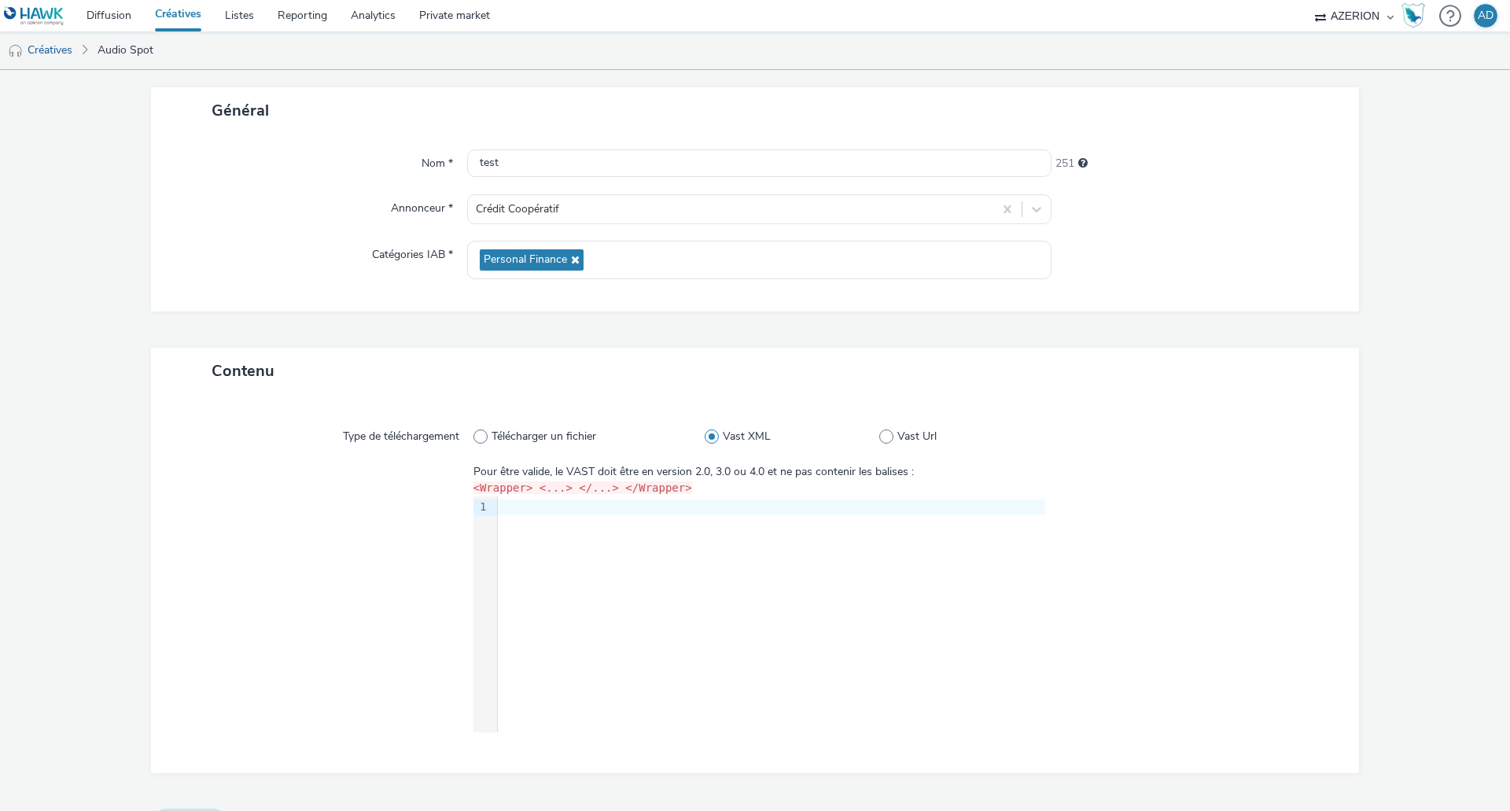
scroll to position [117, 0]
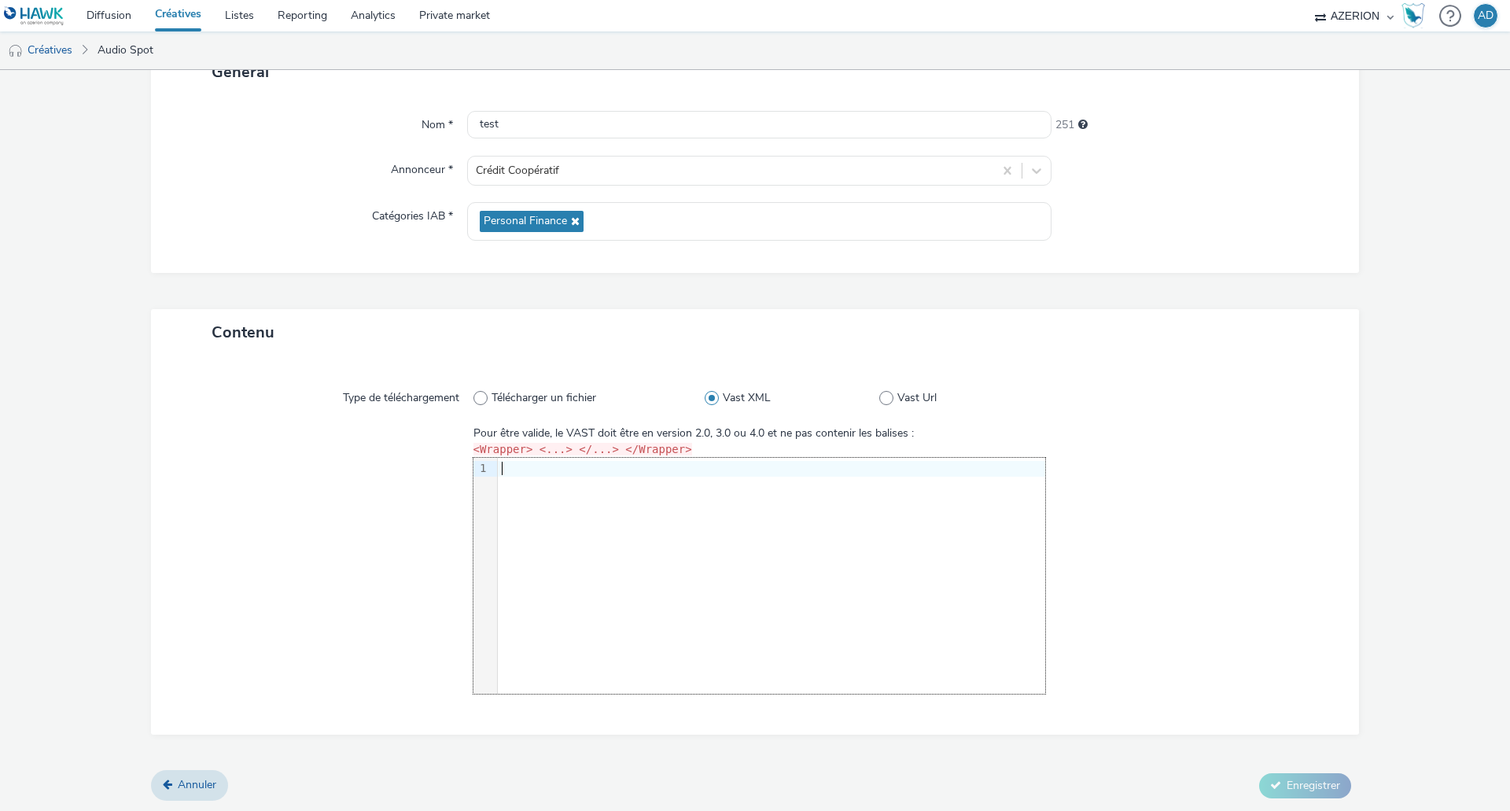
click at [574, 464] on div at bounding box center [771, 469] width 547 height 16
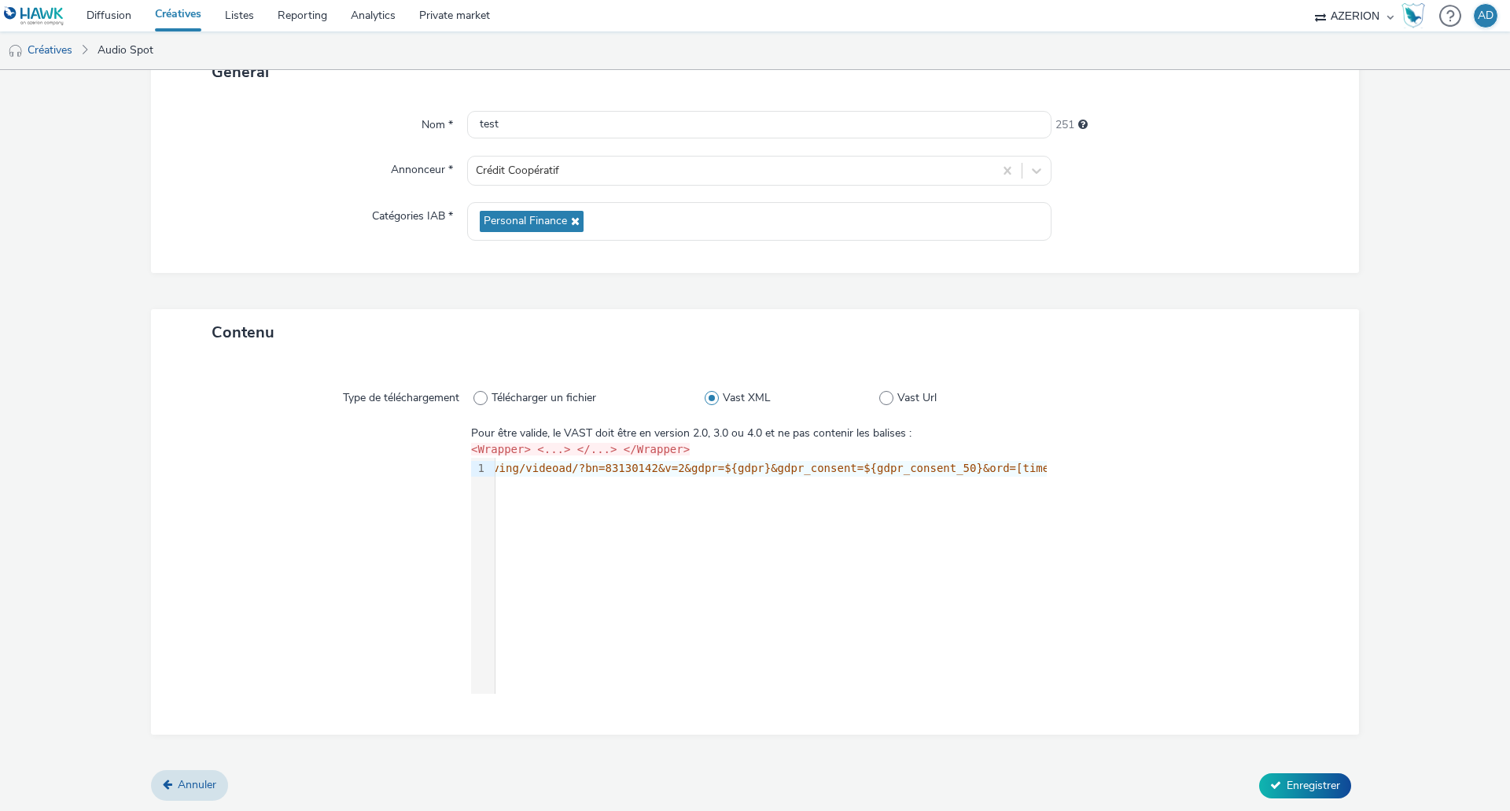
click at [1169, 535] on div at bounding box center [1189, 559] width 284 height 269
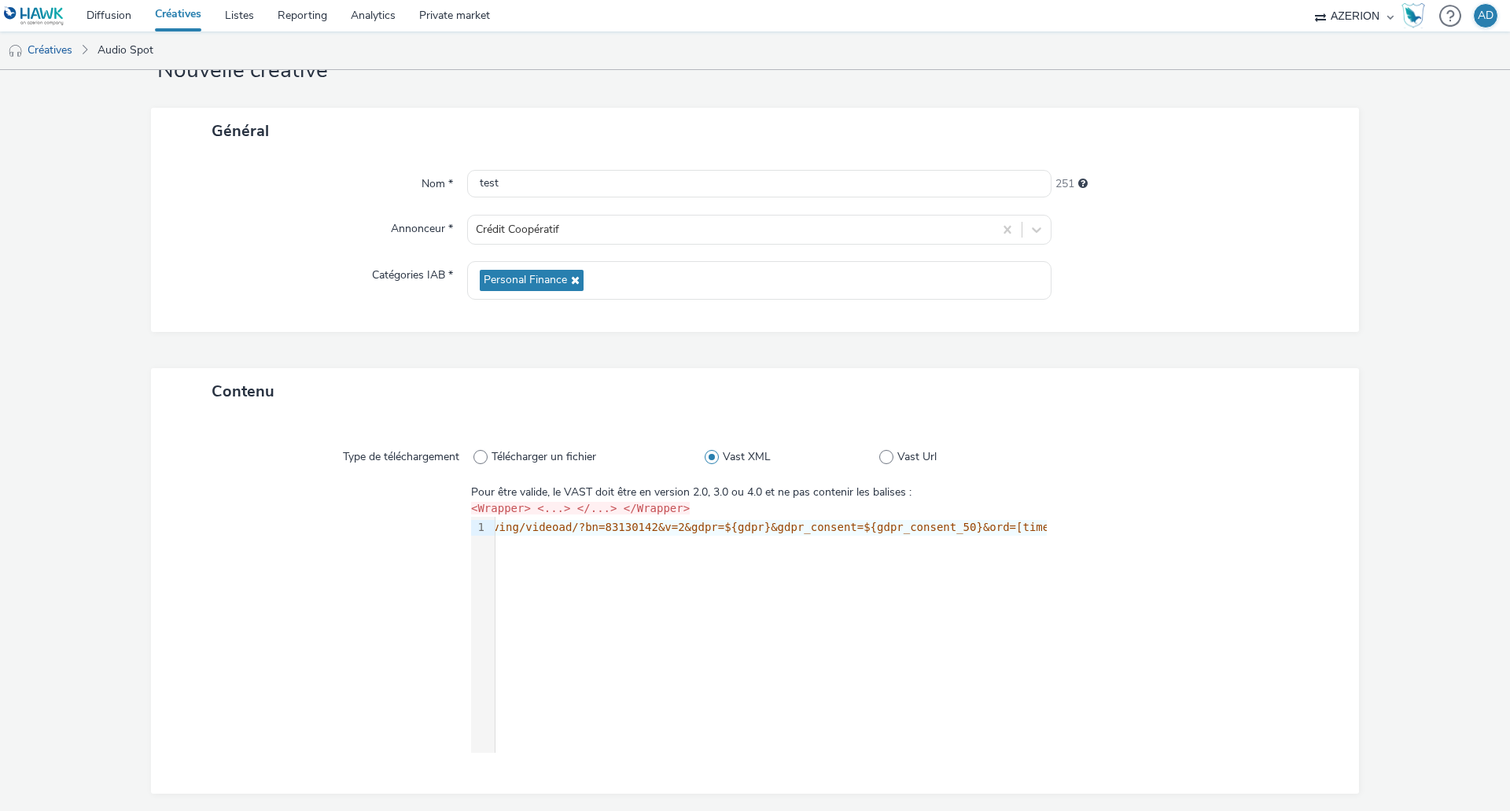
scroll to position [117, 0]
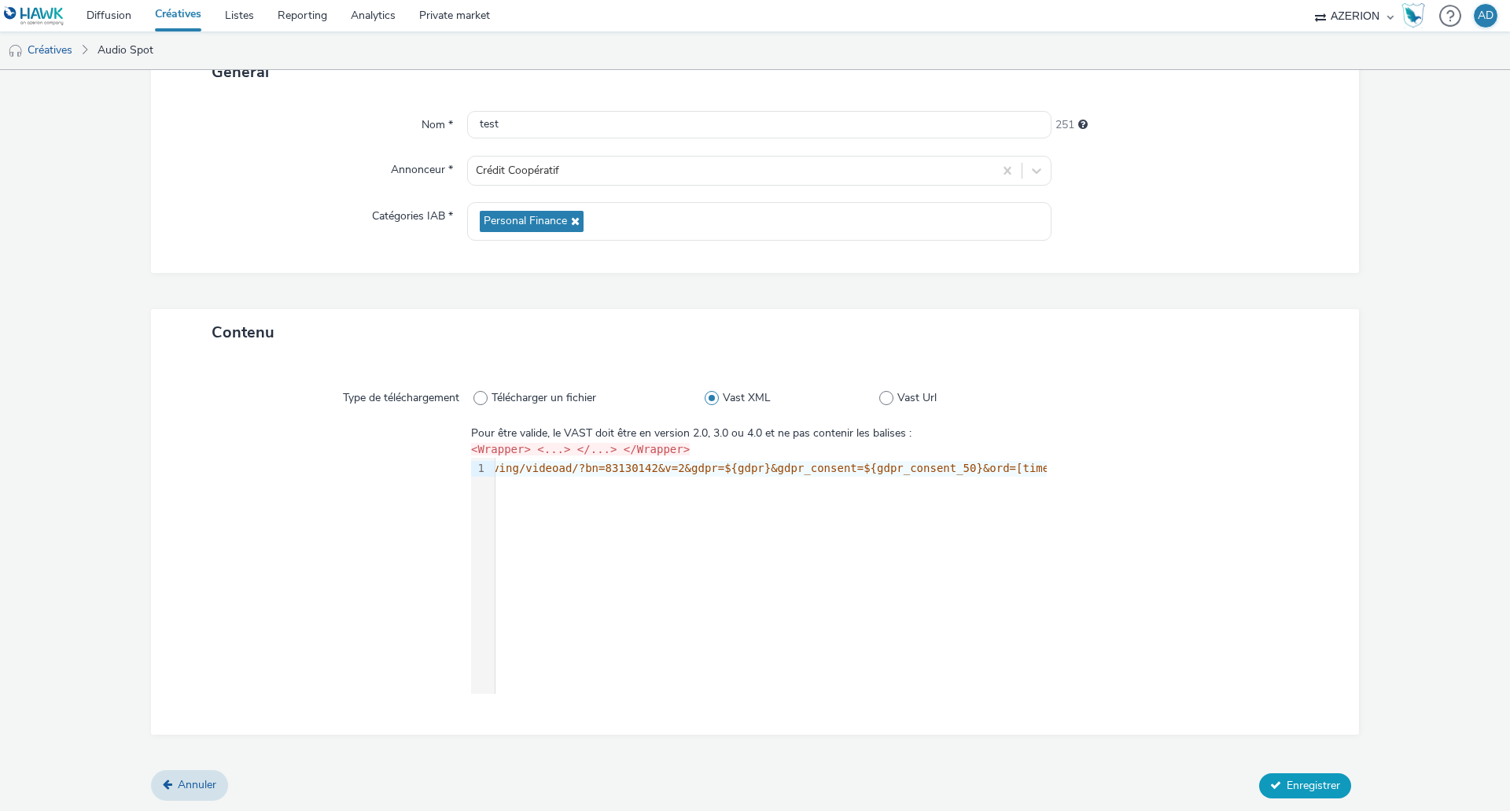
click at [1304, 783] on span "Enregistrer" at bounding box center [1313, 785] width 53 height 15
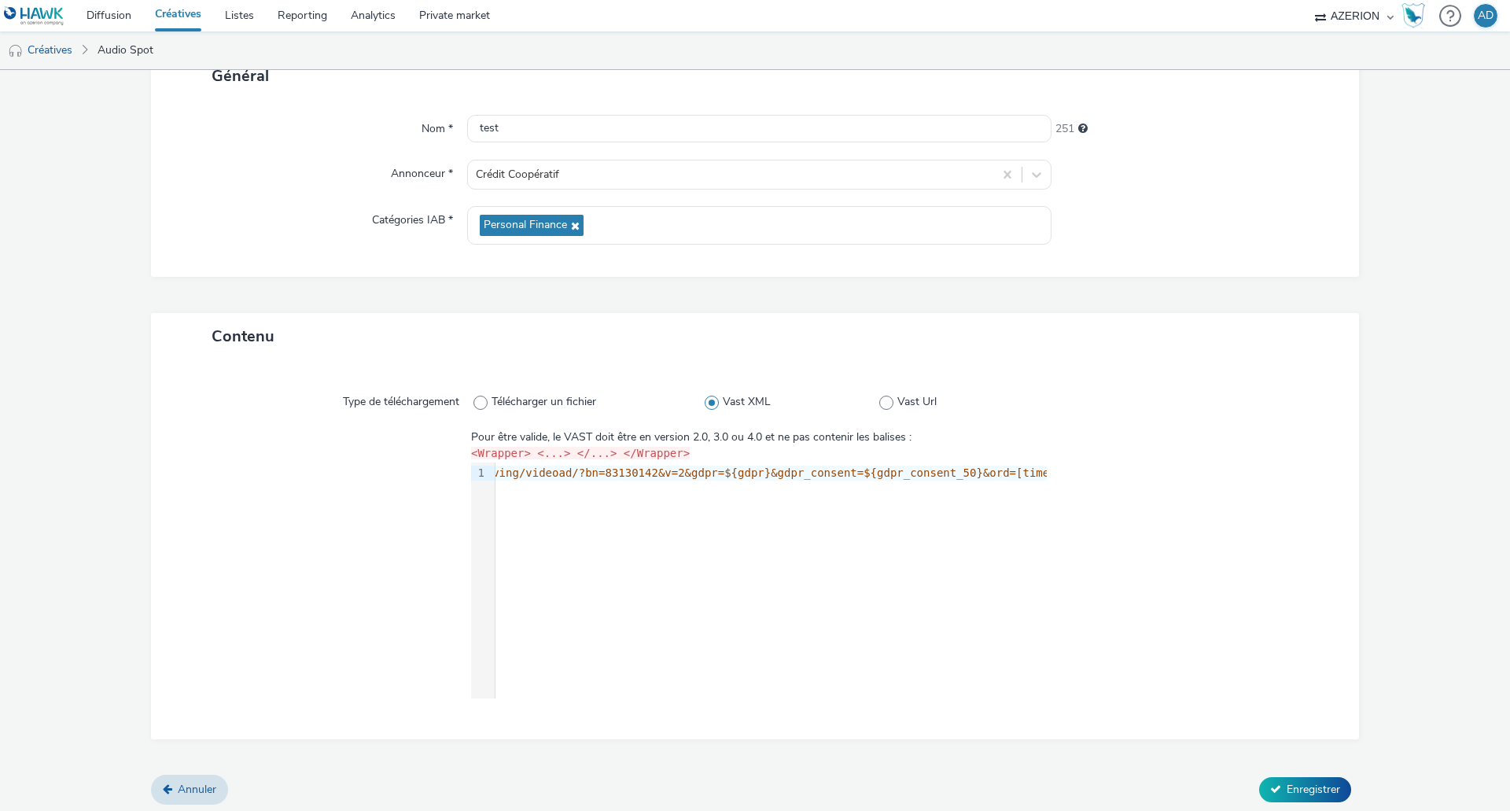
scroll to position [189, 0]
click at [201, 778] on span "Annuler" at bounding box center [197, 785] width 39 height 15
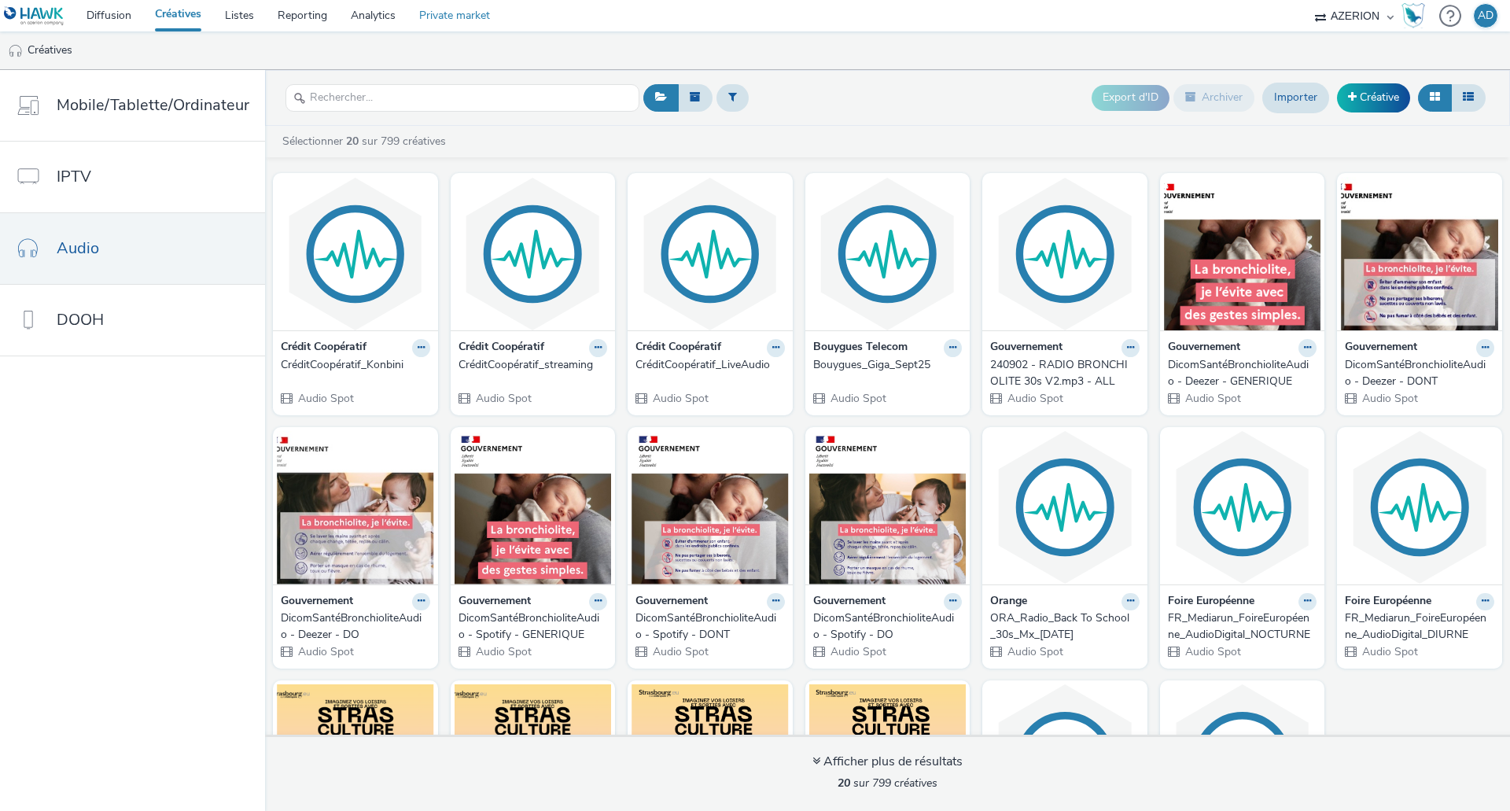
click at [443, 15] on link "Private market" at bounding box center [454, 15] width 94 height 31
